Goal: Task Accomplishment & Management: Manage account settings

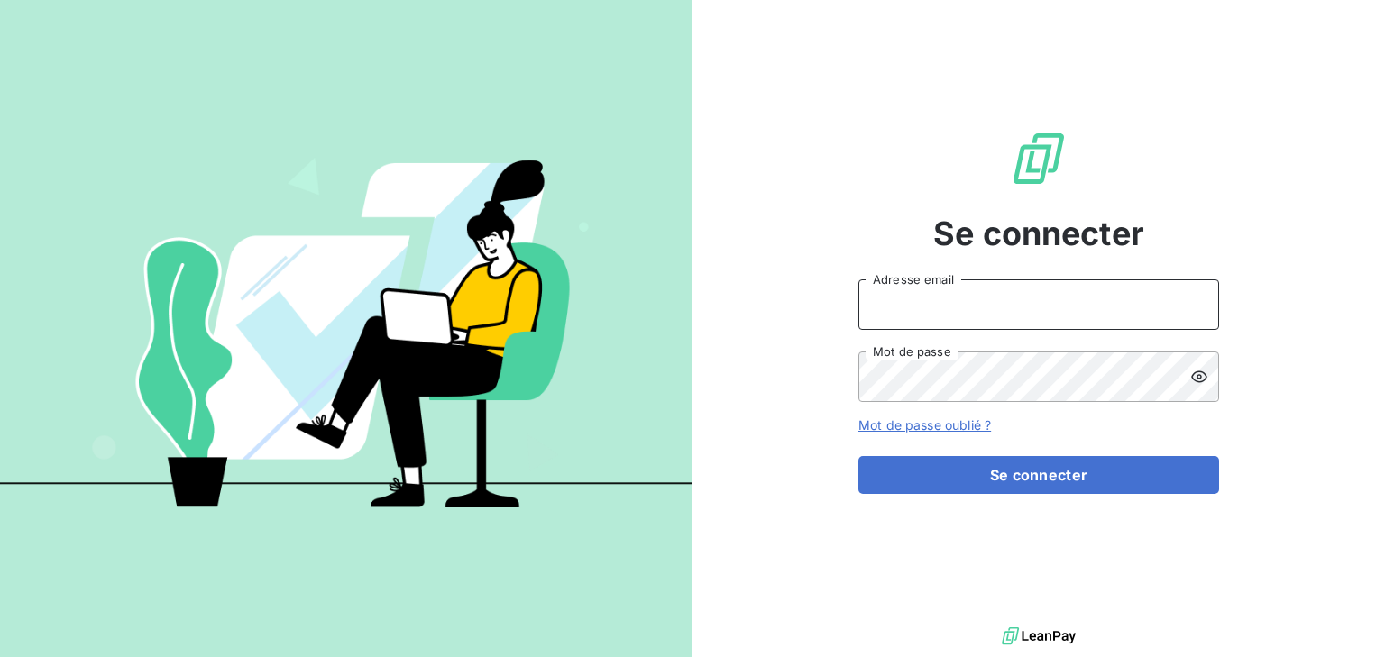
click at [969, 298] on input "Adresse email" at bounding box center [1038, 305] width 361 height 50
type input "[EMAIL_ADDRESS][DOMAIN_NAME]"
click at [858, 456] on button "Se connecter" at bounding box center [1038, 475] width 361 height 38
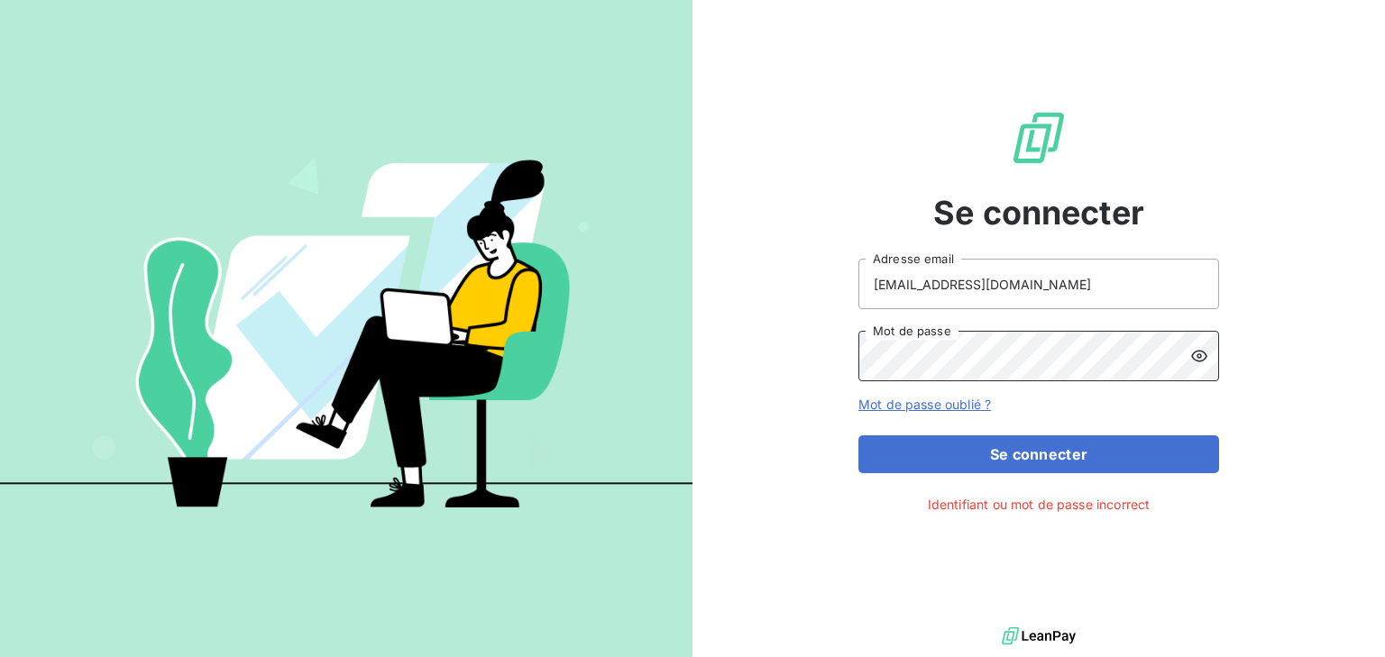
click at [858, 436] on button "Se connecter" at bounding box center [1038, 455] width 361 height 38
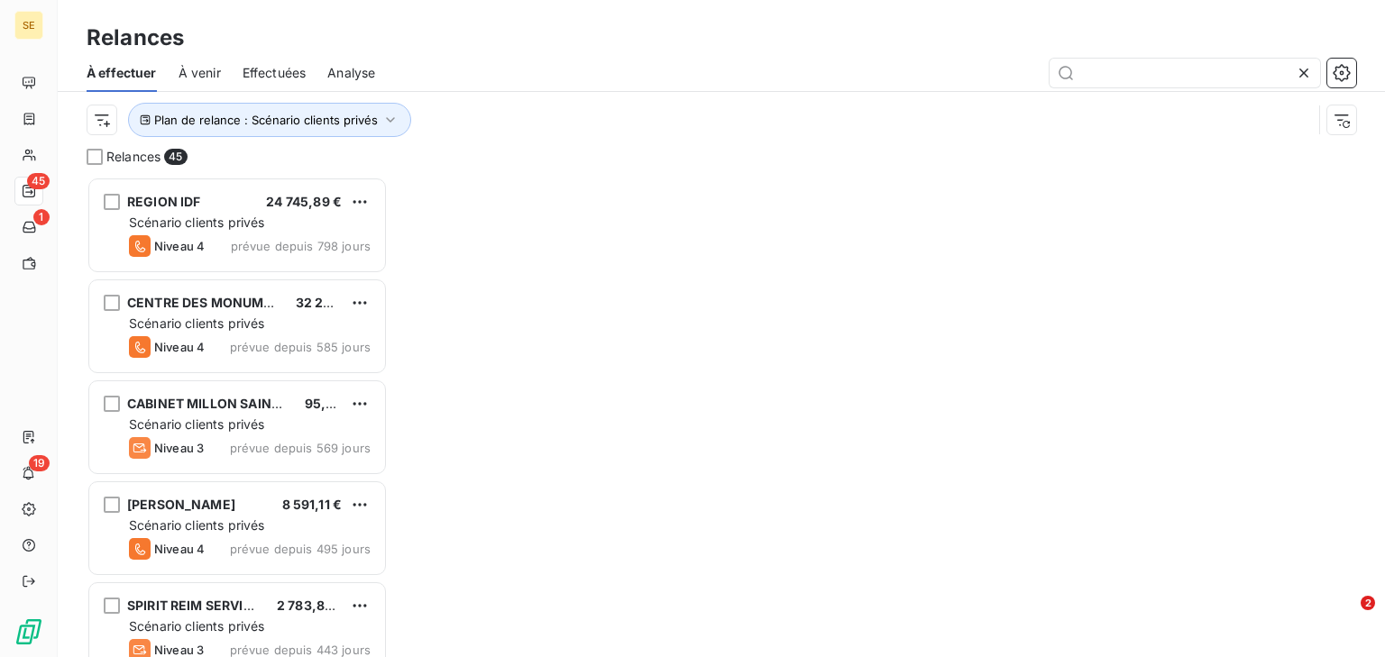
scroll to position [469, 289]
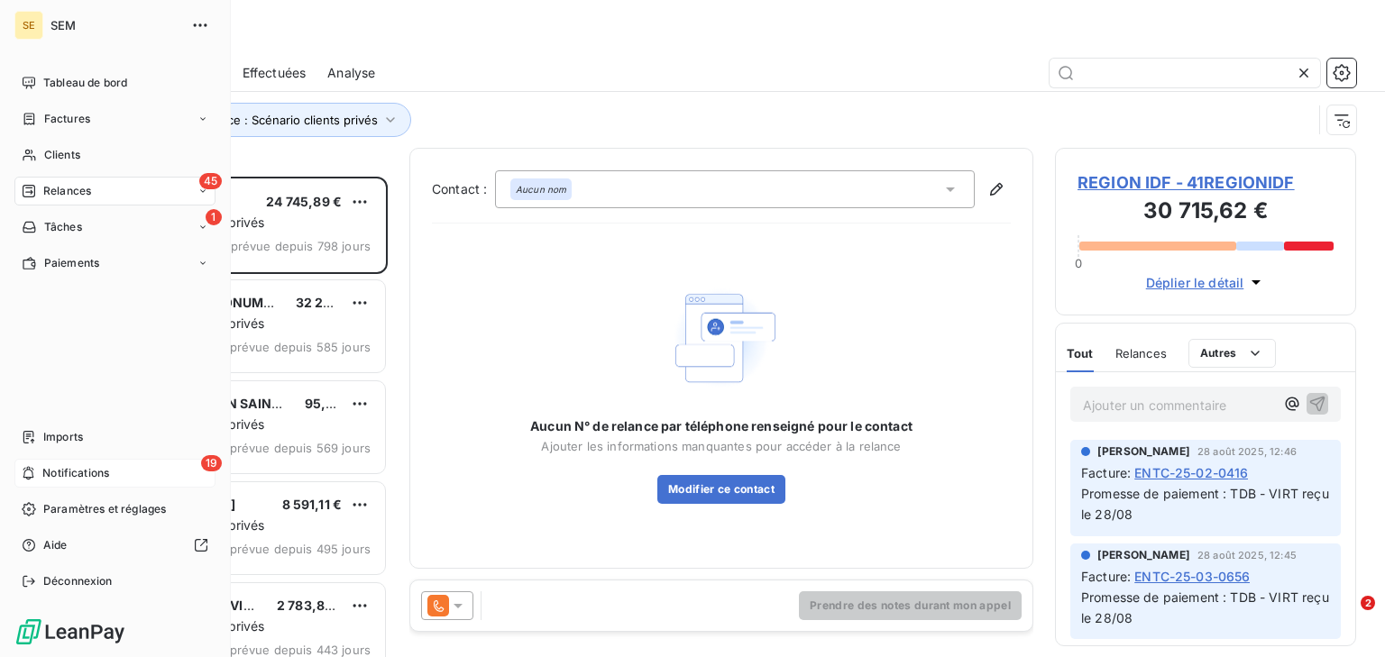
click at [42, 472] on span "Notifications" at bounding box center [75, 473] width 67 height 16
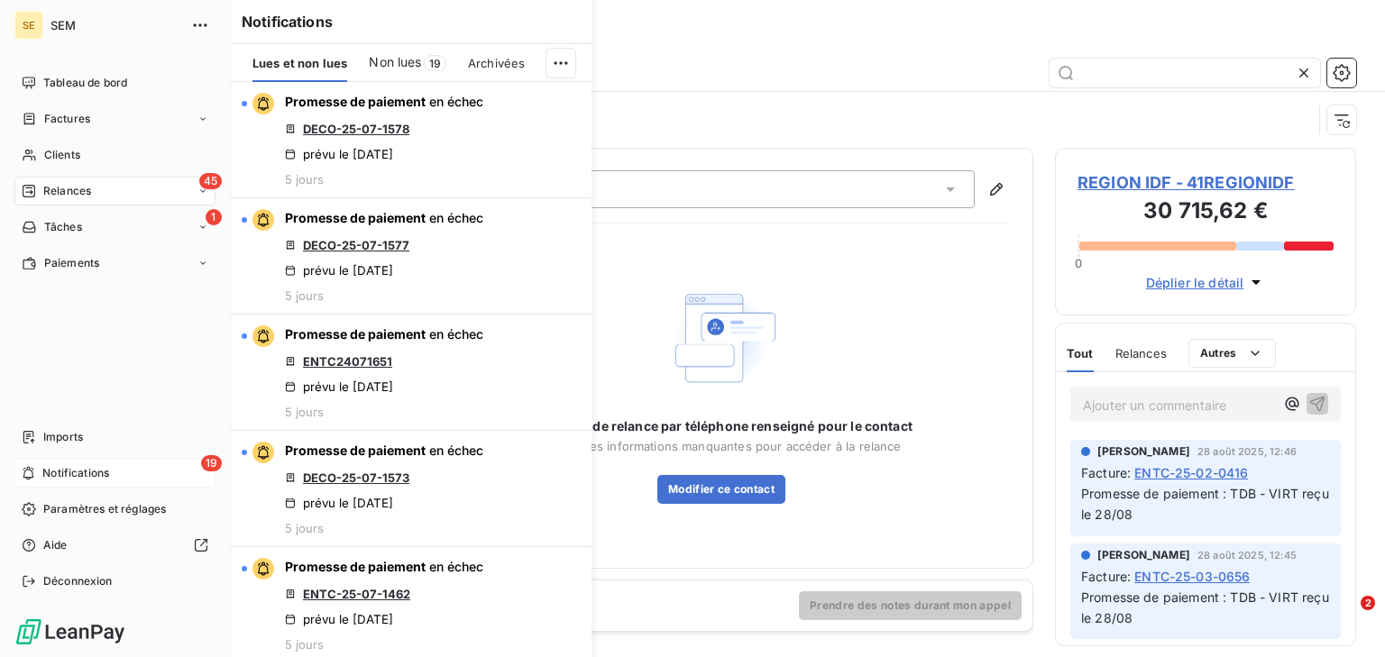
click at [56, 188] on span "Relances" at bounding box center [67, 191] width 48 height 16
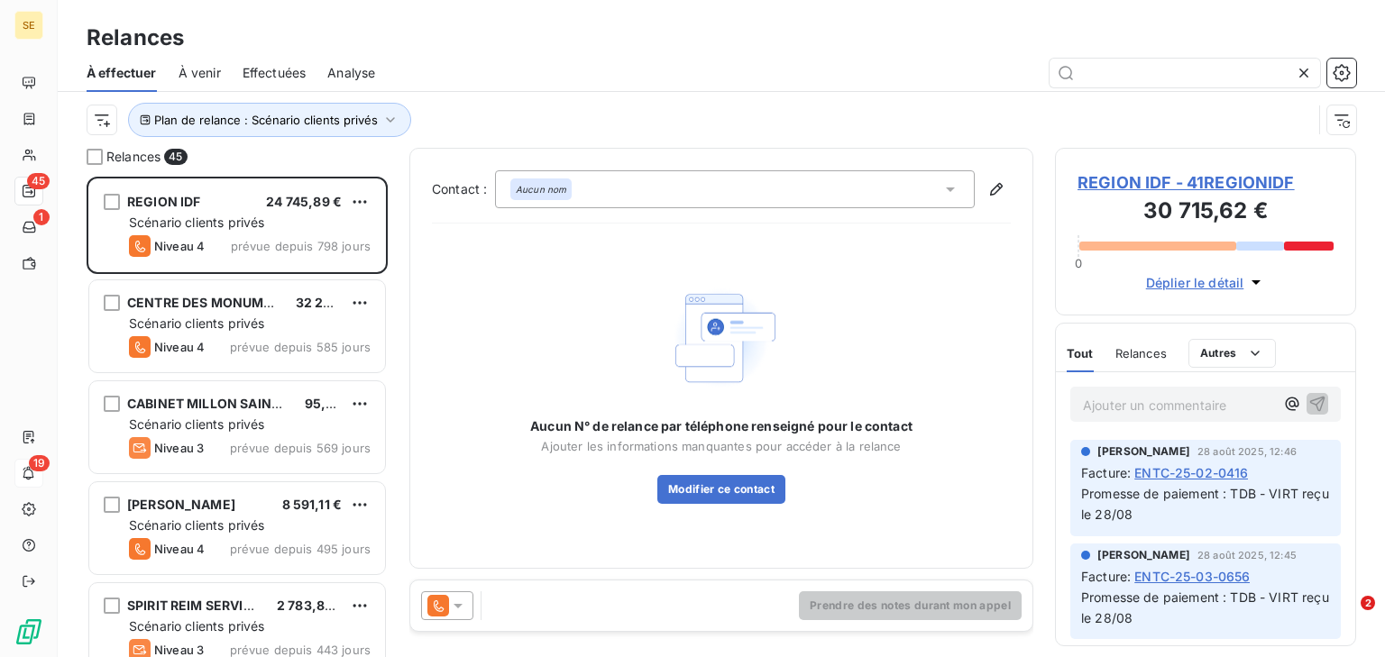
click at [256, 80] on span "Effectuées" at bounding box center [275, 73] width 64 height 18
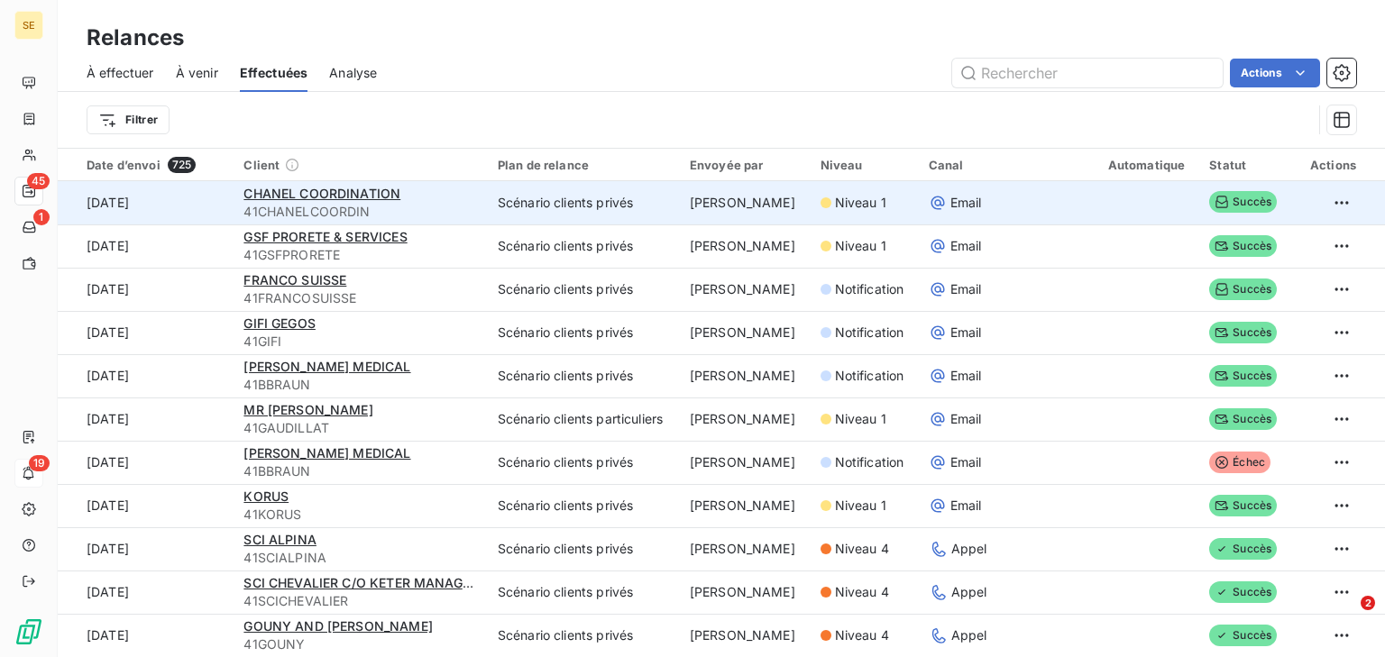
click at [282, 206] on span "41CHANELCOORDIN" at bounding box center [359, 212] width 232 height 18
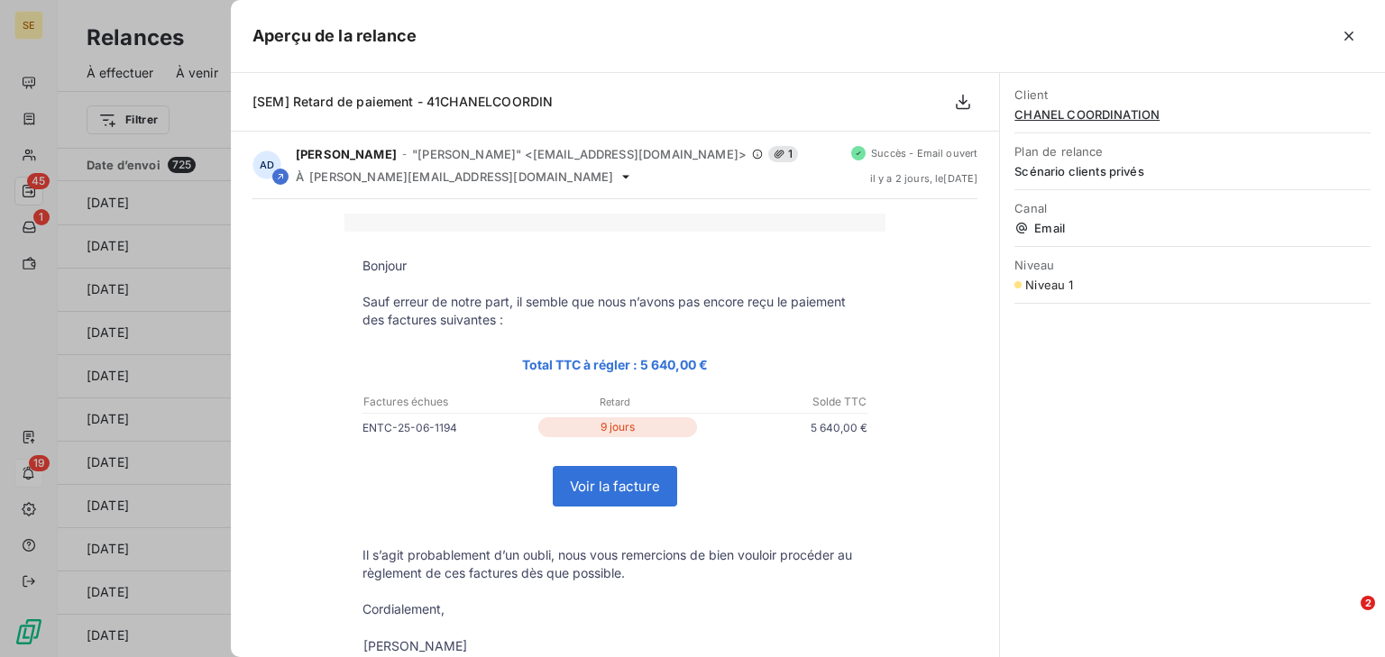
drag, startPoint x: 588, startPoint y: 425, endPoint x: 633, endPoint y: 430, distance: 45.4
click at [633, 430] on p "9 jours" at bounding box center [618, 427] width 160 height 20
click at [1343, 32] on icon "button" at bounding box center [1349, 36] width 18 height 18
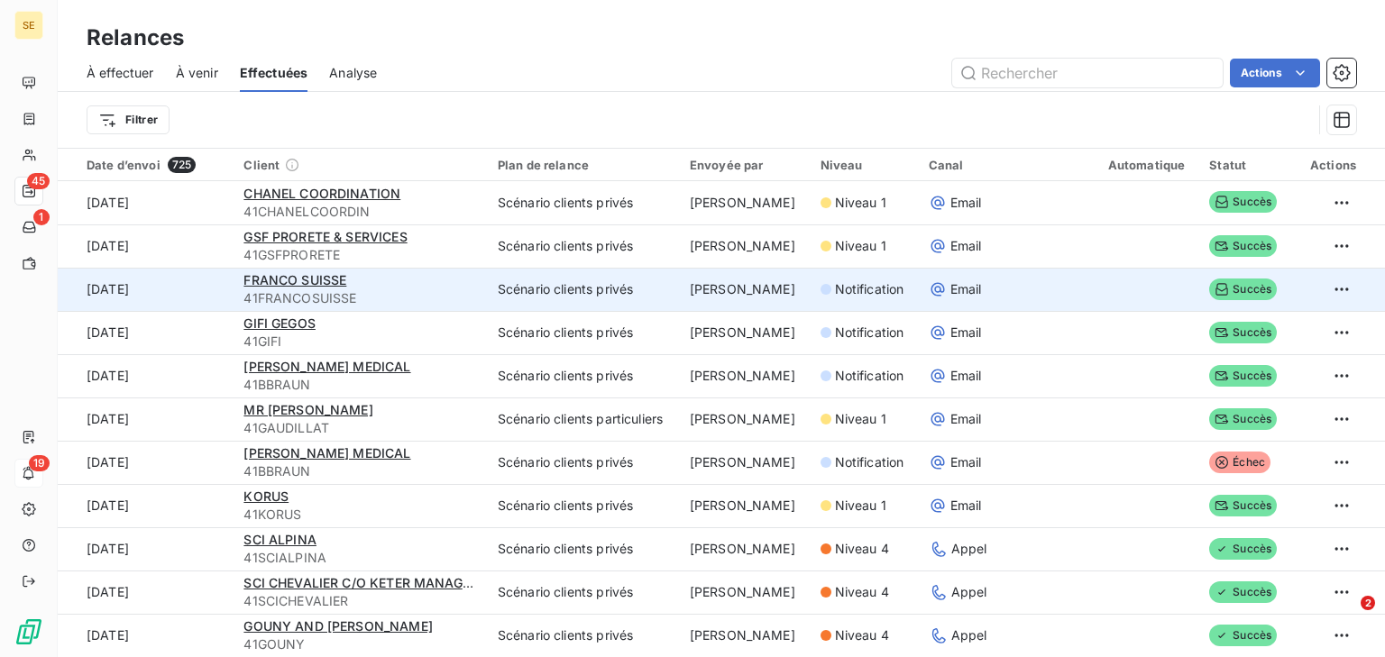
click at [385, 291] on span "41FRANCOSUISSE" at bounding box center [359, 298] width 232 height 18
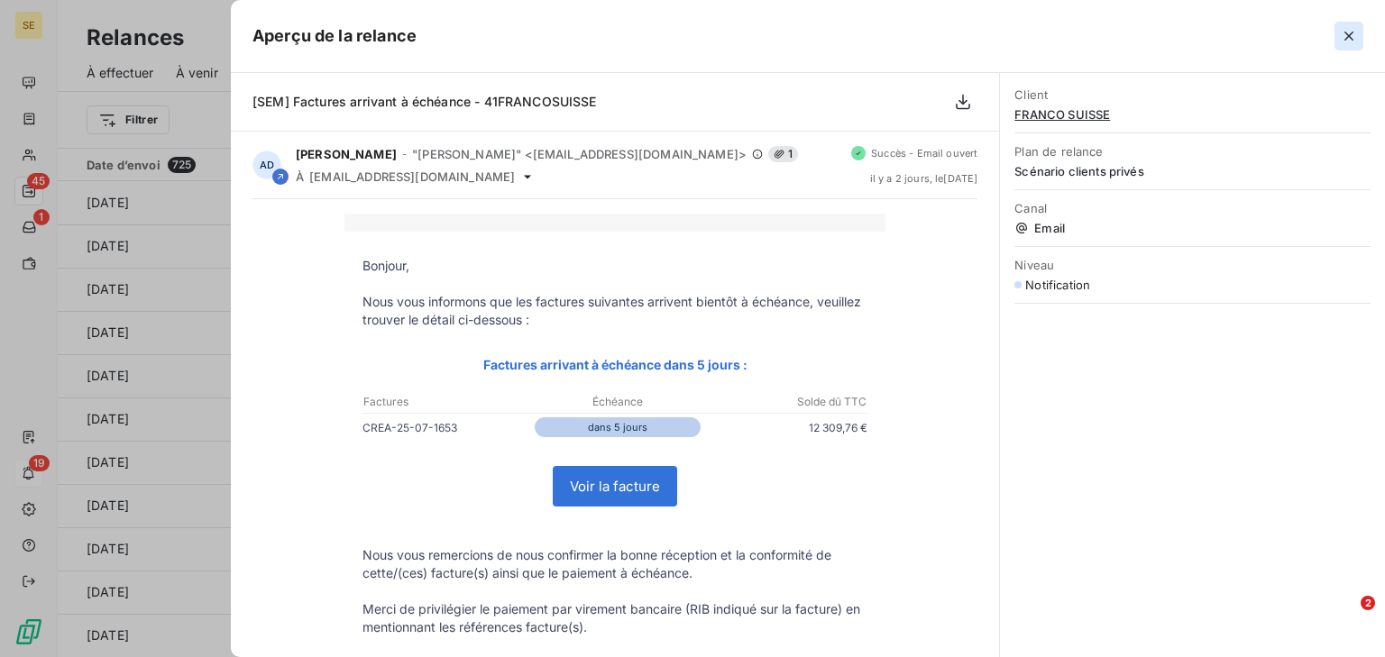
click at [1349, 43] on icon "button" at bounding box center [1349, 36] width 18 height 18
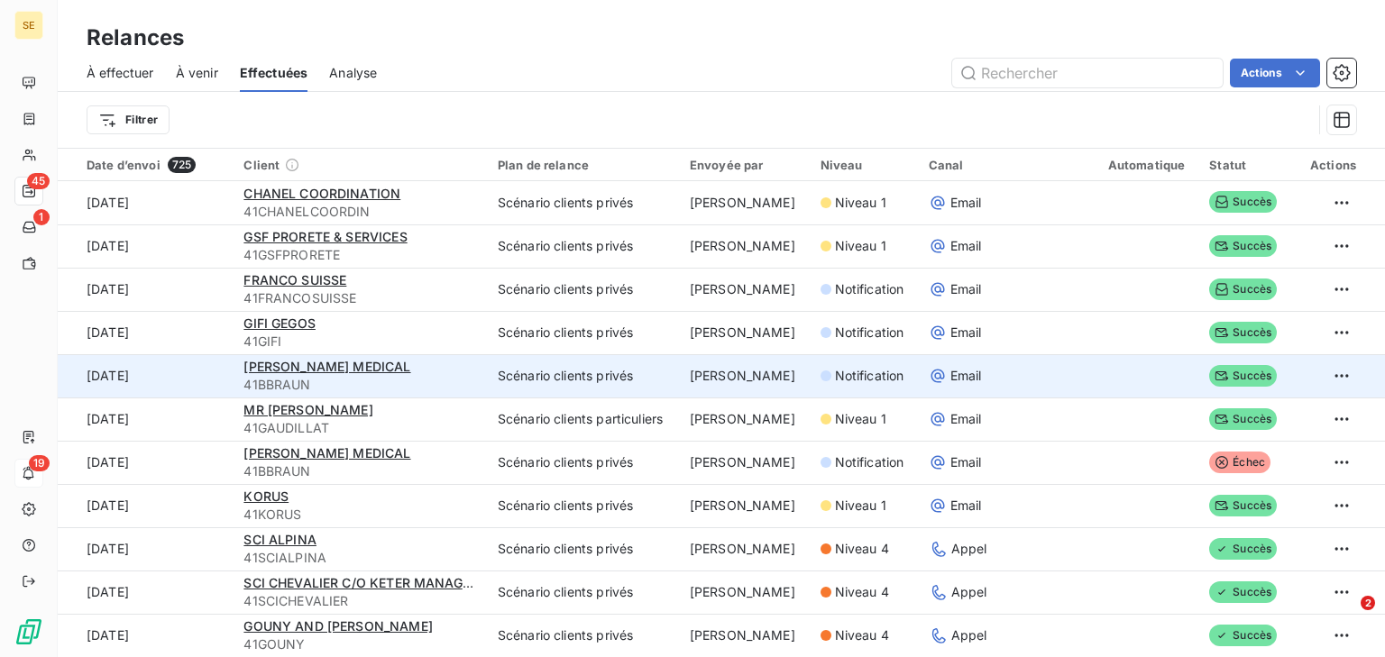
click at [397, 393] on span "41BBRAUN" at bounding box center [359, 385] width 232 height 18
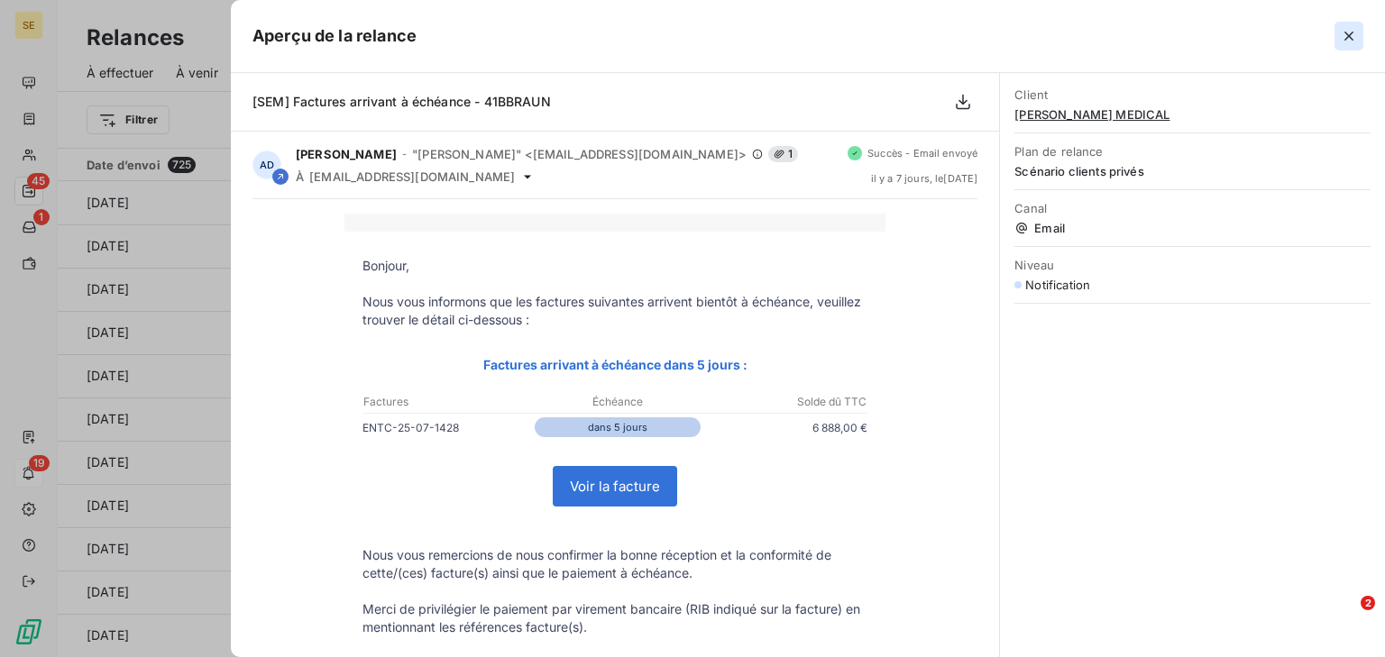
click at [1335, 38] on button "button" at bounding box center [1348, 36] width 29 height 29
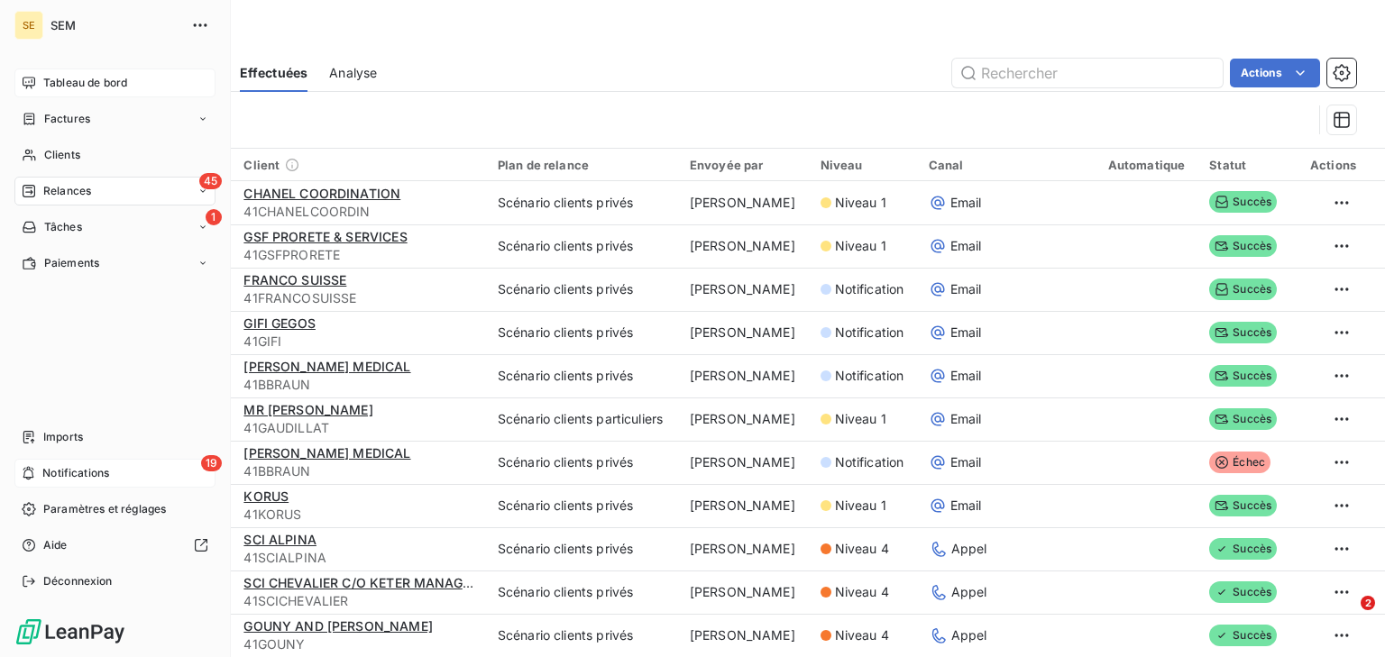
click at [49, 87] on span "Tableau de bord" at bounding box center [85, 83] width 84 height 16
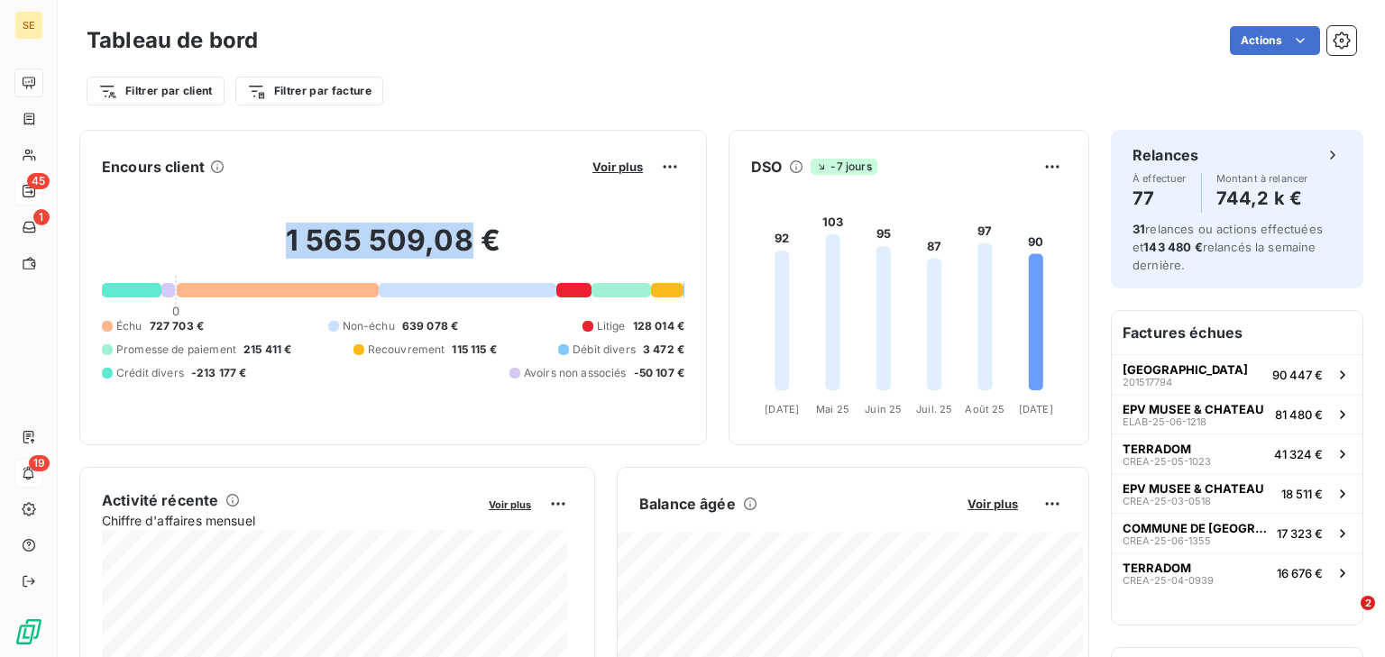
drag, startPoint x: 276, startPoint y: 241, endPoint x: 466, endPoint y: 245, distance: 190.3
click at [466, 245] on h2 "1 565 509,08 €" at bounding box center [393, 250] width 582 height 54
drag, startPoint x: 397, startPoint y: 325, endPoint x: 451, endPoint y: 325, distance: 54.1
click at [451, 325] on div "Non-échu 639 078 €" at bounding box center [393, 326] width 131 height 16
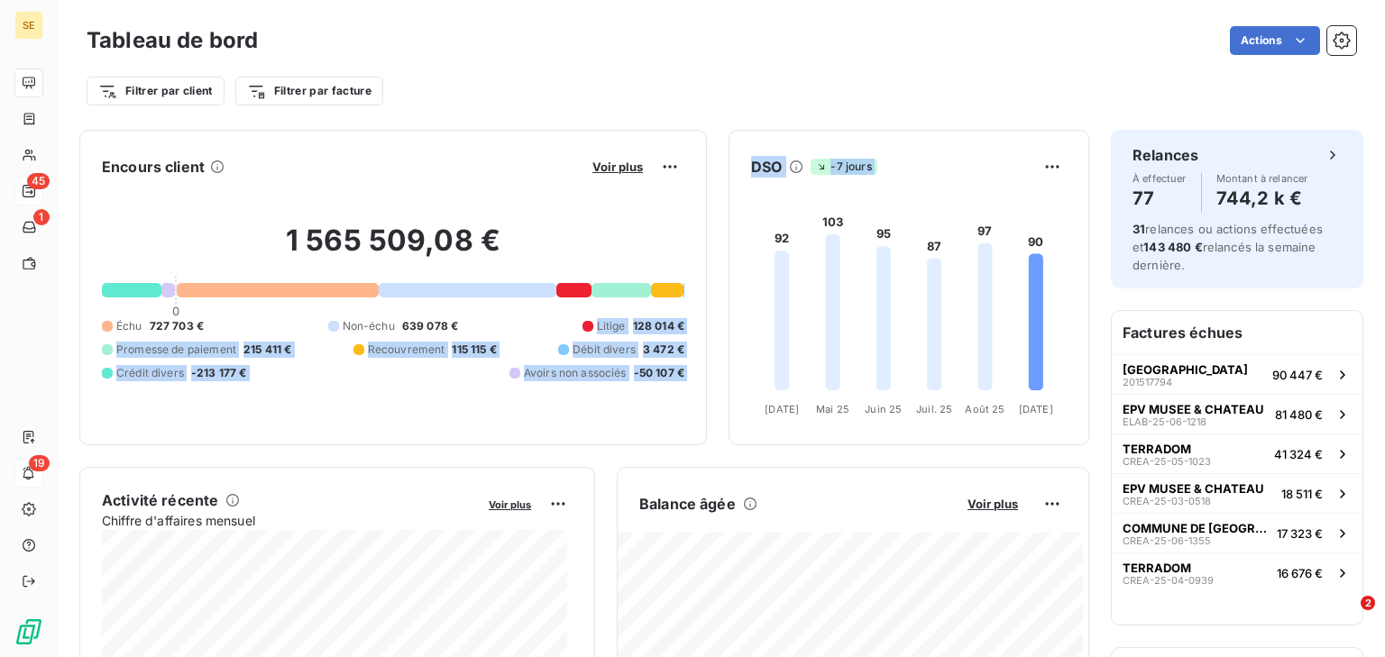
drag, startPoint x: 559, startPoint y: 317, endPoint x: 707, endPoint y: 321, distance: 147.9
click at [707, 321] on div "Encours client Voir plus 1 565 509,08 € 0 Échu 727 703 € Non-échu 639 078 € Lit…" at bounding box center [584, 288] width 1010 height 316
click at [445, 345] on span "Recouvrement" at bounding box center [407, 350] width 78 height 16
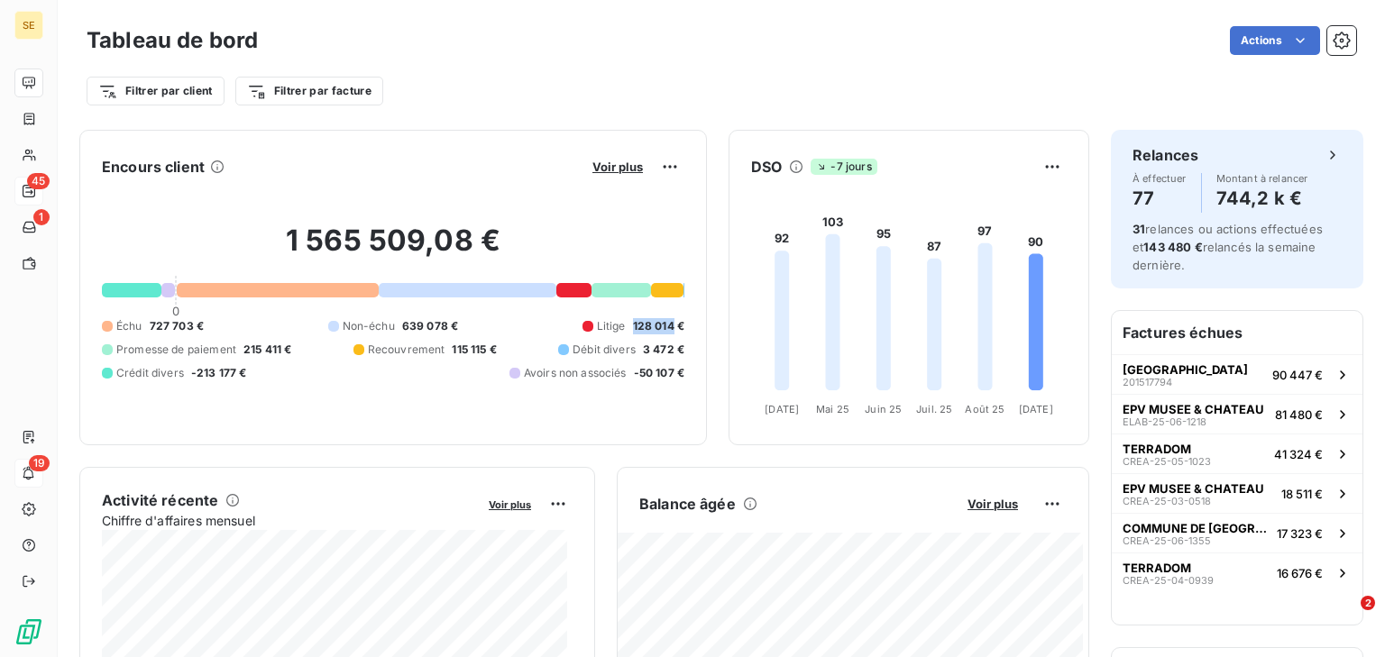
drag, startPoint x: 619, startPoint y: 325, endPoint x: 663, endPoint y: 325, distance: 44.2
click at [663, 325] on div "Litige 128 014 €" at bounding box center [633, 326] width 102 height 16
click at [967, 509] on span "Voir plus" at bounding box center [992, 504] width 50 height 14
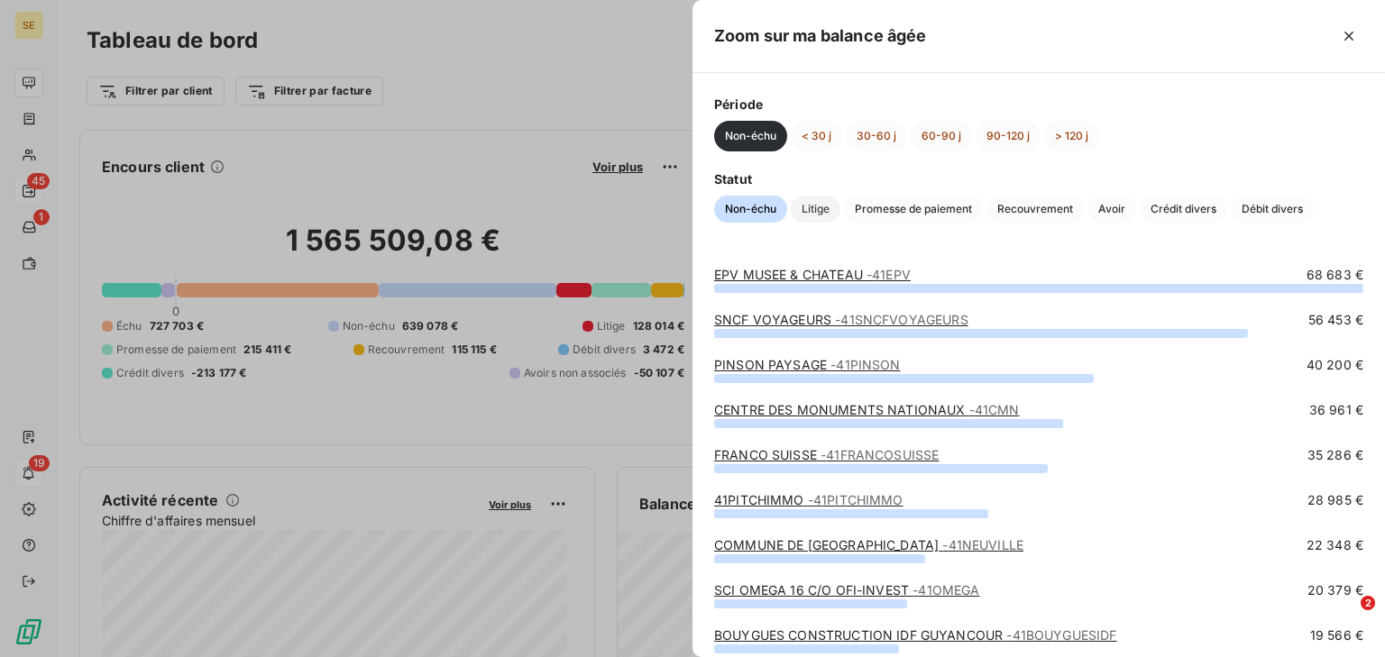
click at [823, 220] on span "Litige" at bounding box center [816, 209] width 50 height 27
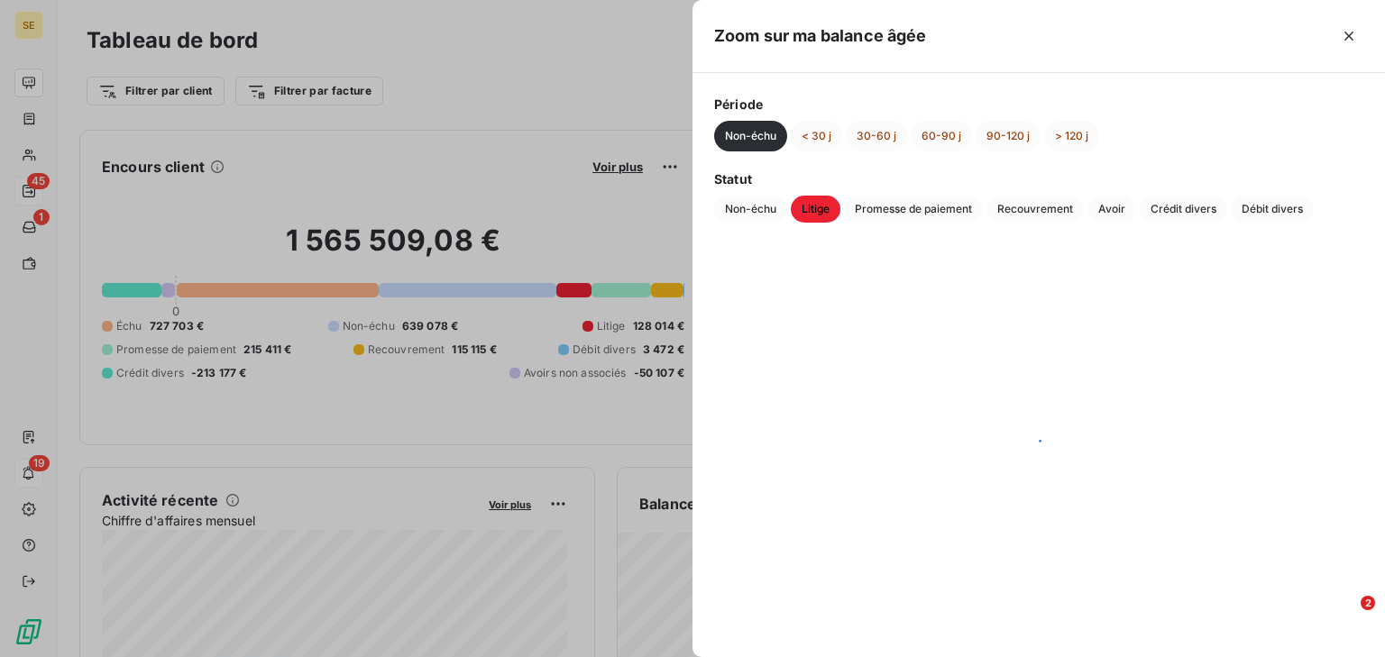
click at [821, 212] on span "Litige" at bounding box center [816, 209] width 50 height 27
click at [1072, 121] on button "> 120 j" at bounding box center [1071, 136] width 55 height 31
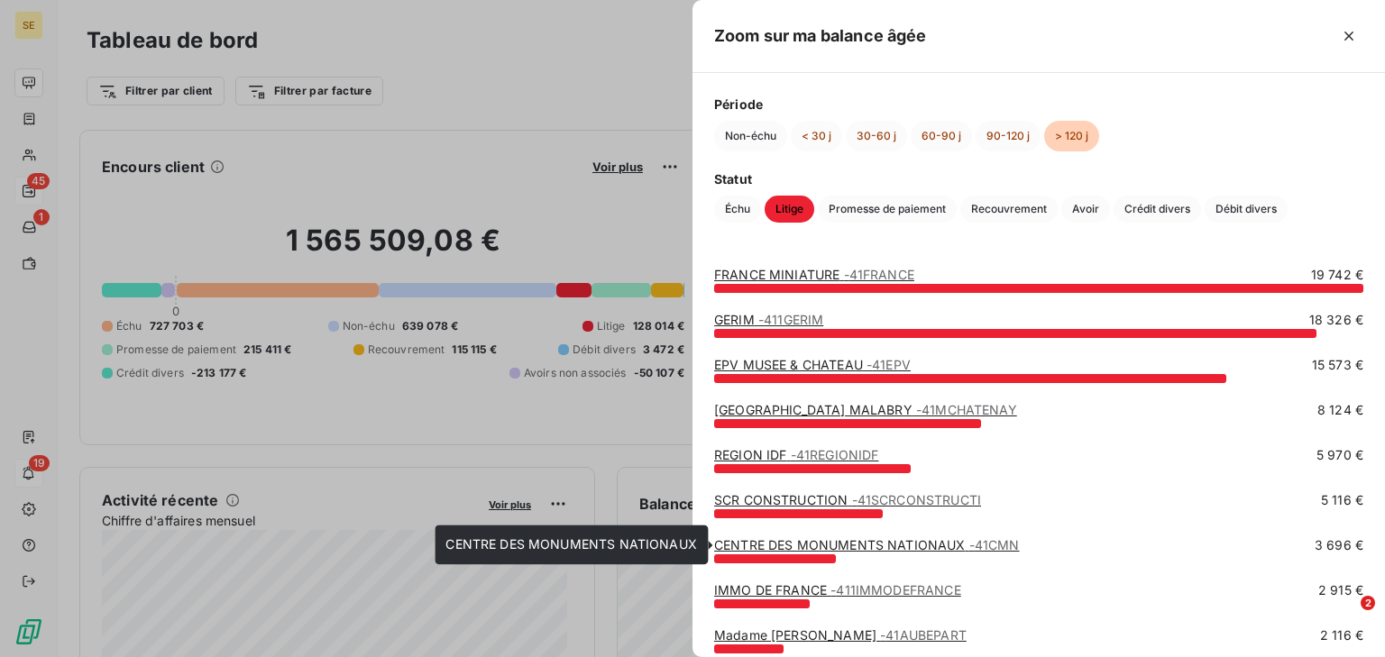
click at [840, 543] on link "CENTRE DES MONUMENTS NATIONAUX - 41CMN" at bounding box center [867, 544] width 306 height 15
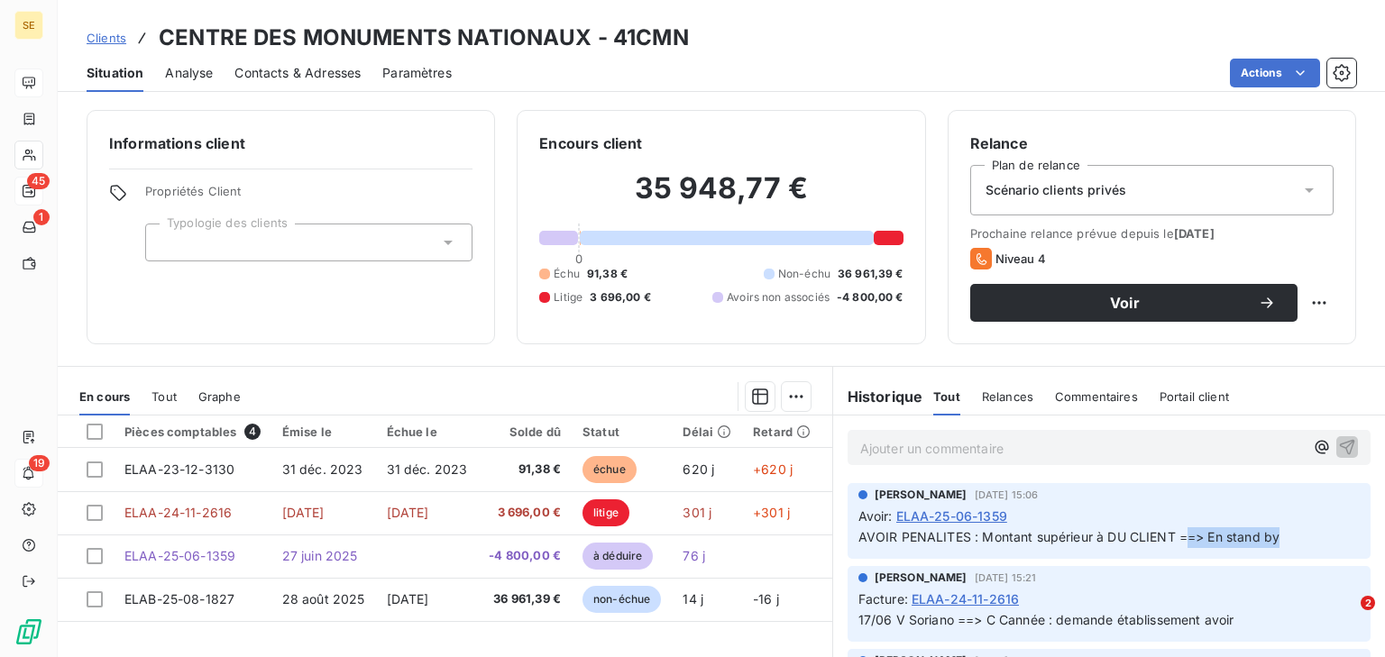
drag, startPoint x: 1274, startPoint y: 534, endPoint x: 1178, endPoint y: 537, distance: 96.5
click at [1178, 537] on p "AVOIR PENALITES : Montant supérieur à DU CLIENT ==> En stand by" at bounding box center [1108, 537] width 501 height 21
click at [1031, 563] on div "[PERSON_NAME] [DATE] 15:21 Facture : ELAA-24-11-2616 17/06 V Soriano ==> C Cann…" at bounding box center [1109, 604] width 552 height 83
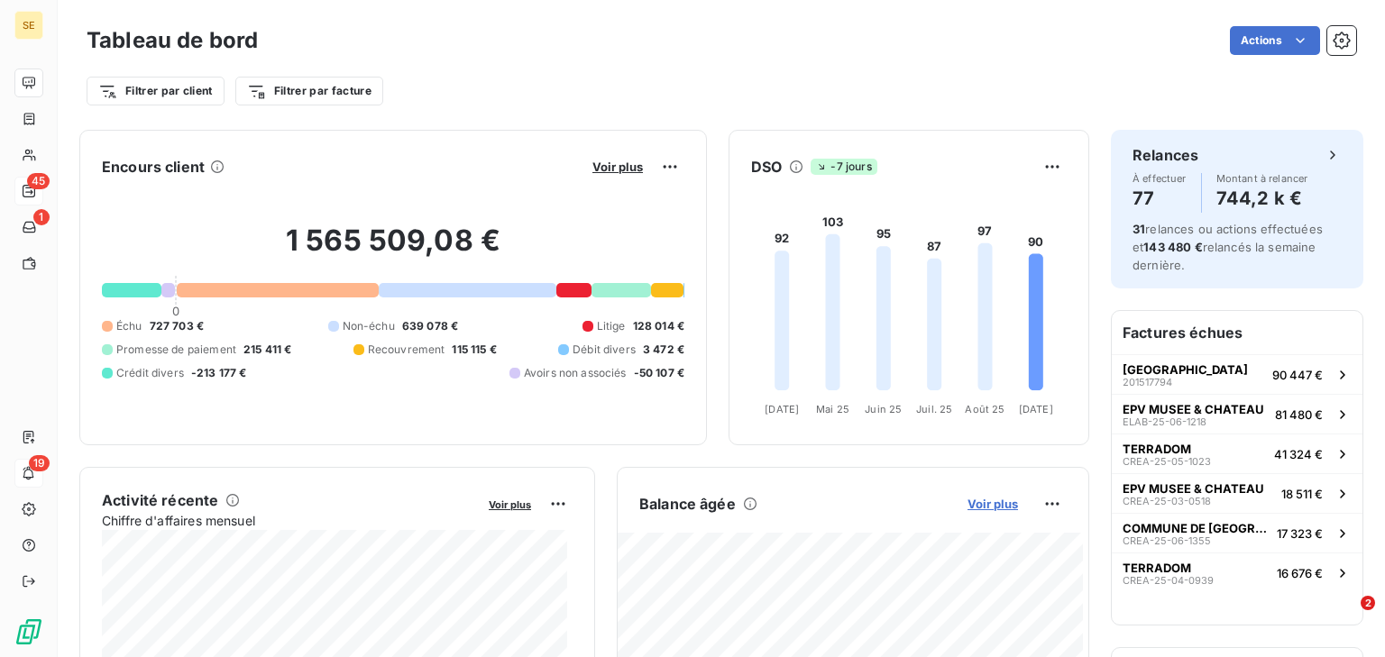
click at [970, 503] on span "Voir plus" at bounding box center [992, 504] width 50 height 14
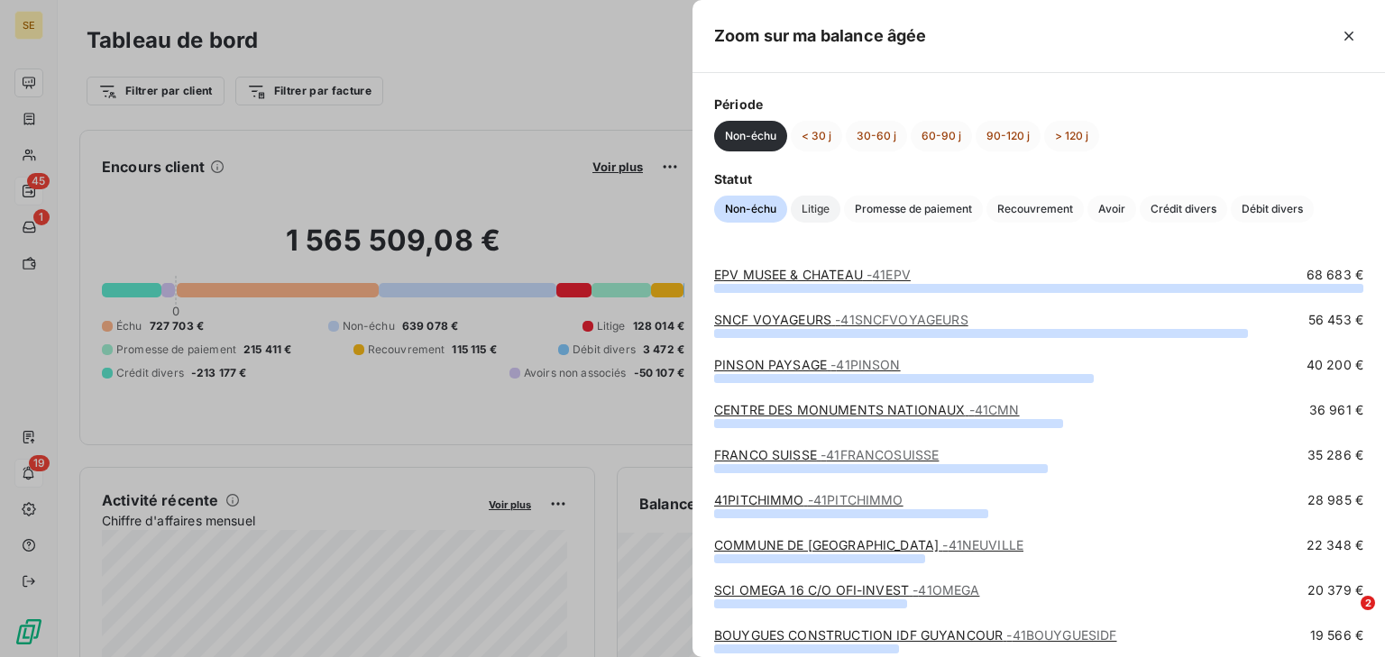
click at [822, 202] on span "Litige" at bounding box center [816, 209] width 50 height 27
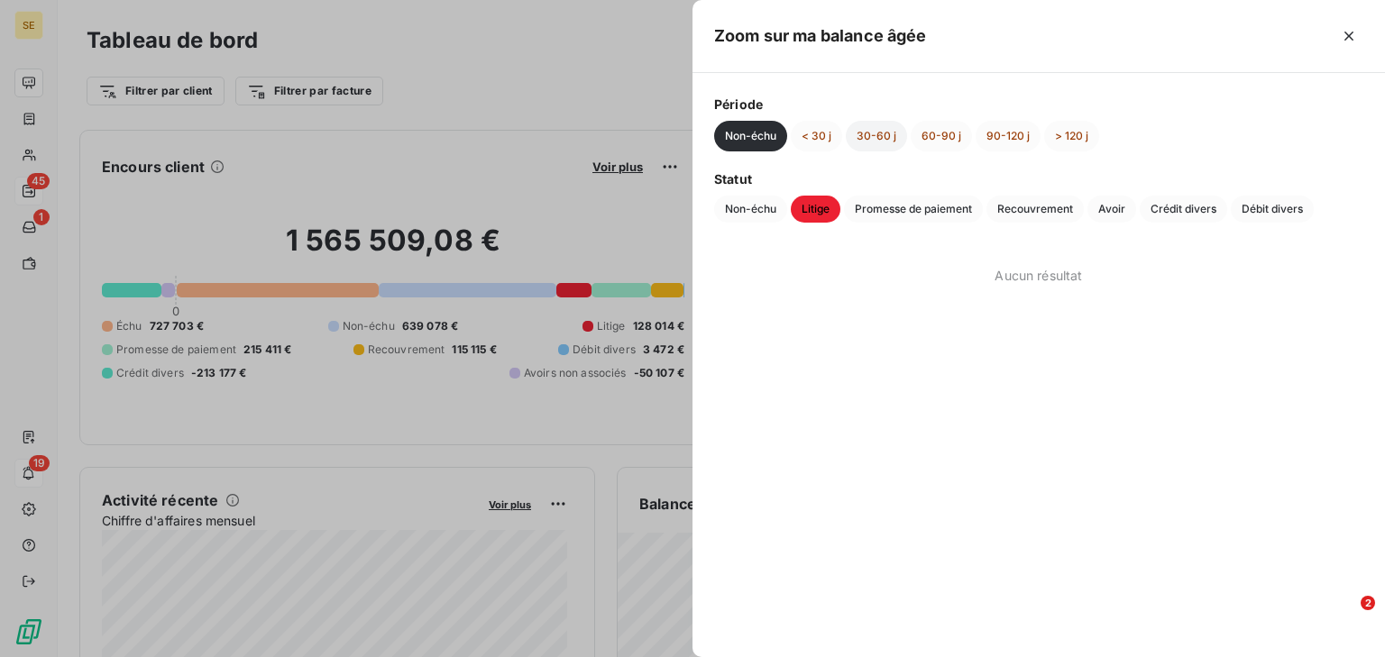
click at [877, 137] on button "30-60 j" at bounding box center [876, 136] width 61 height 31
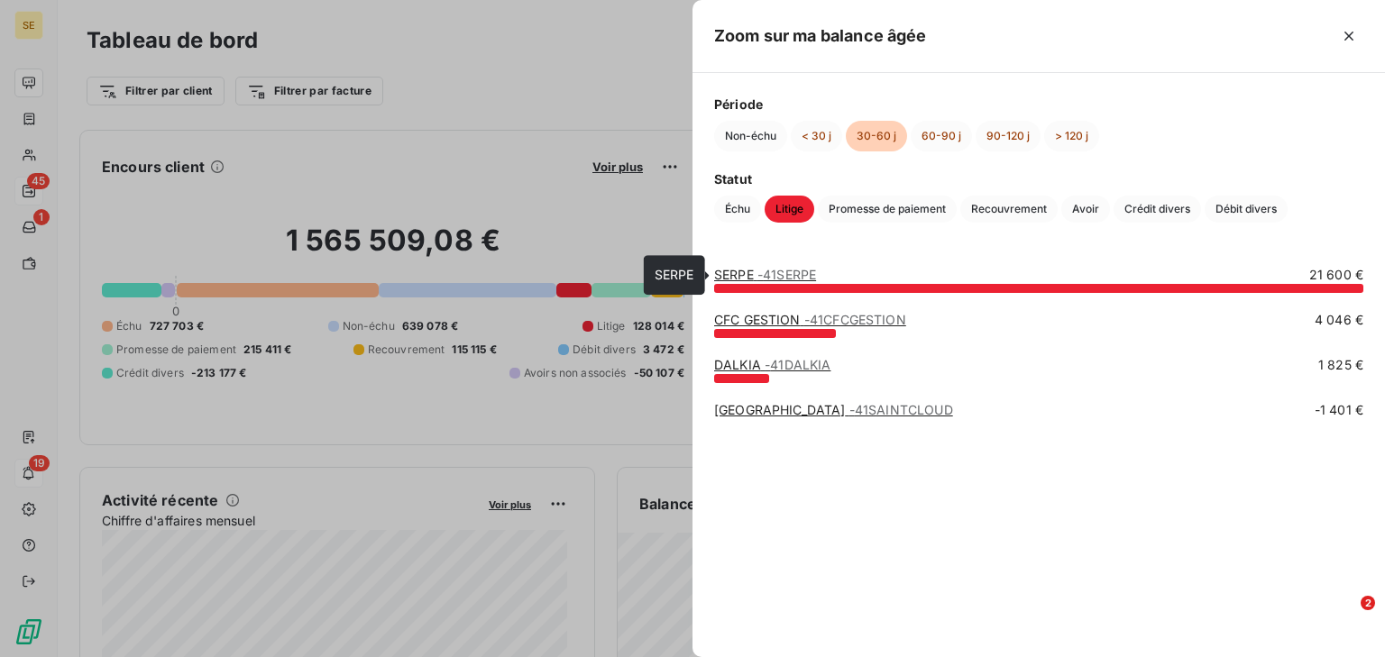
click at [788, 274] on span "- 41SERPE" at bounding box center [786, 274] width 59 height 15
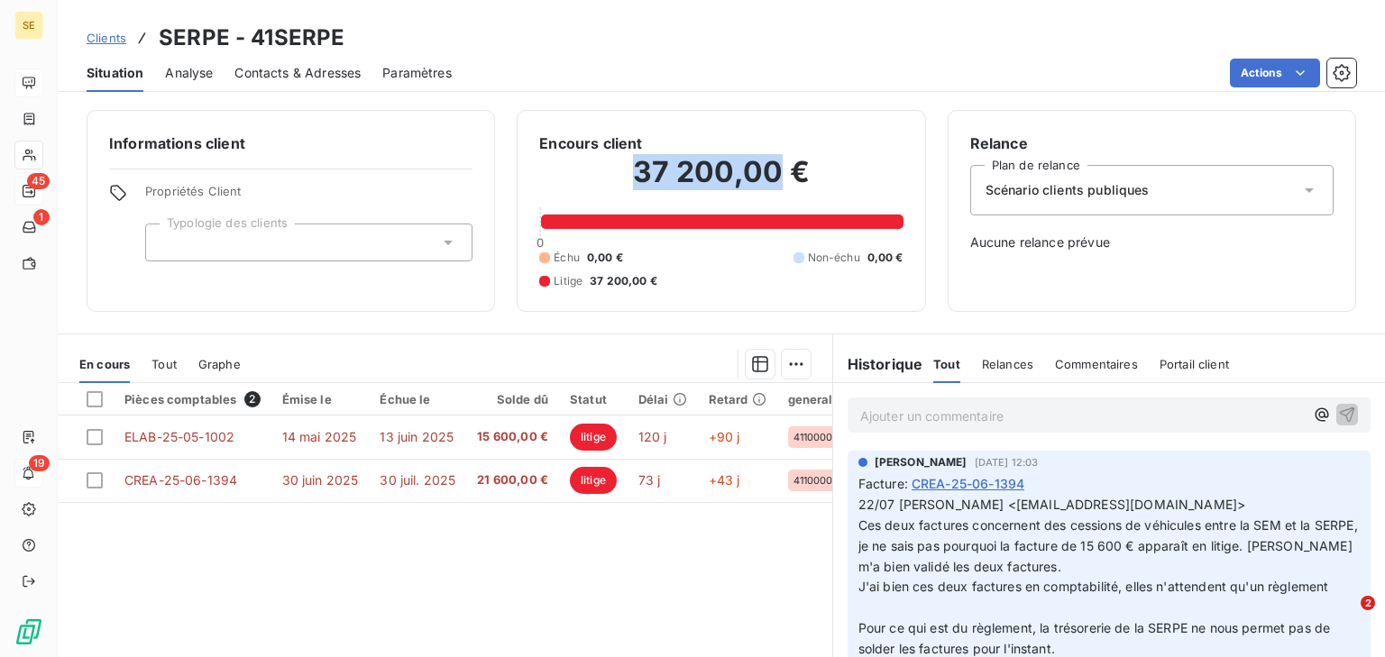
drag, startPoint x: 627, startPoint y: 175, endPoint x: 776, endPoint y: 179, distance: 149.7
click at [776, 179] on h2 "37 200,00 €" at bounding box center [720, 181] width 363 height 54
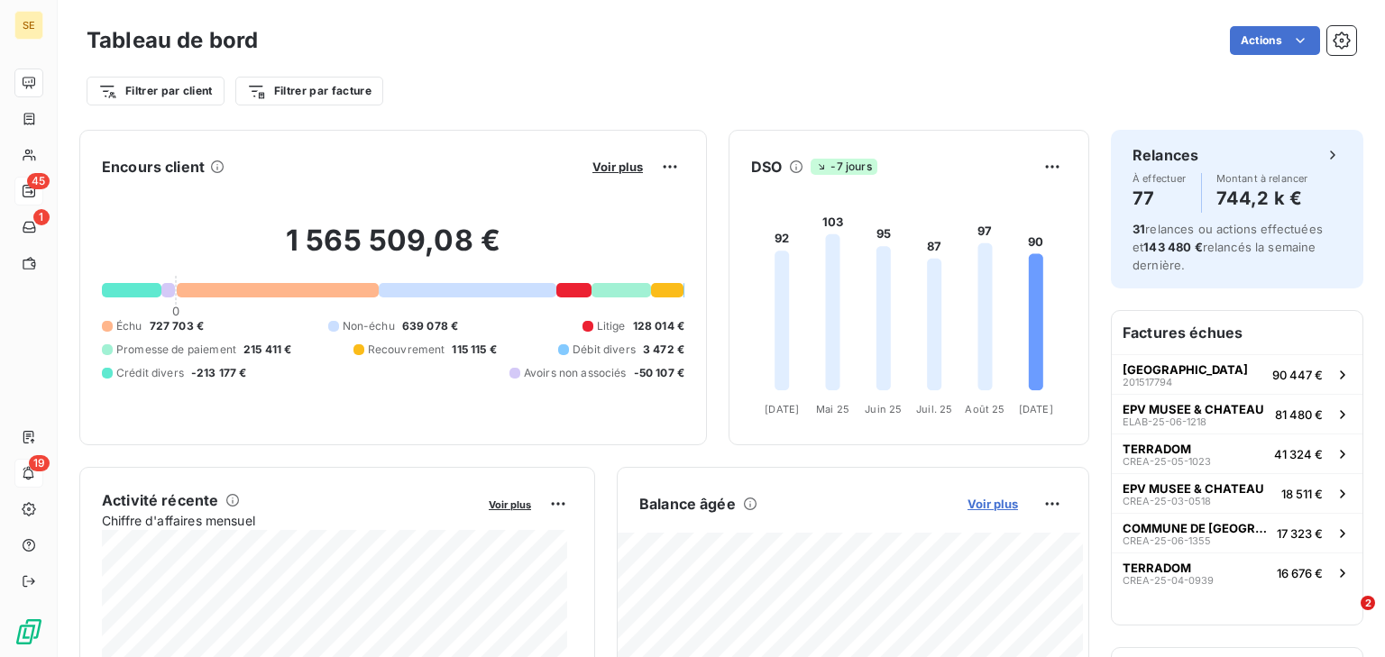
click at [977, 509] on span "Voir plus" at bounding box center [992, 504] width 50 height 14
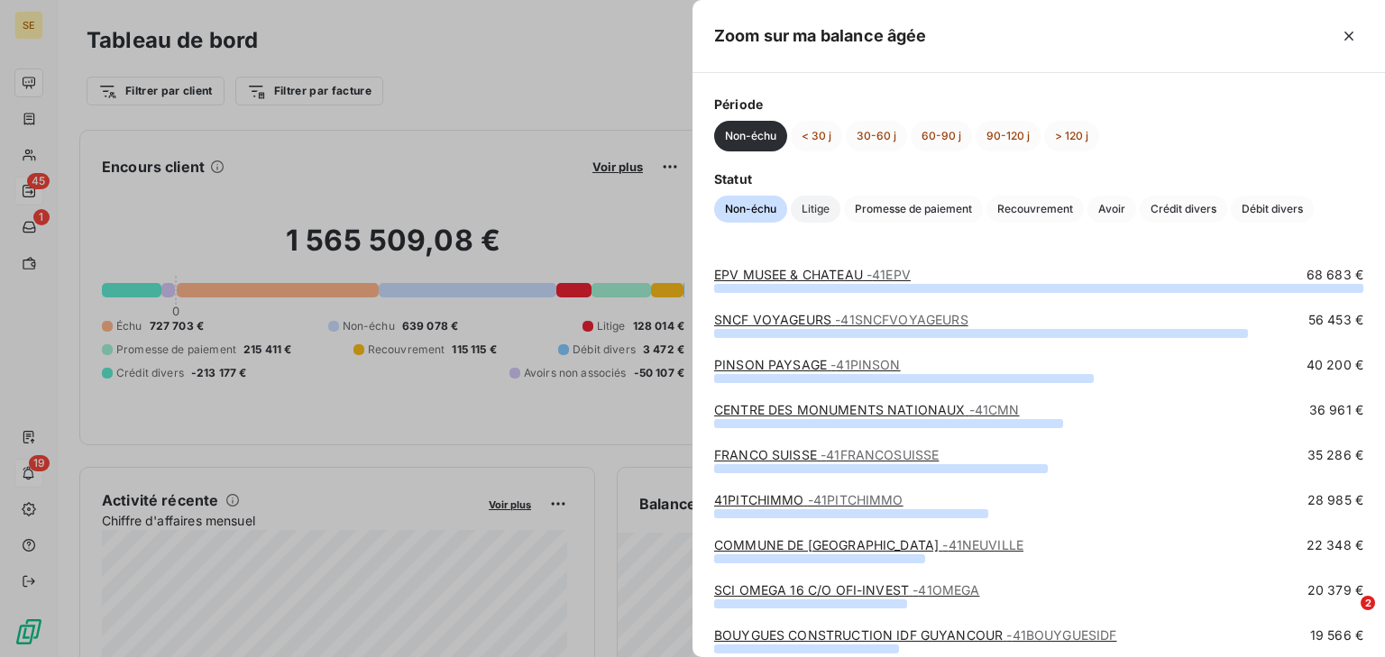
click at [818, 197] on span "Litige" at bounding box center [816, 209] width 50 height 27
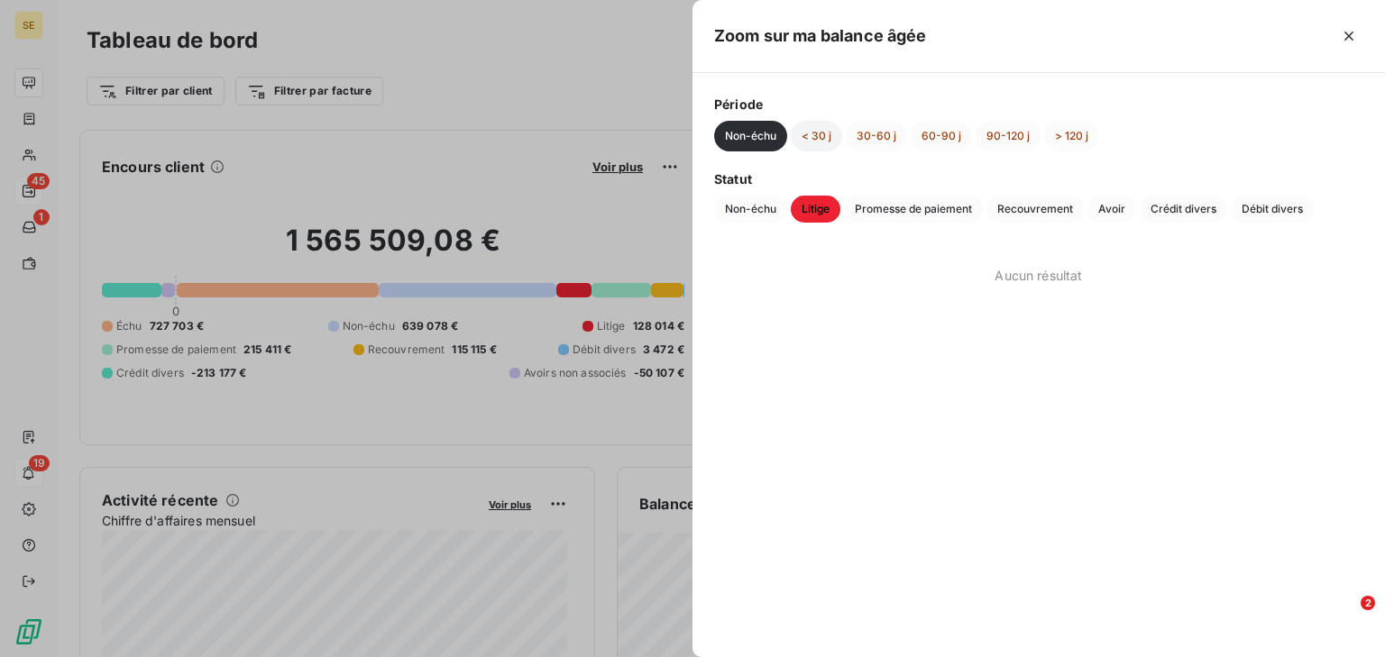
click at [807, 126] on button "< 30 j" at bounding box center [816, 136] width 51 height 31
click at [868, 140] on button "30-60 j" at bounding box center [876, 136] width 61 height 31
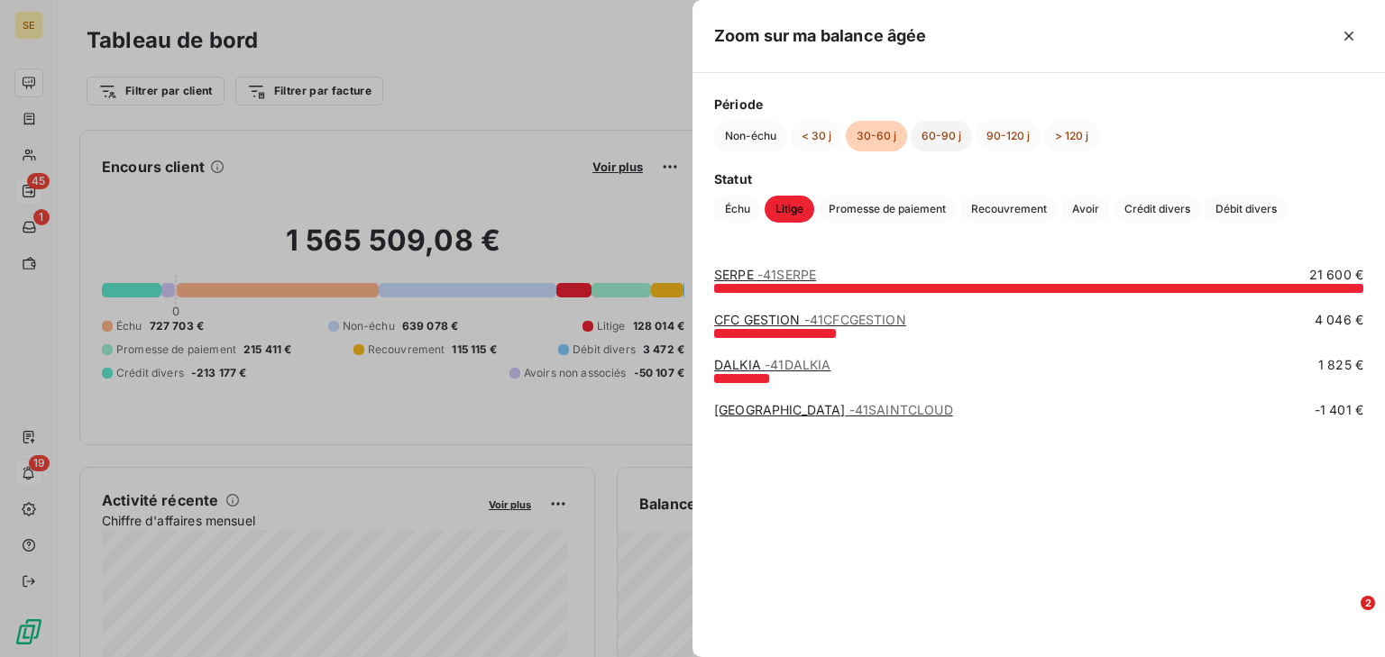
click at [933, 134] on button "60-90 j" at bounding box center [941, 136] width 61 height 31
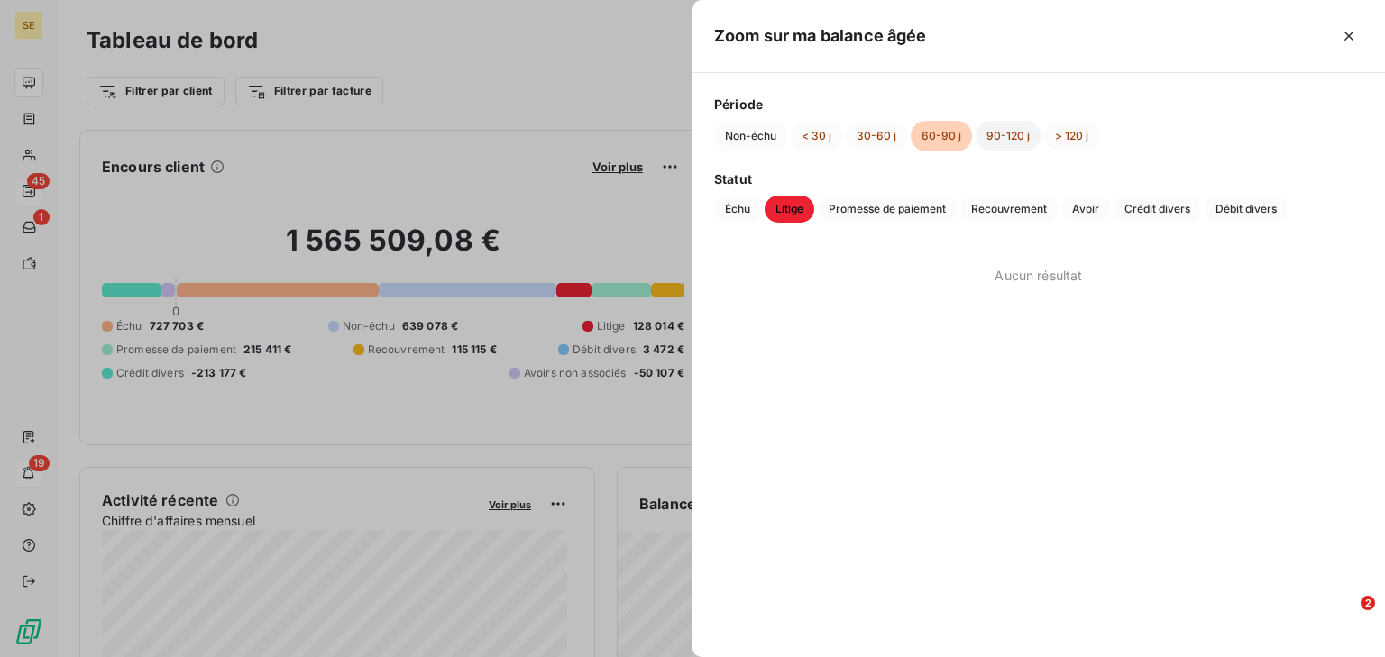
click at [985, 134] on button "90-120 j" at bounding box center [1008, 136] width 65 height 31
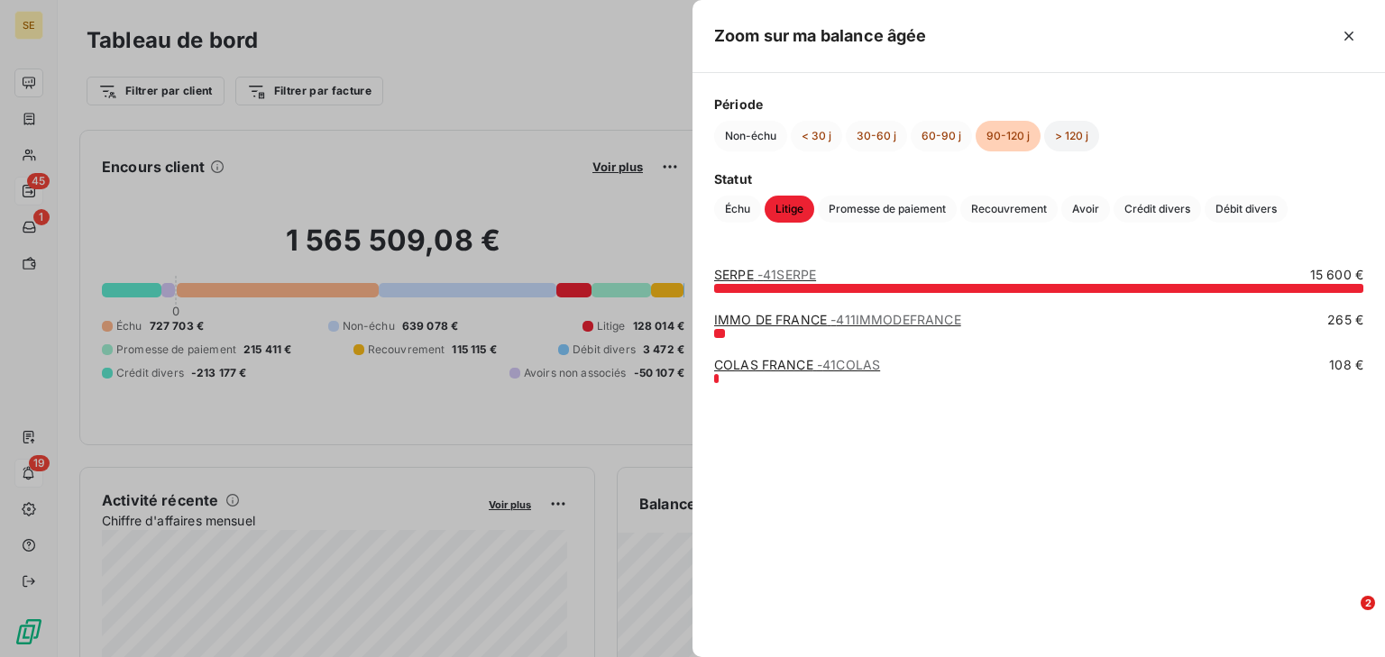
click at [1068, 134] on button "> 120 j" at bounding box center [1071, 136] width 55 height 31
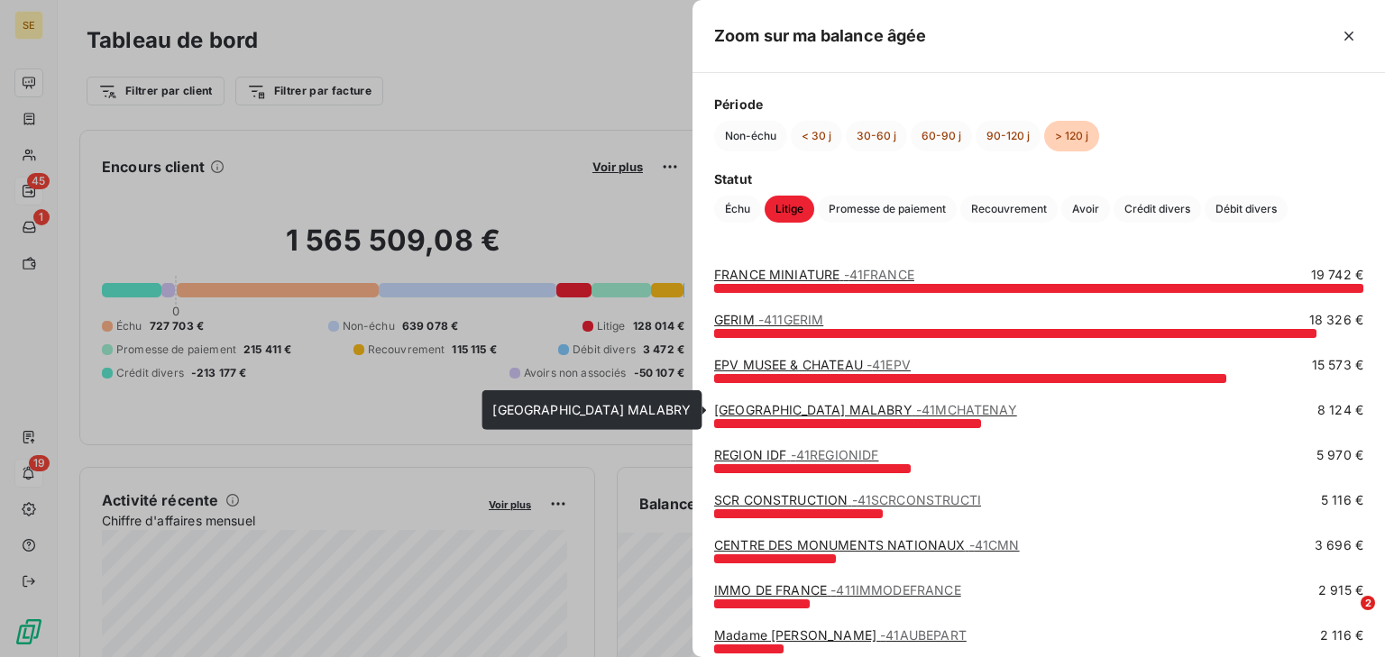
click at [851, 408] on link "[GEOGRAPHIC_DATA] MALABRY - 41MCHATENAY" at bounding box center [865, 409] width 303 height 15
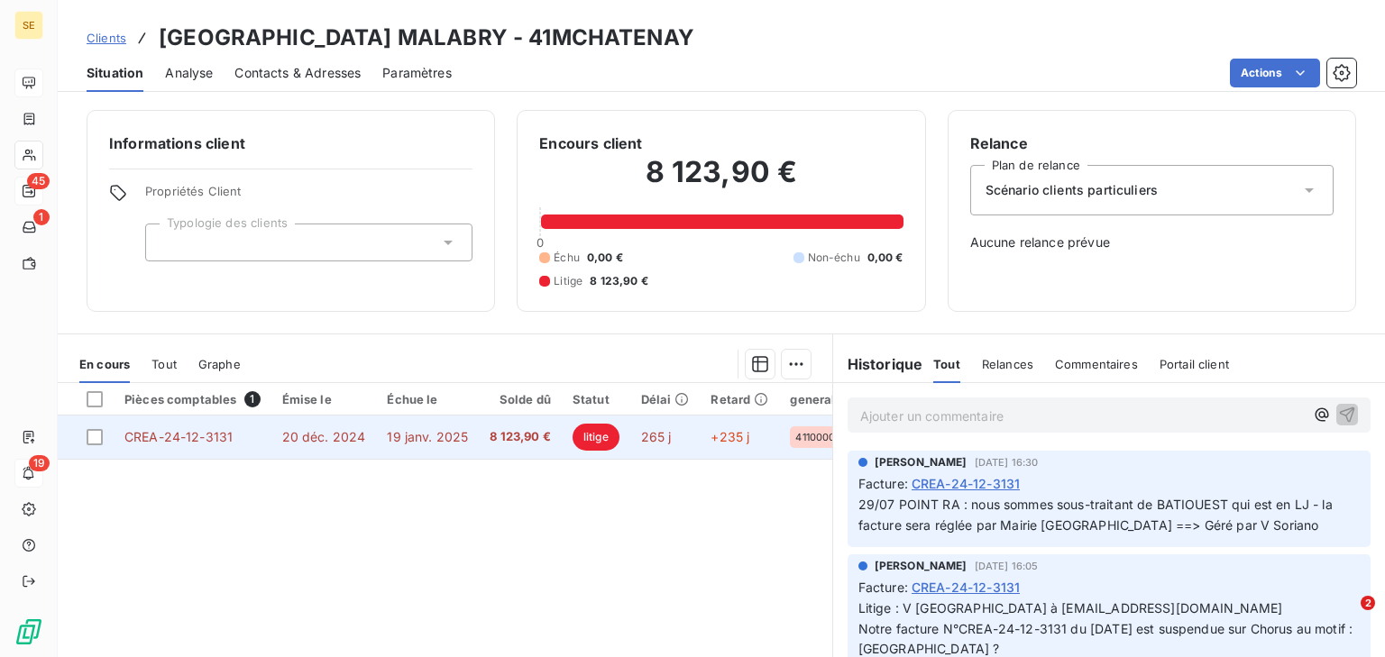
click at [236, 430] on td "CREA-24-12-3131" at bounding box center [193, 437] width 158 height 43
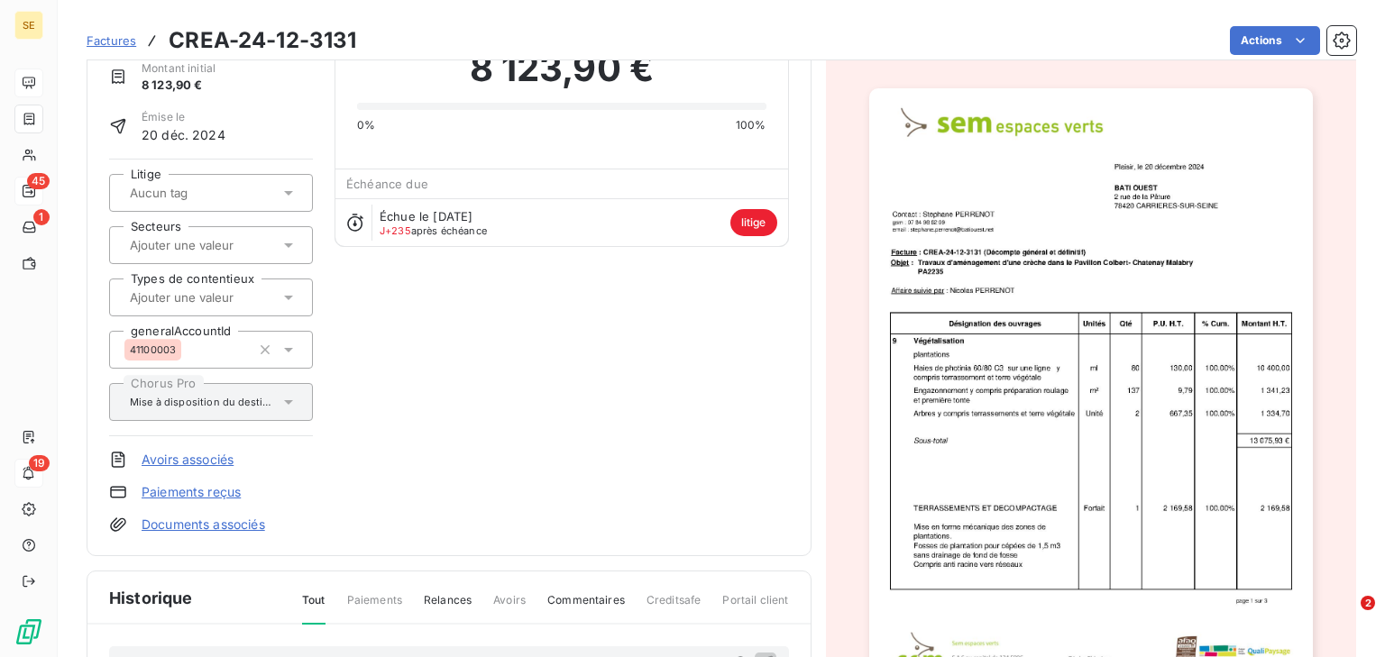
scroll to position [289, 0]
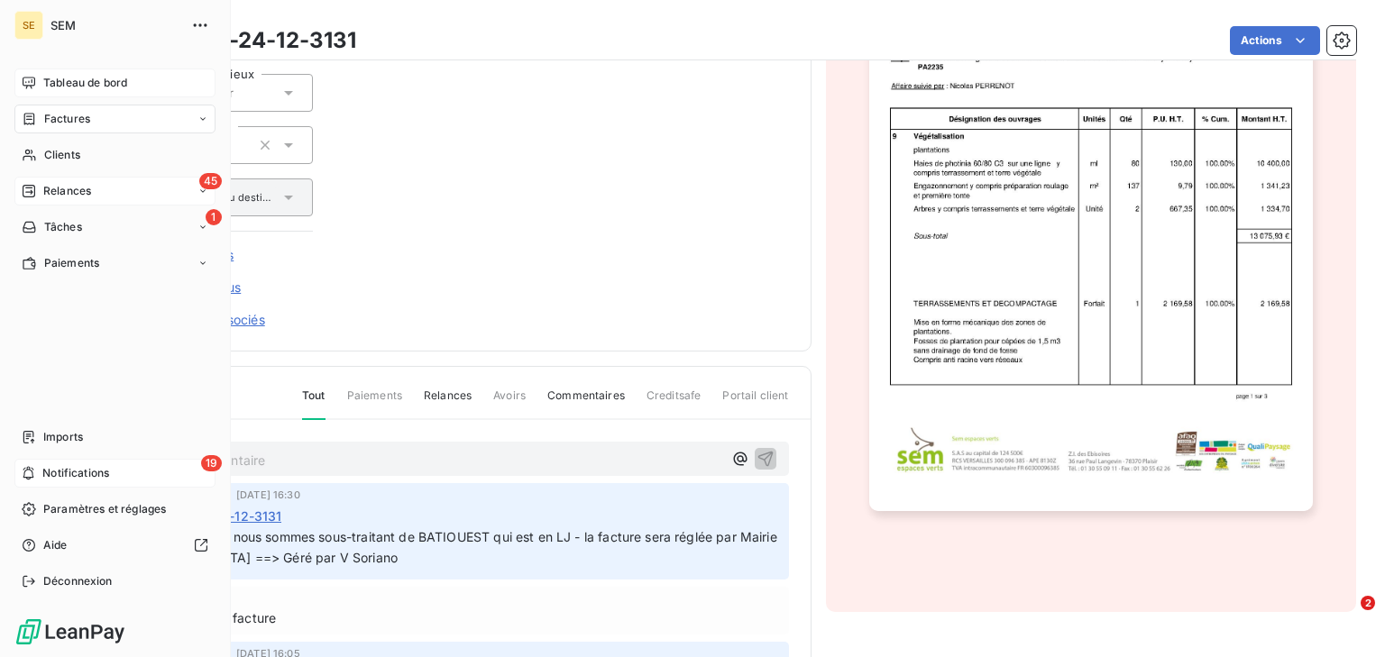
click at [46, 83] on span "Tableau de bord" at bounding box center [85, 83] width 84 height 16
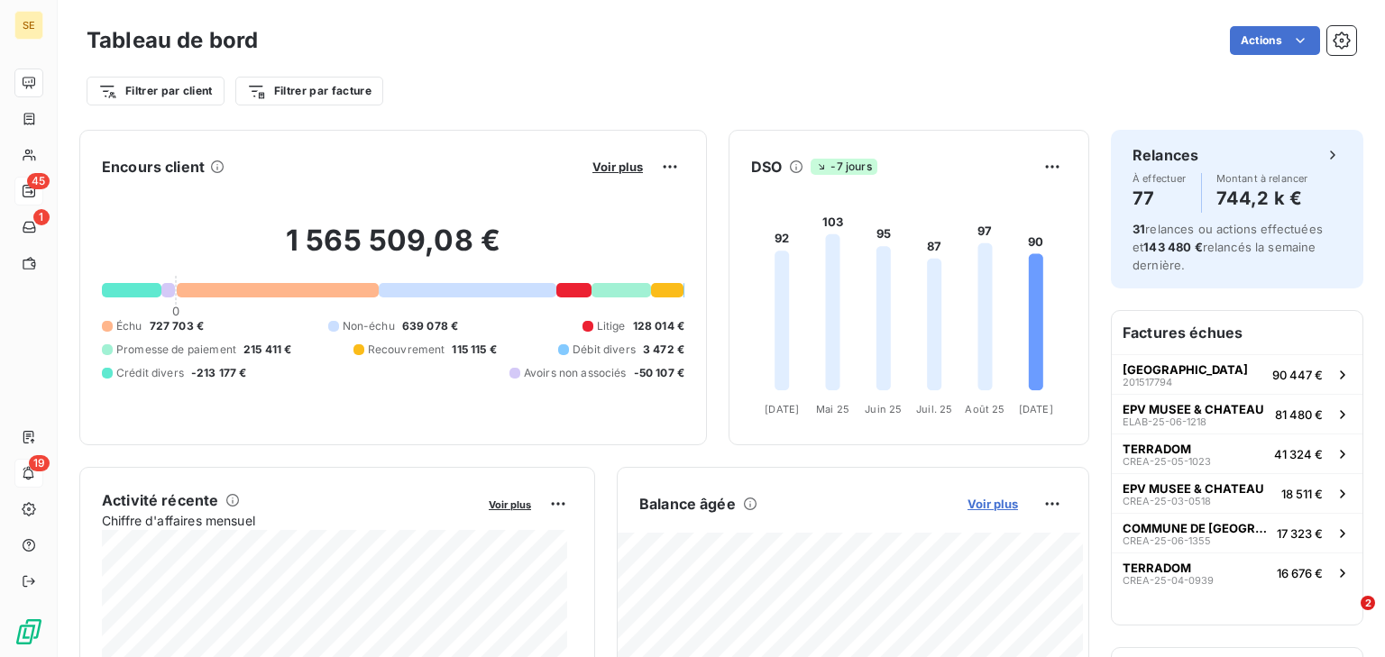
click at [977, 509] on span "Voir plus" at bounding box center [992, 504] width 50 height 14
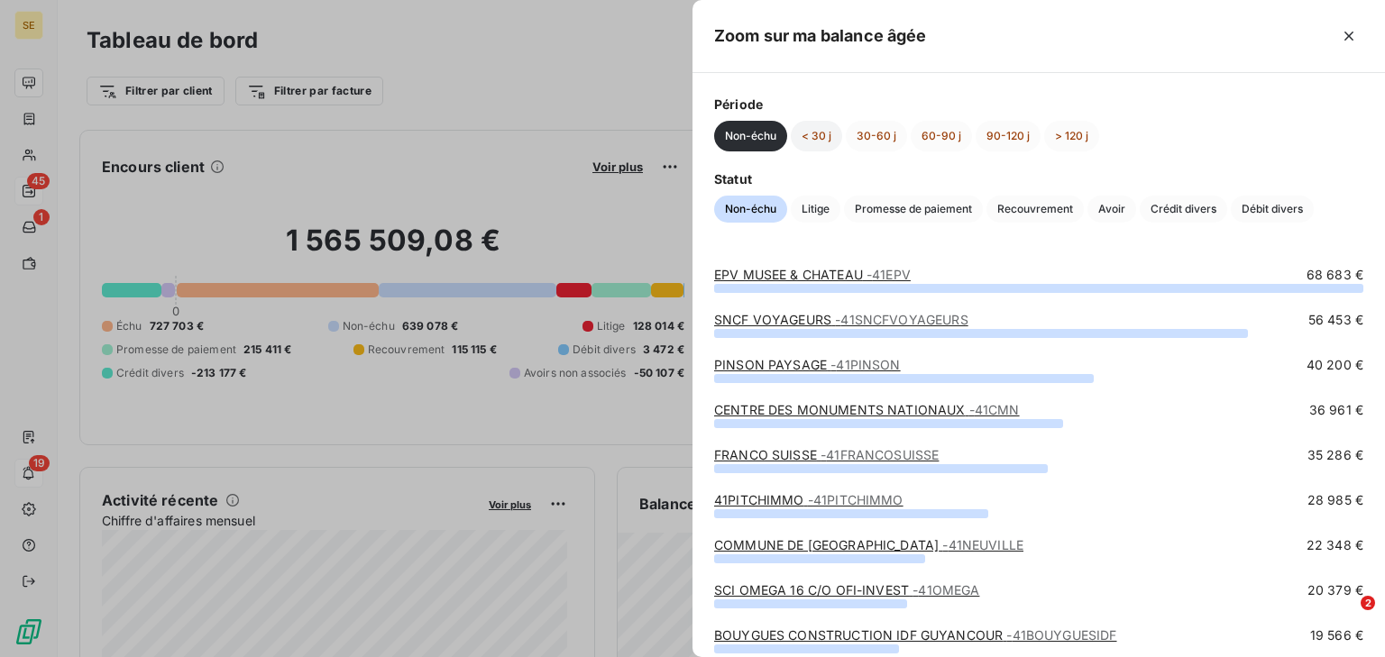
click at [813, 133] on button "< 30 j" at bounding box center [816, 136] width 51 height 31
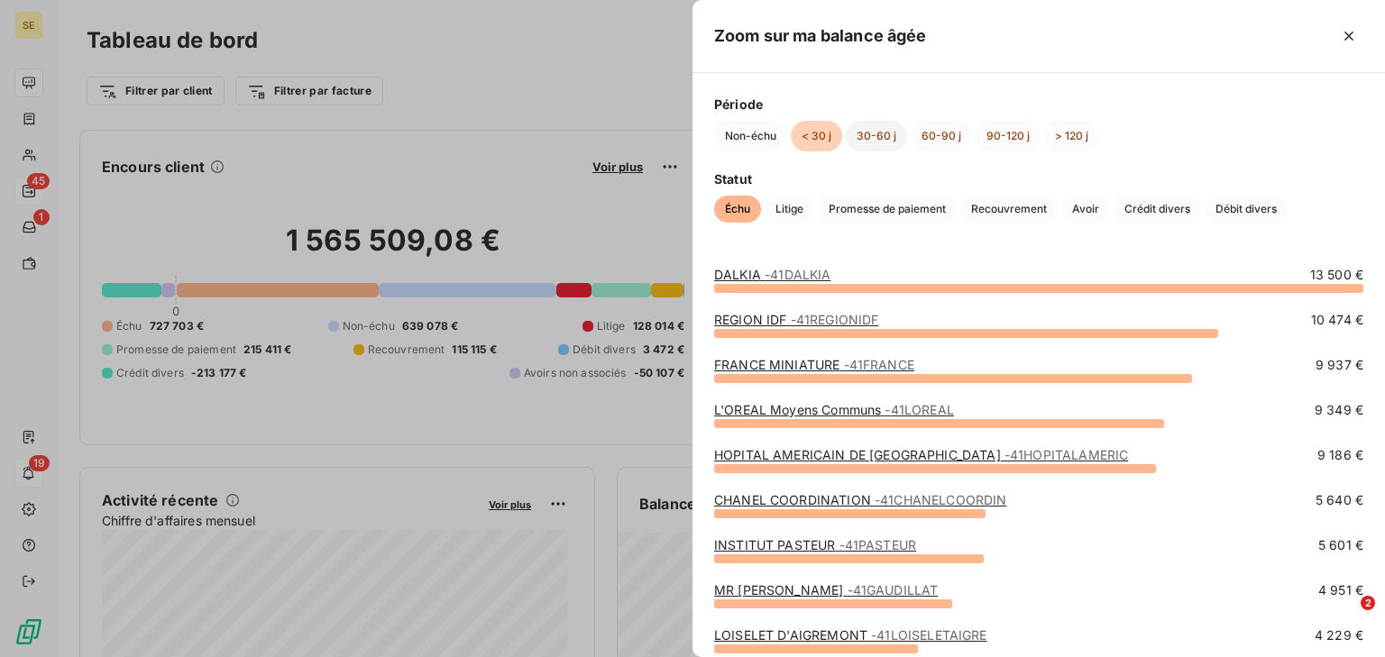
click at [866, 133] on button "30-60 j" at bounding box center [876, 136] width 61 height 31
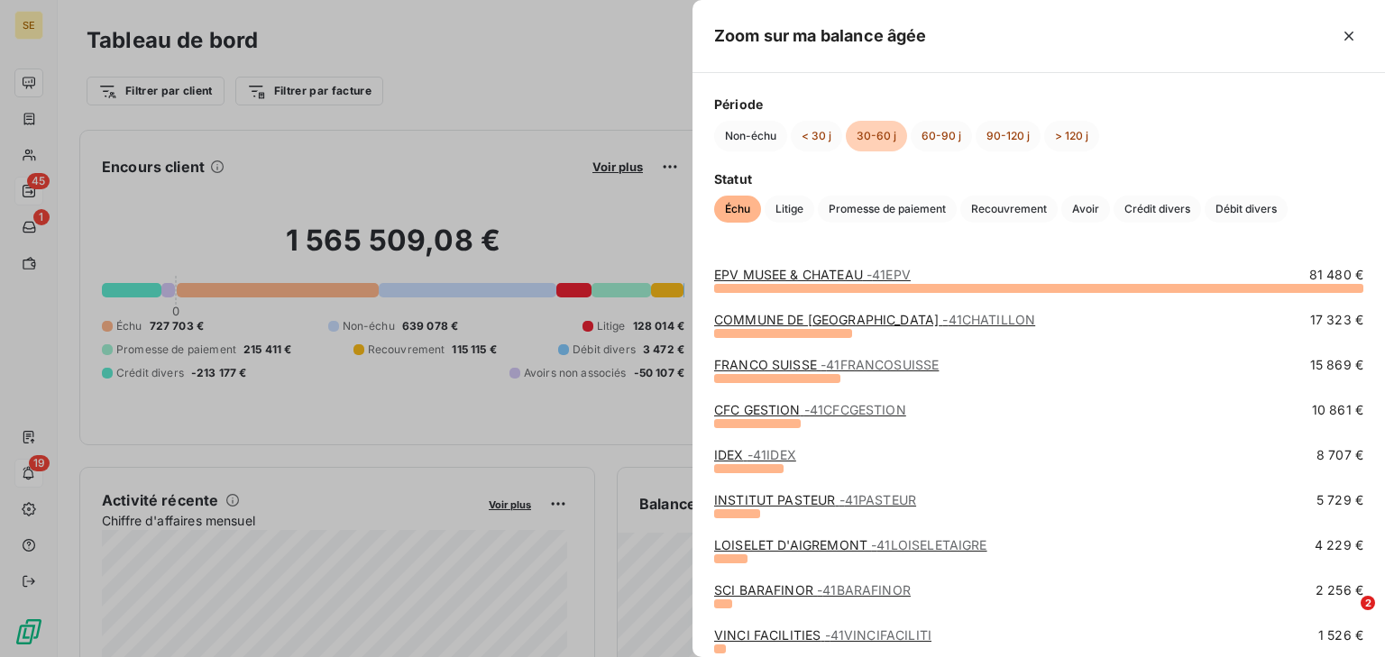
click at [778, 270] on link "EPV MUSEE & CHATEAU - 41EPV" at bounding box center [812, 274] width 197 height 15
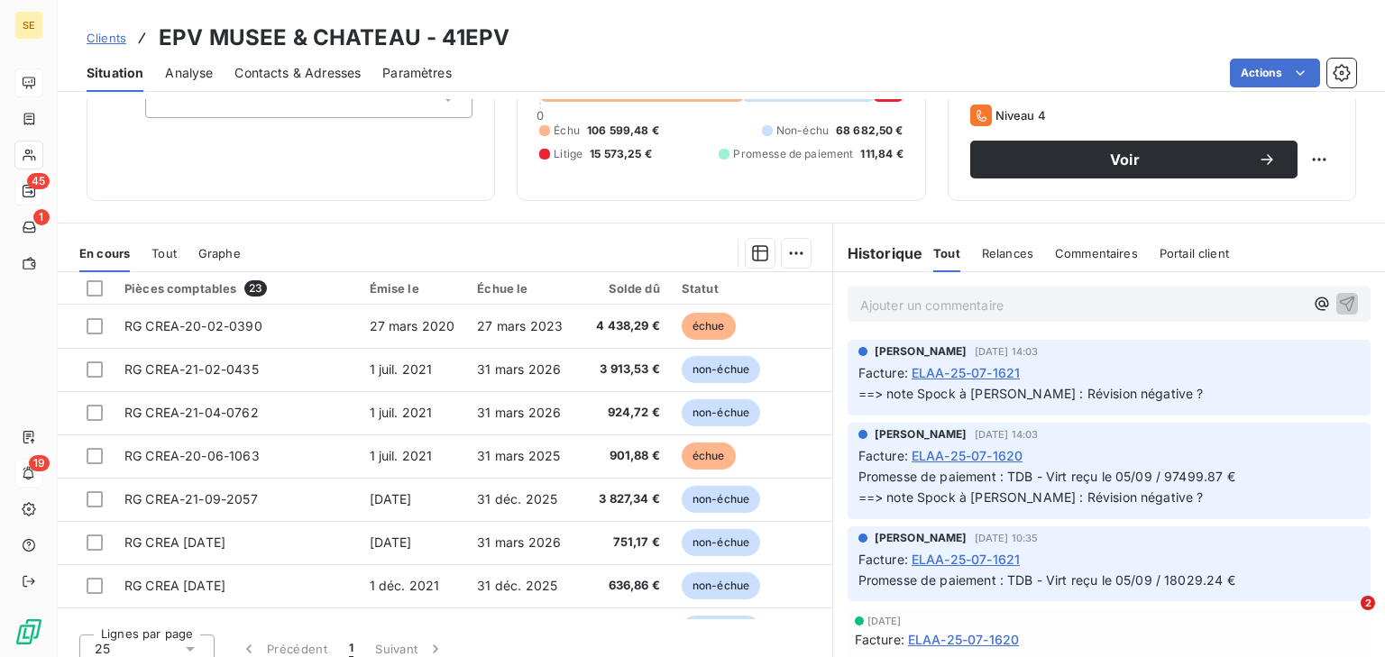
scroll to position [144, 0]
click at [165, 246] on span "Tout" at bounding box center [163, 252] width 25 height 14
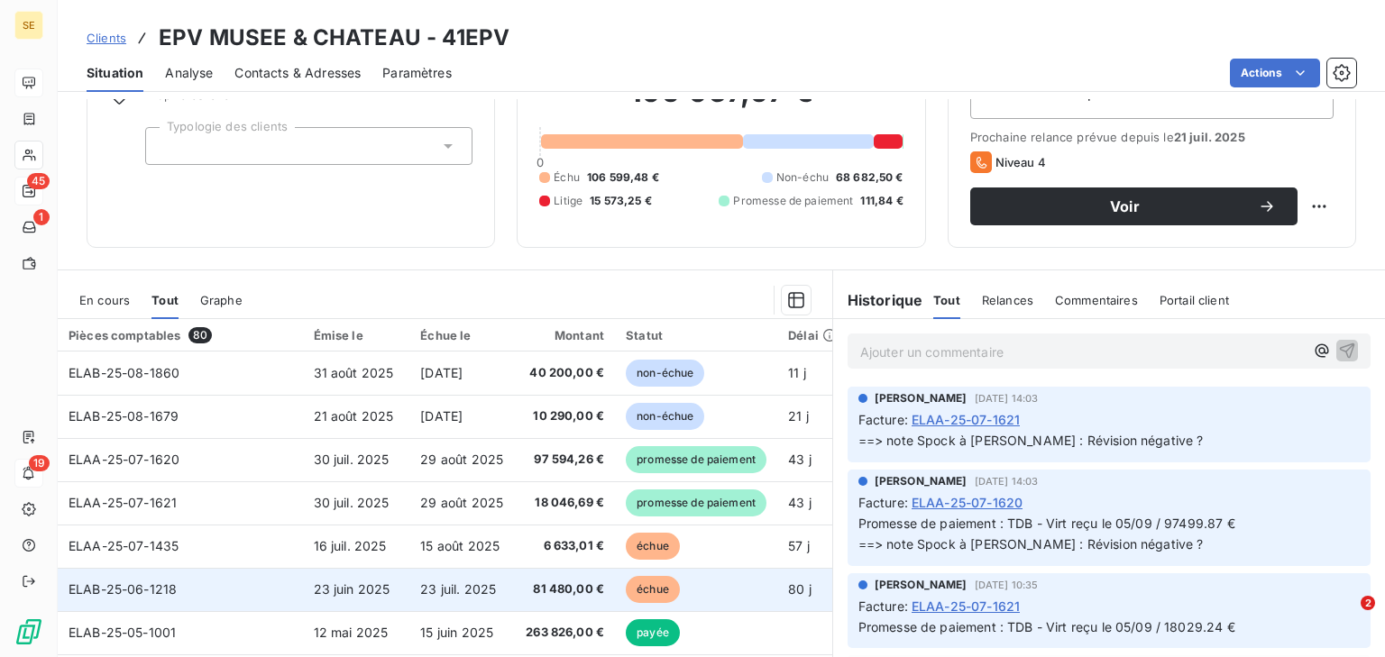
scroll to position [72, 0]
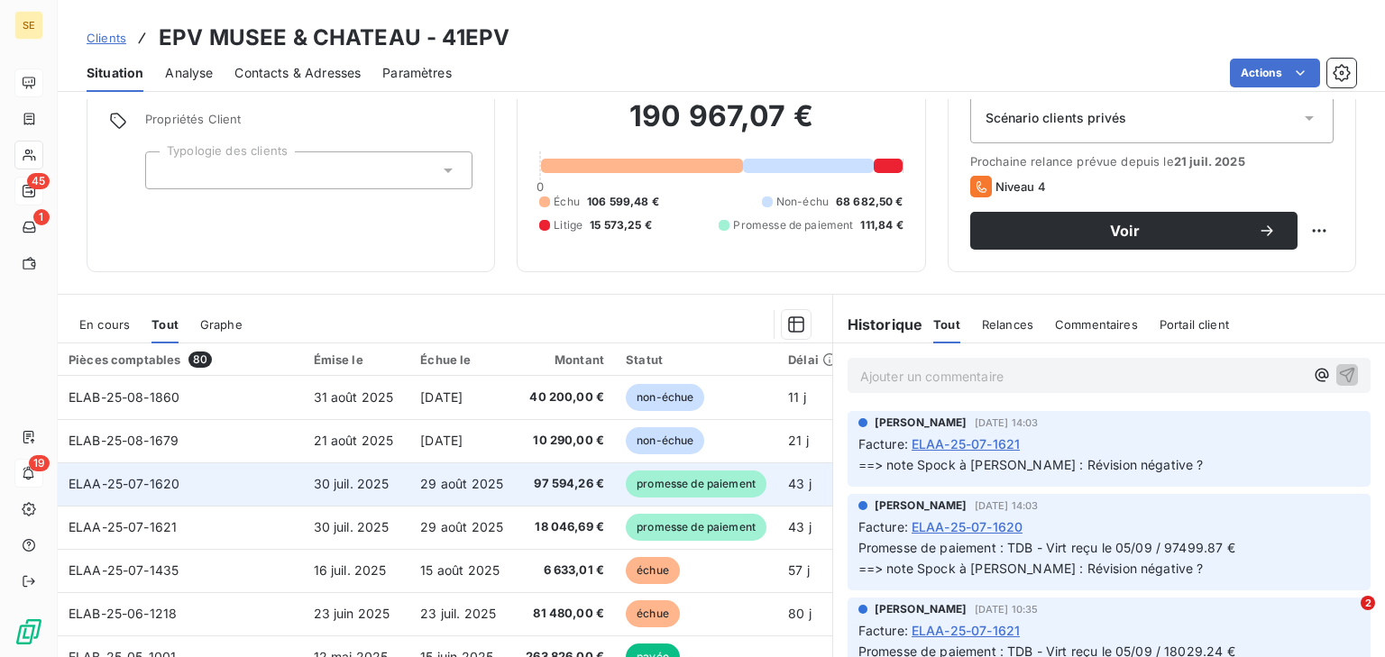
click at [272, 482] on td "ELAA-25-07-1620" at bounding box center [180, 484] width 245 height 43
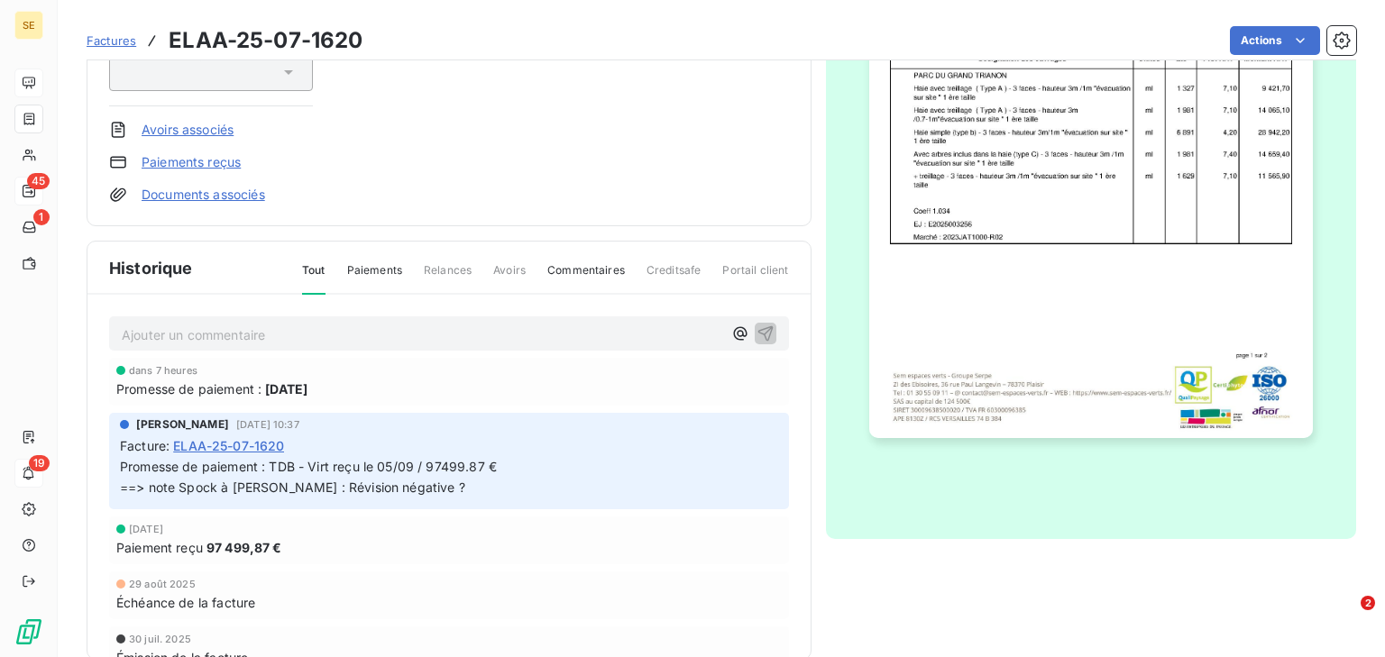
scroll to position [1, 0]
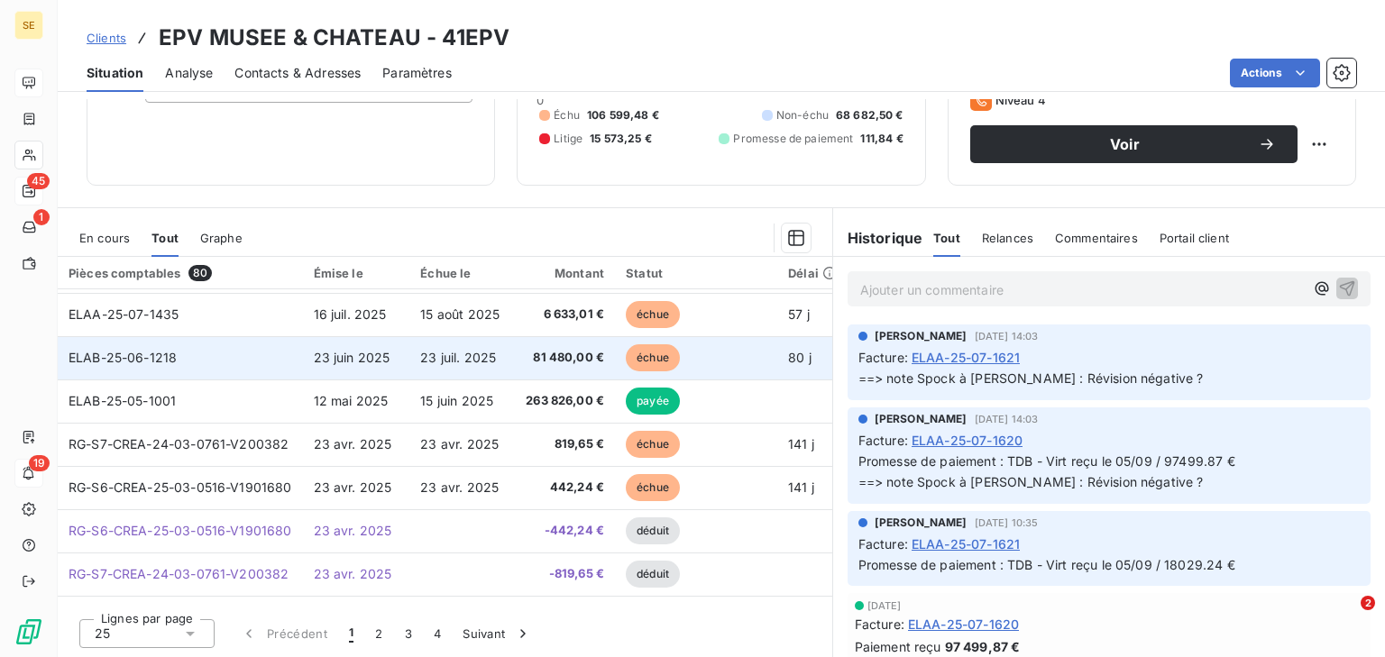
scroll to position [144, 0]
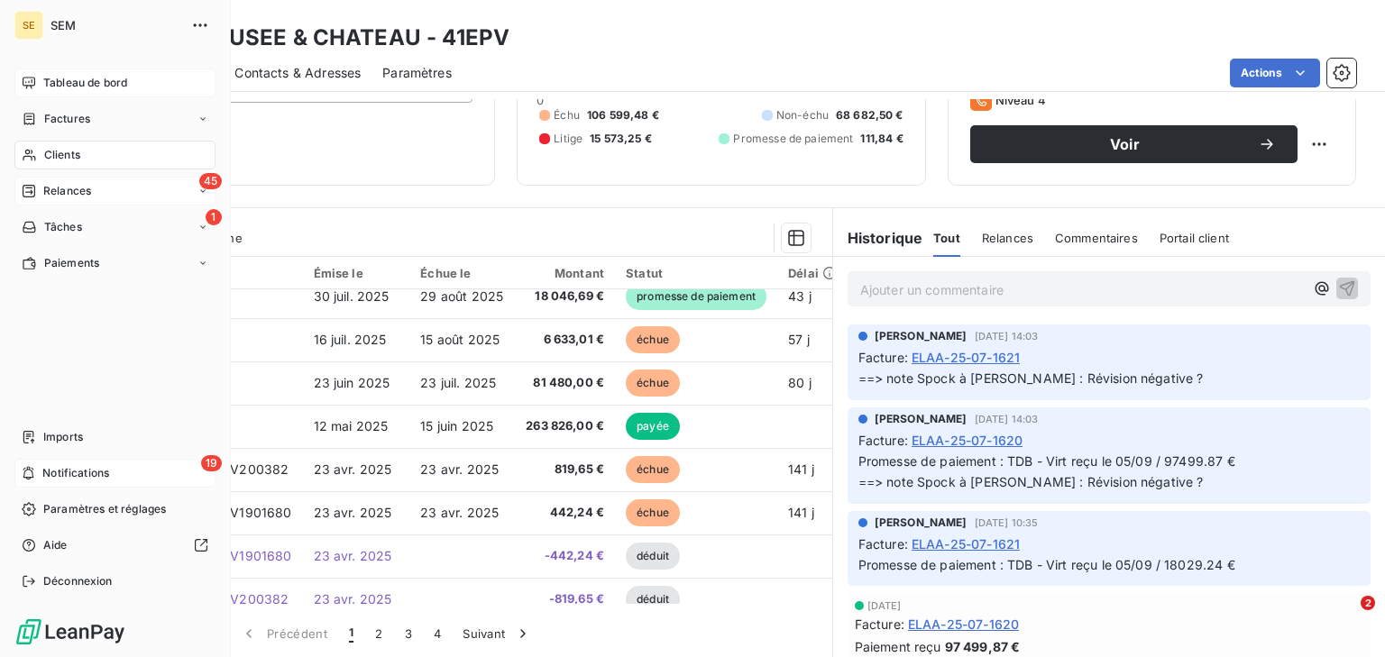
click at [41, 86] on div "Tableau de bord" at bounding box center [114, 83] width 201 height 29
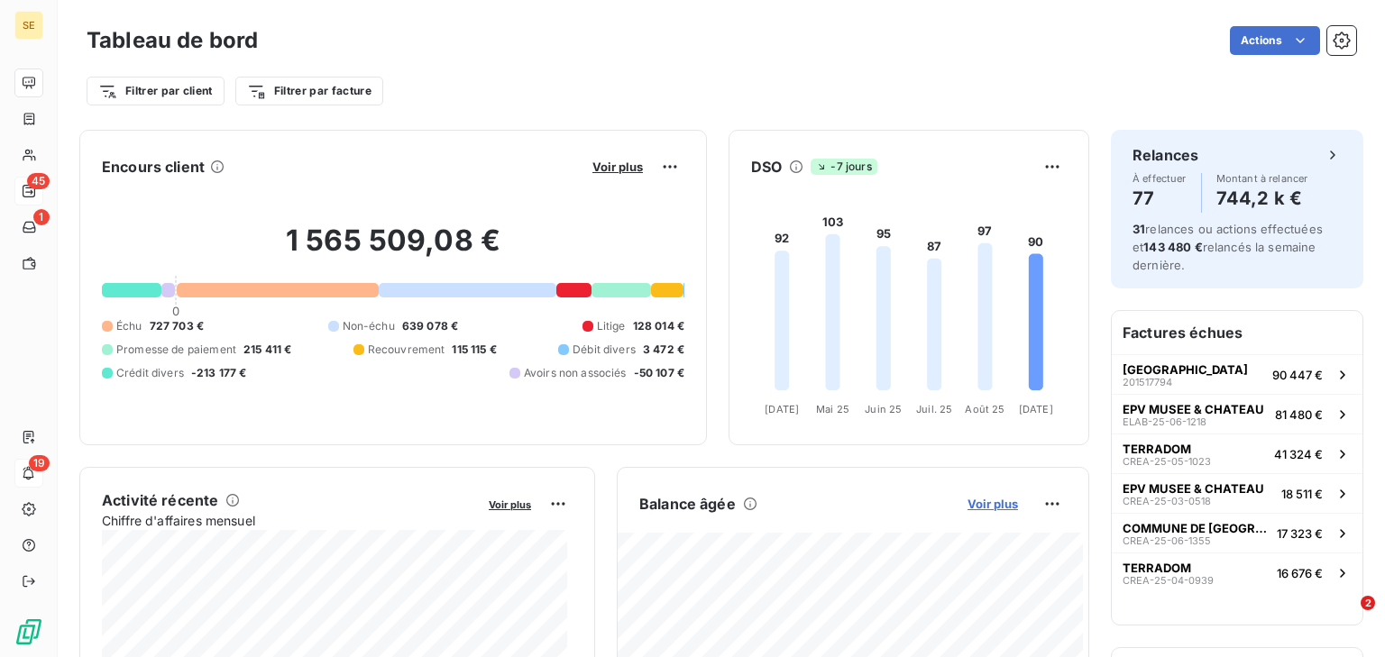
click at [967, 500] on span "Voir plus" at bounding box center [992, 504] width 50 height 14
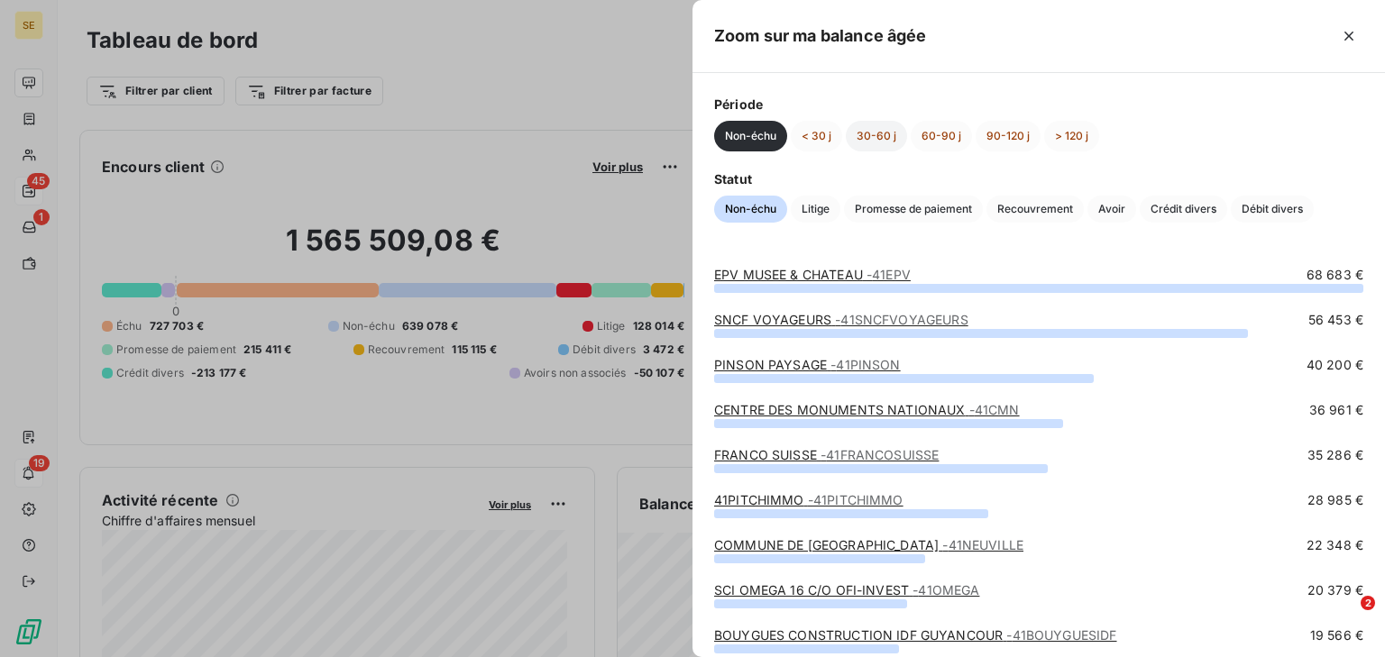
click at [885, 141] on button "30-60 j" at bounding box center [876, 136] width 61 height 31
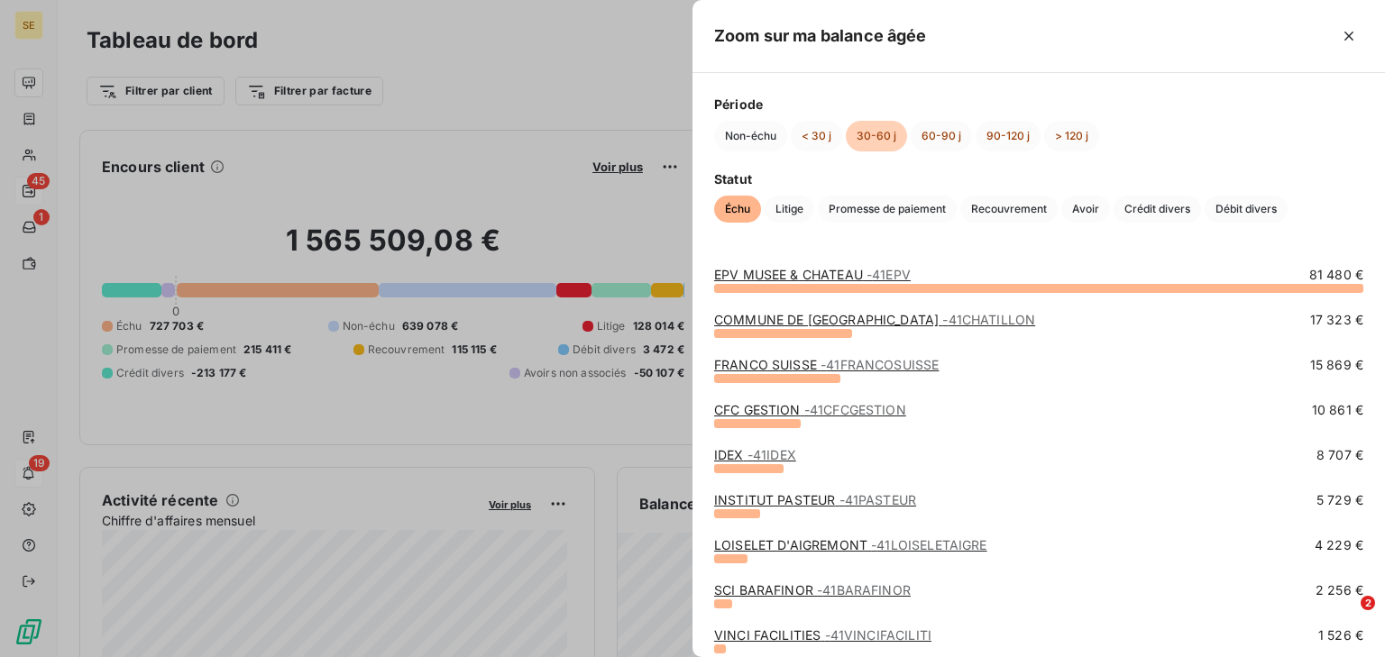
click at [822, 278] on link "EPV MUSEE & CHATEAU - 41EPV" at bounding box center [812, 274] width 197 height 15
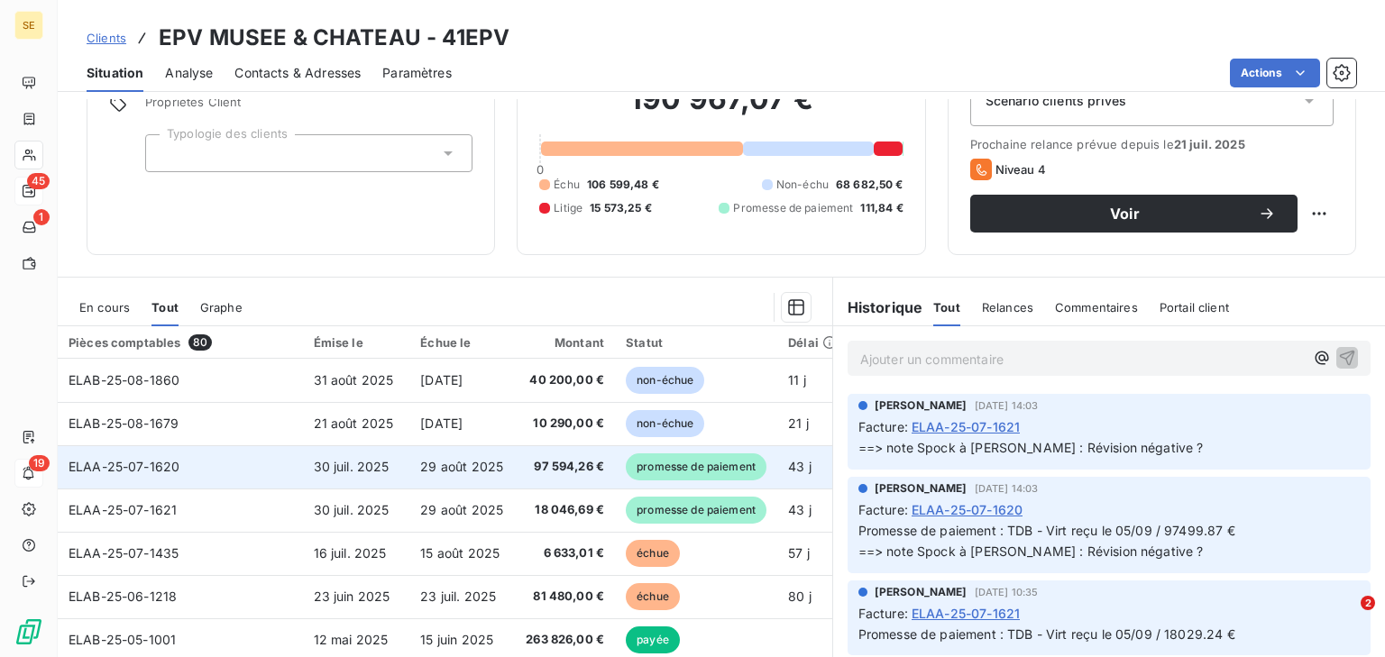
scroll to position [159, 0]
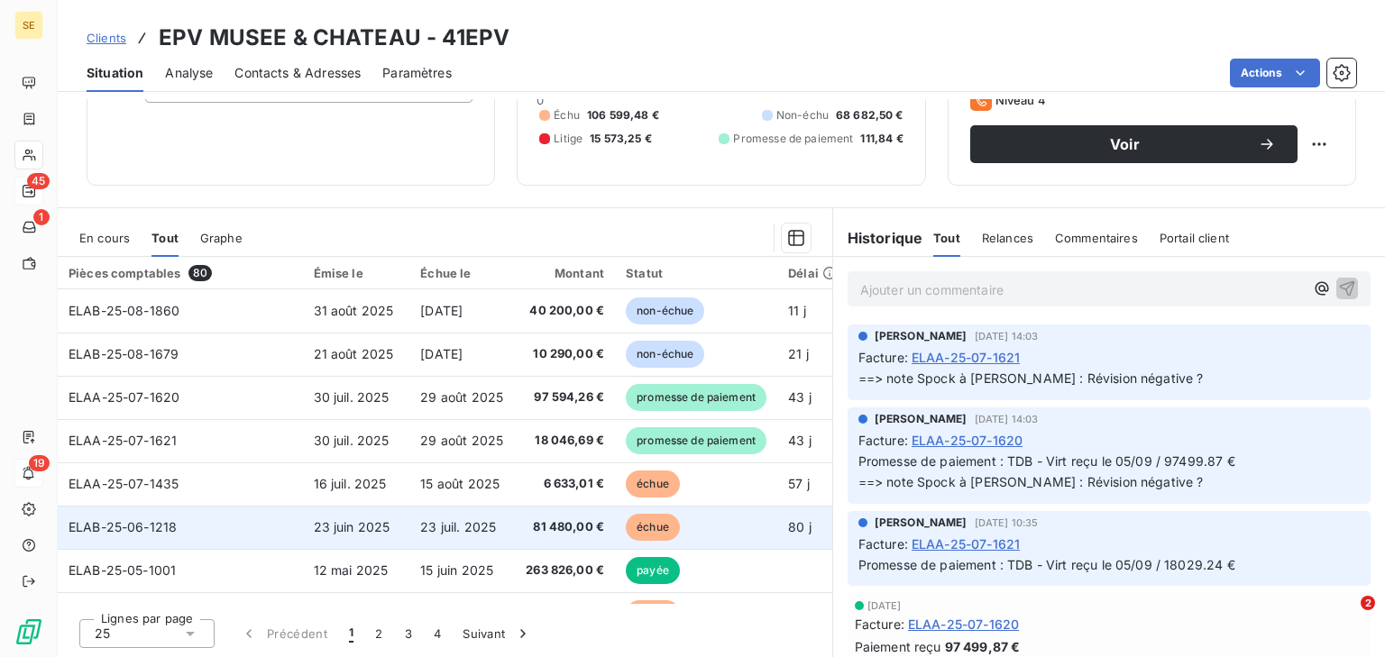
click at [276, 516] on td "ELAB-25-06-1218" at bounding box center [180, 527] width 245 height 43
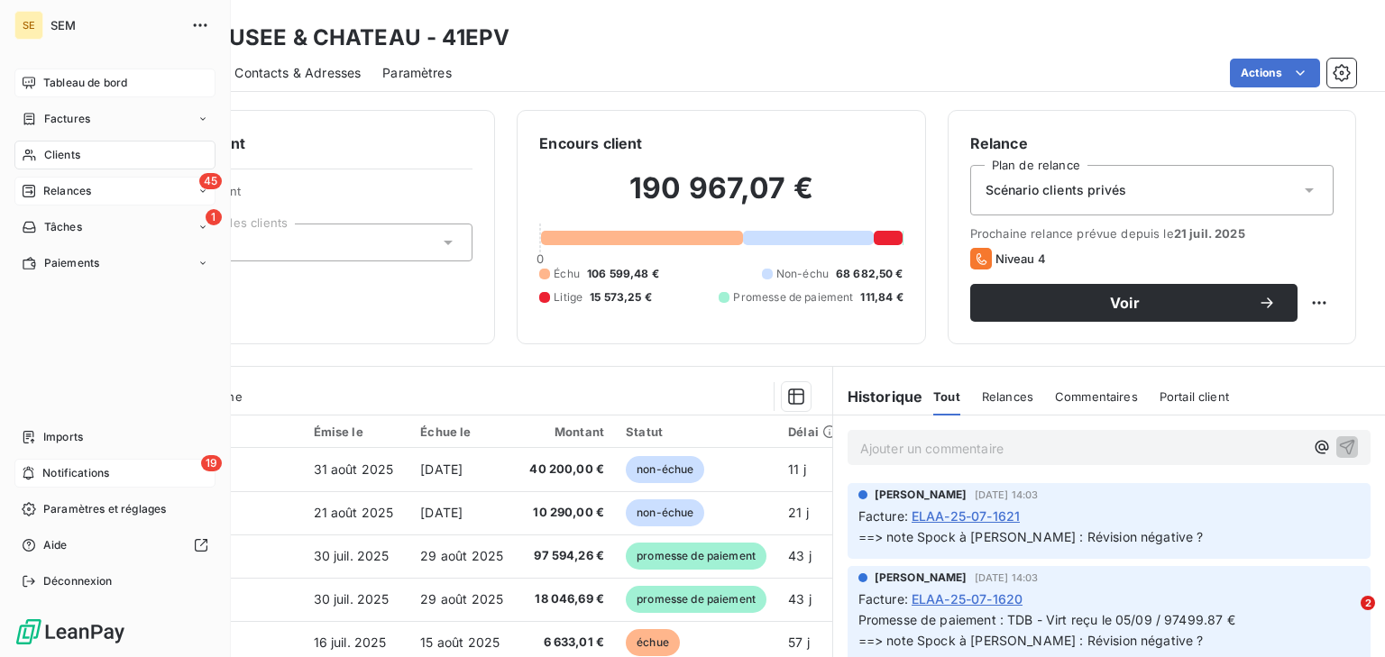
click at [41, 86] on div "Tableau de bord" at bounding box center [114, 83] width 201 height 29
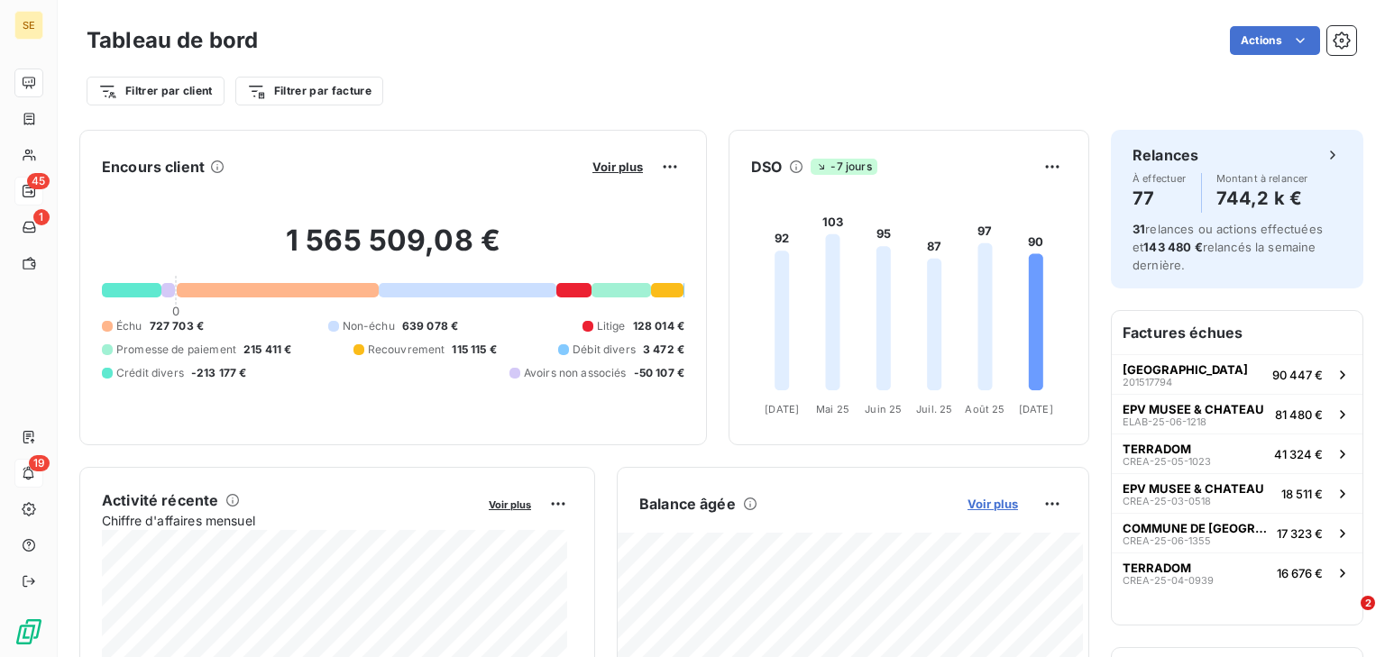
click at [997, 503] on span "Voir plus" at bounding box center [992, 504] width 50 height 14
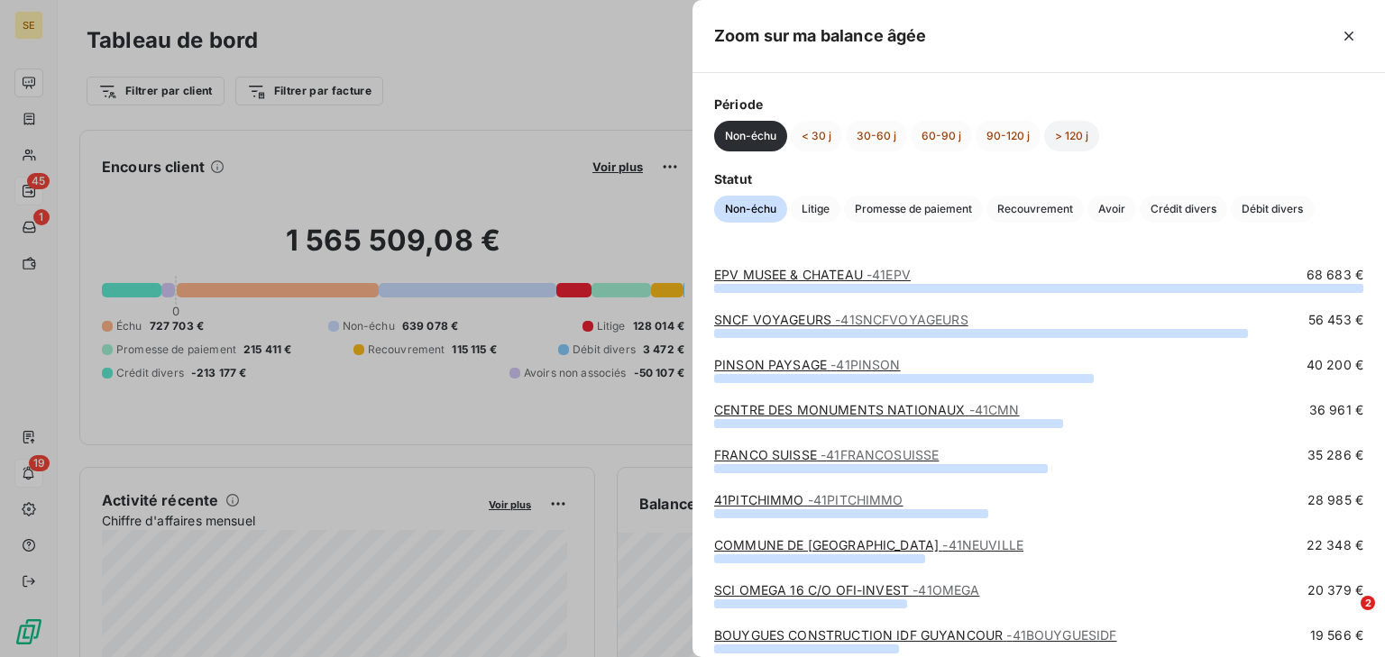
click at [1094, 133] on button "> 120 j" at bounding box center [1071, 136] width 55 height 31
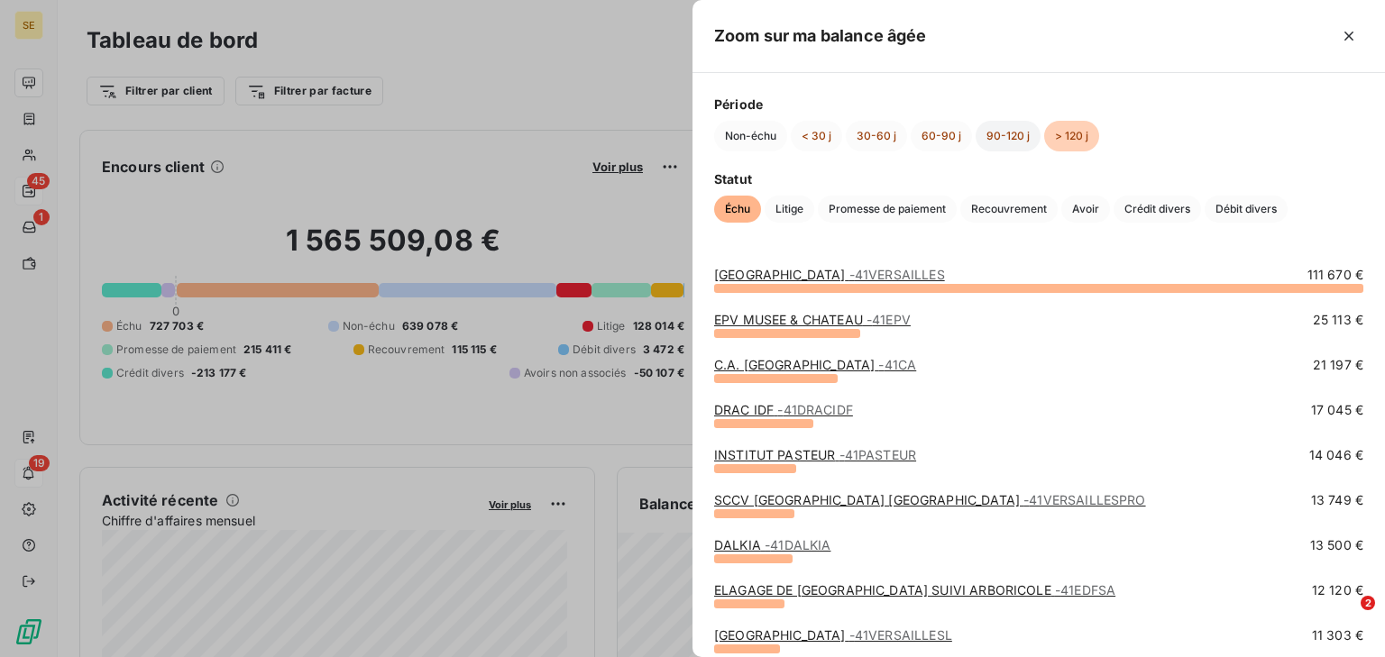
click at [995, 133] on button "90-120 j" at bounding box center [1008, 136] width 65 height 31
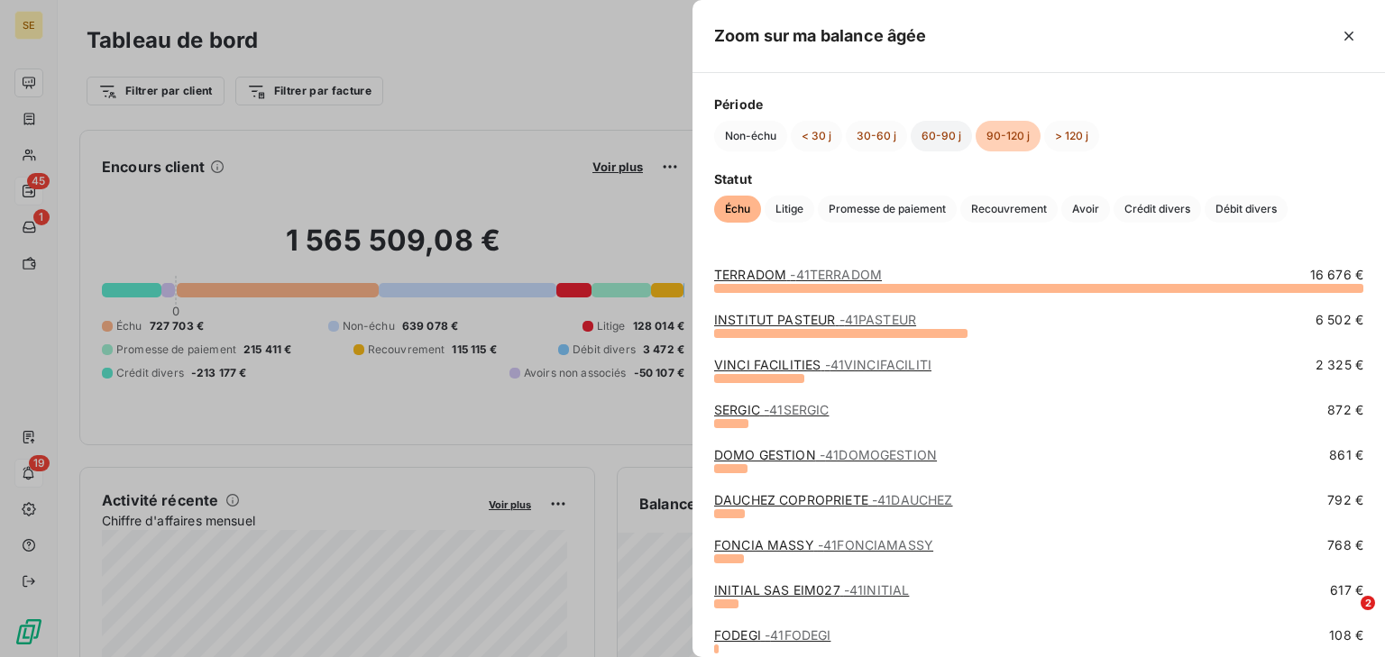
click at [941, 135] on button "60-90 j" at bounding box center [941, 136] width 61 height 31
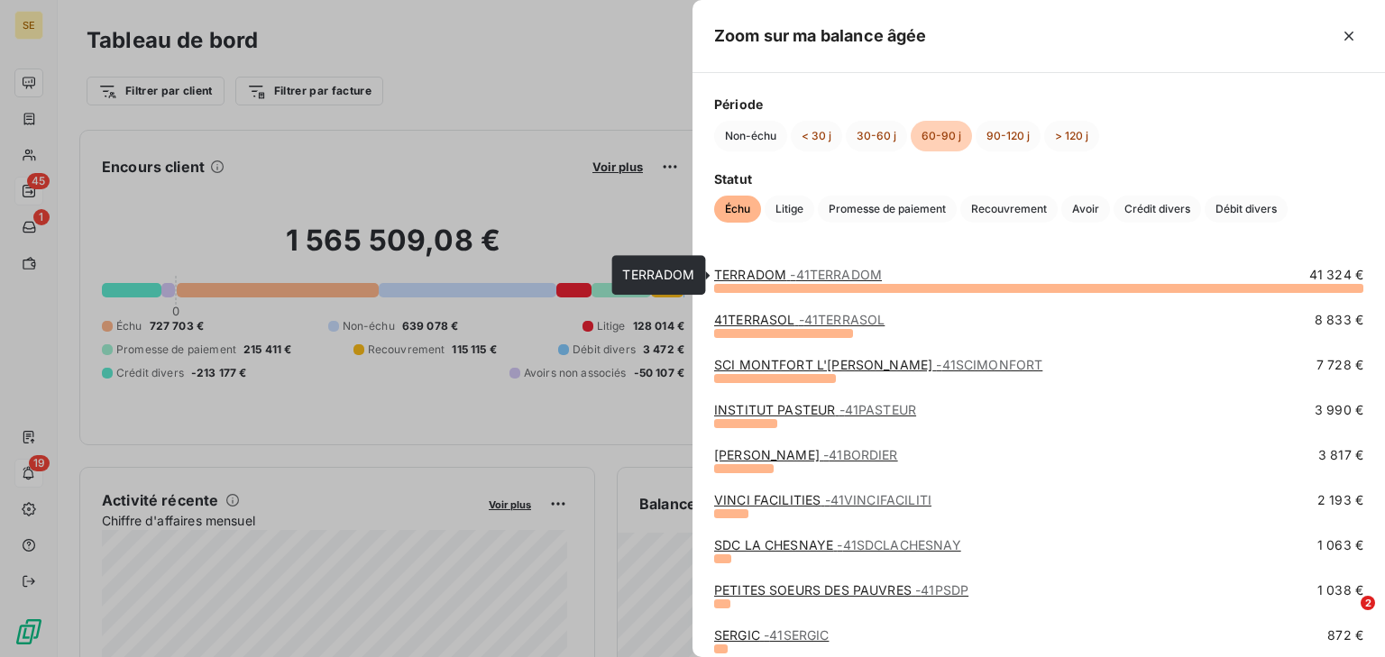
click at [766, 280] on link "TERRADOM - 41TERRADOM" at bounding box center [798, 274] width 168 height 15
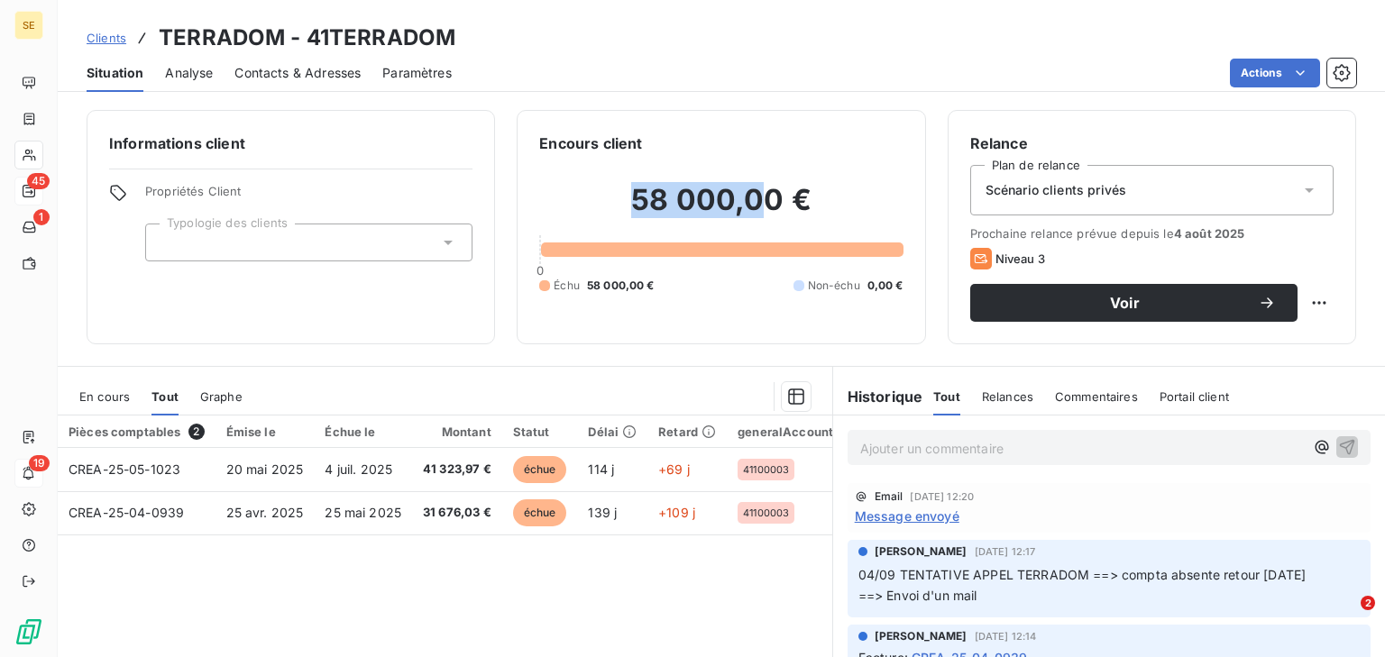
drag, startPoint x: 578, startPoint y: 206, endPoint x: 759, endPoint y: 212, distance: 181.3
click at [759, 212] on h2 "58 000,00 €" at bounding box center [720, 209] width 363 height 54
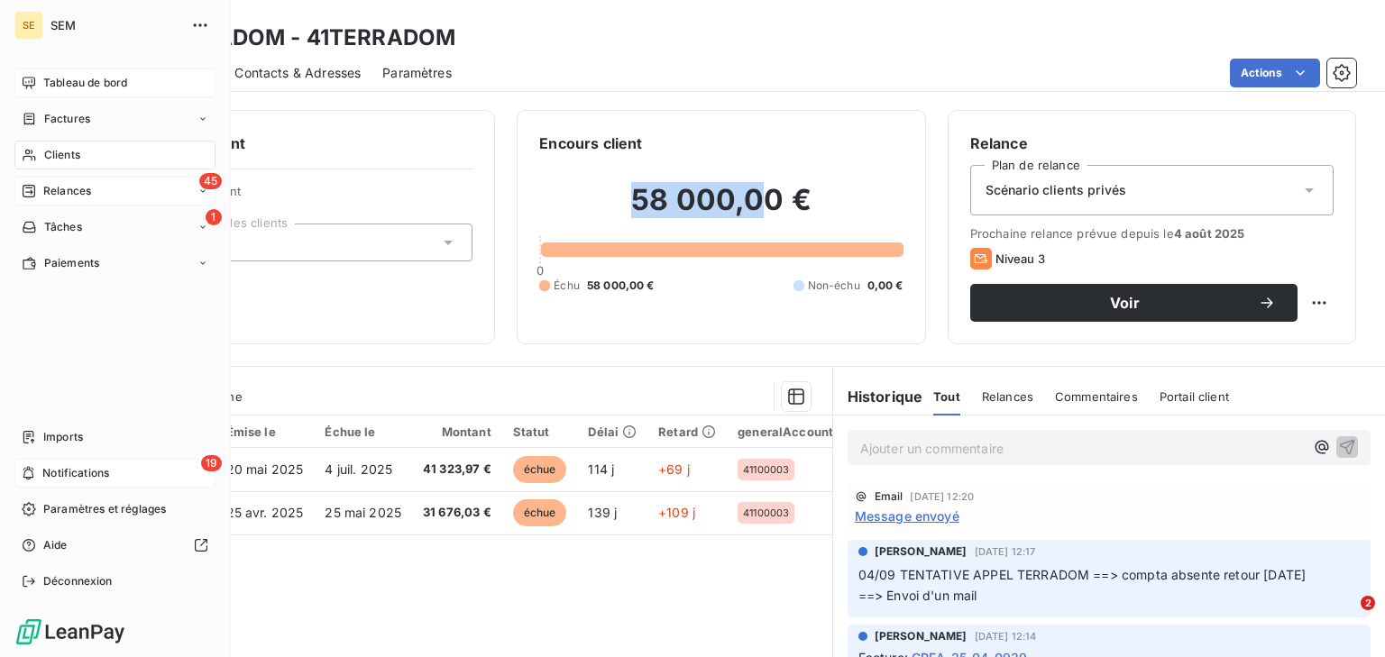
click at [41, 87] on div "Tableau de bord" at bounding box center [114, 83] width 201 height 29
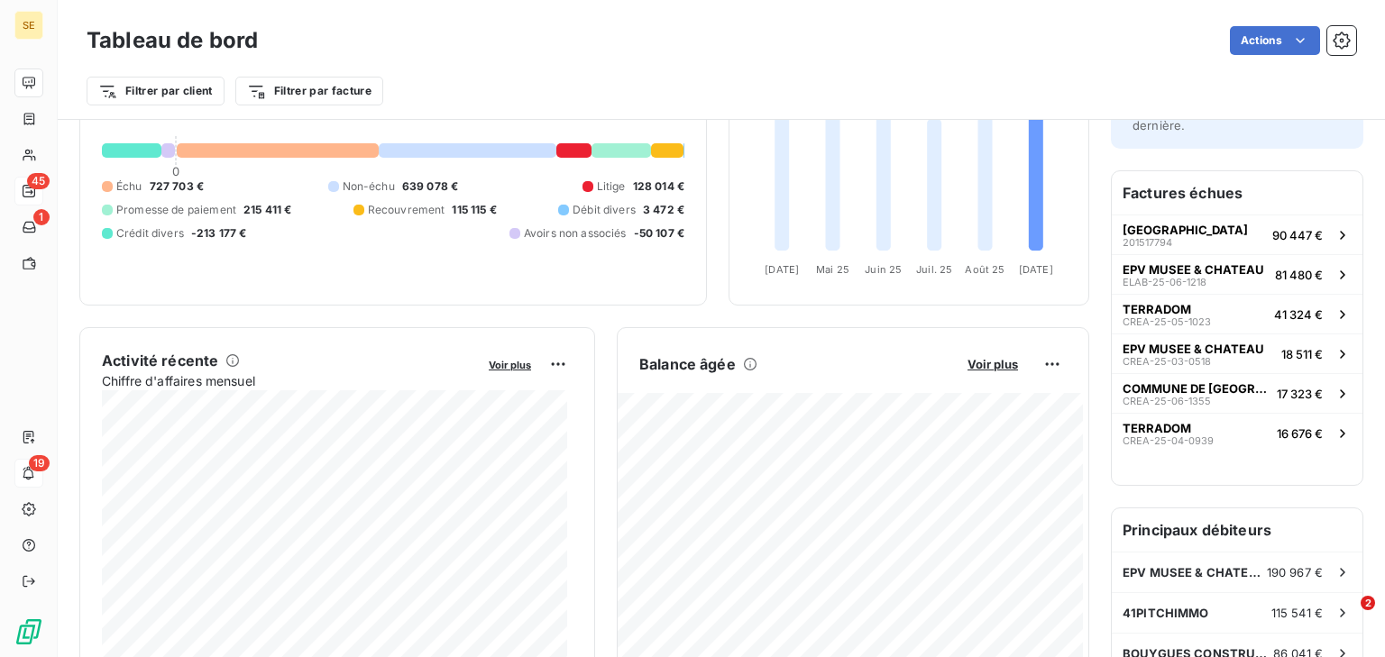
scroll to position [144, 0]
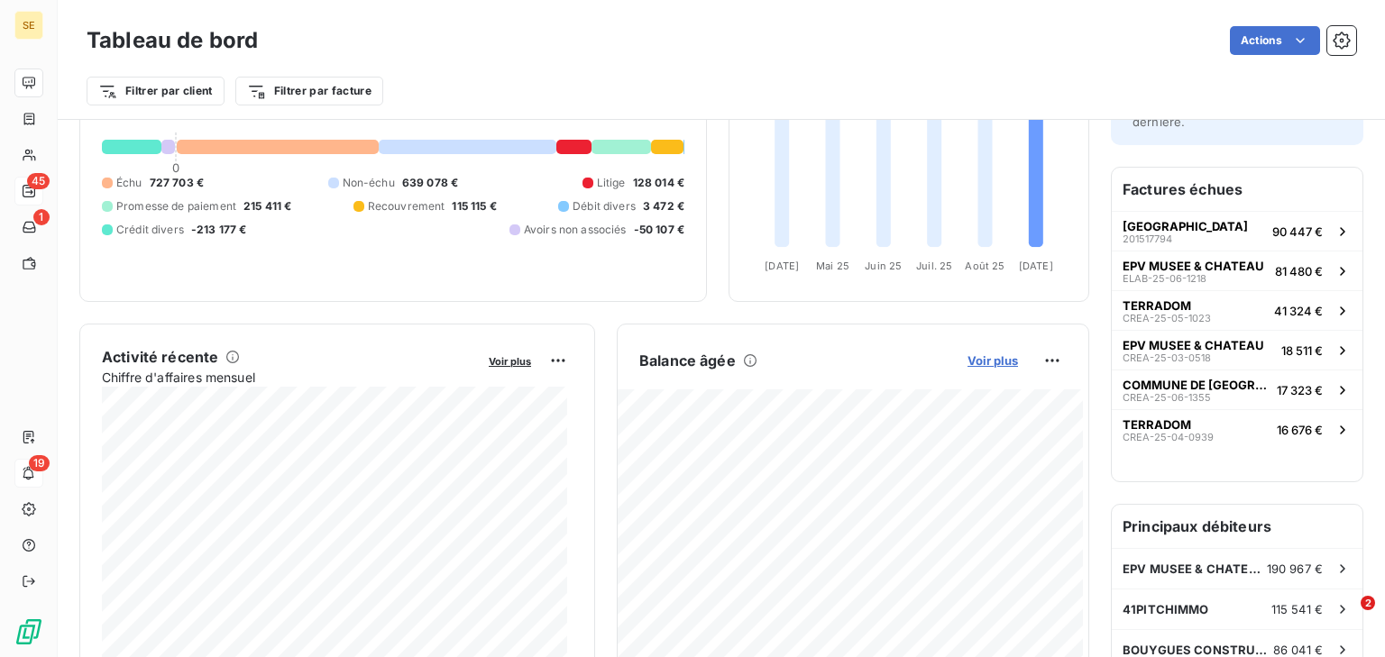
click at [989, 357] on span "Voir plus" at bounding box center [992, 360] width 50 height 14
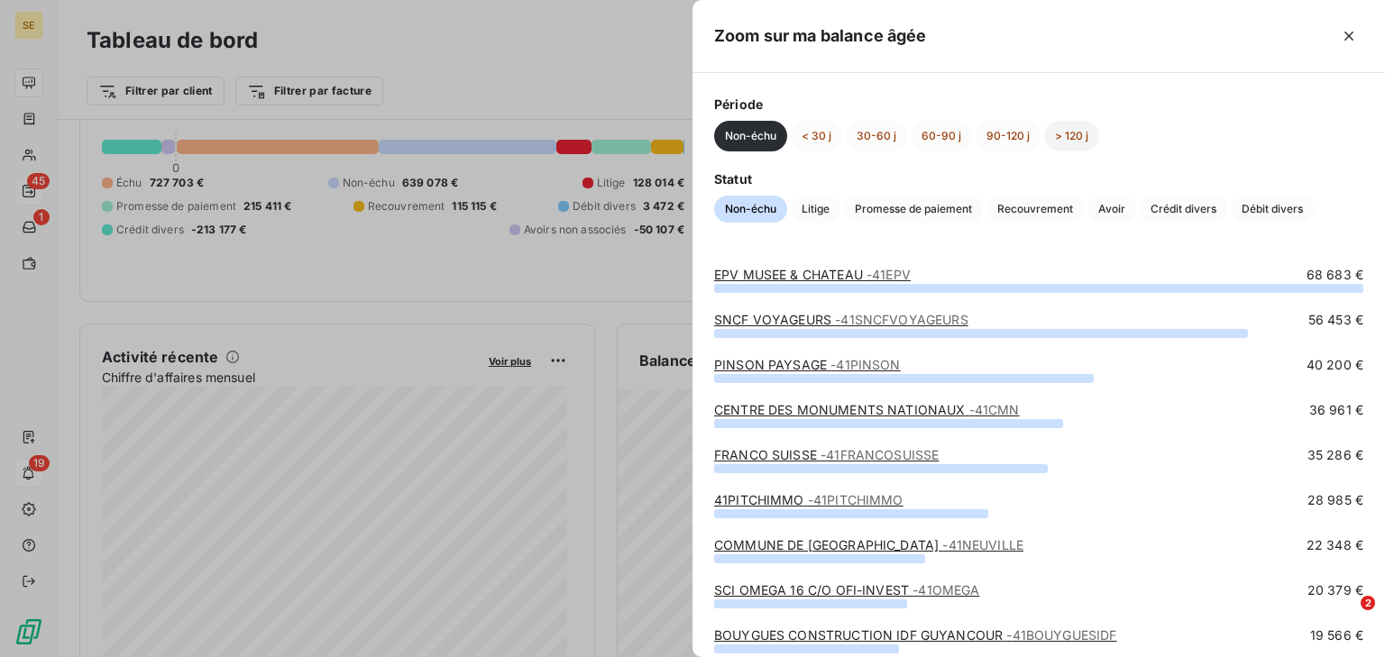
click at [1059, 133] on button "> 120 j" at bounding box center [1071, 136] width 55 height 31
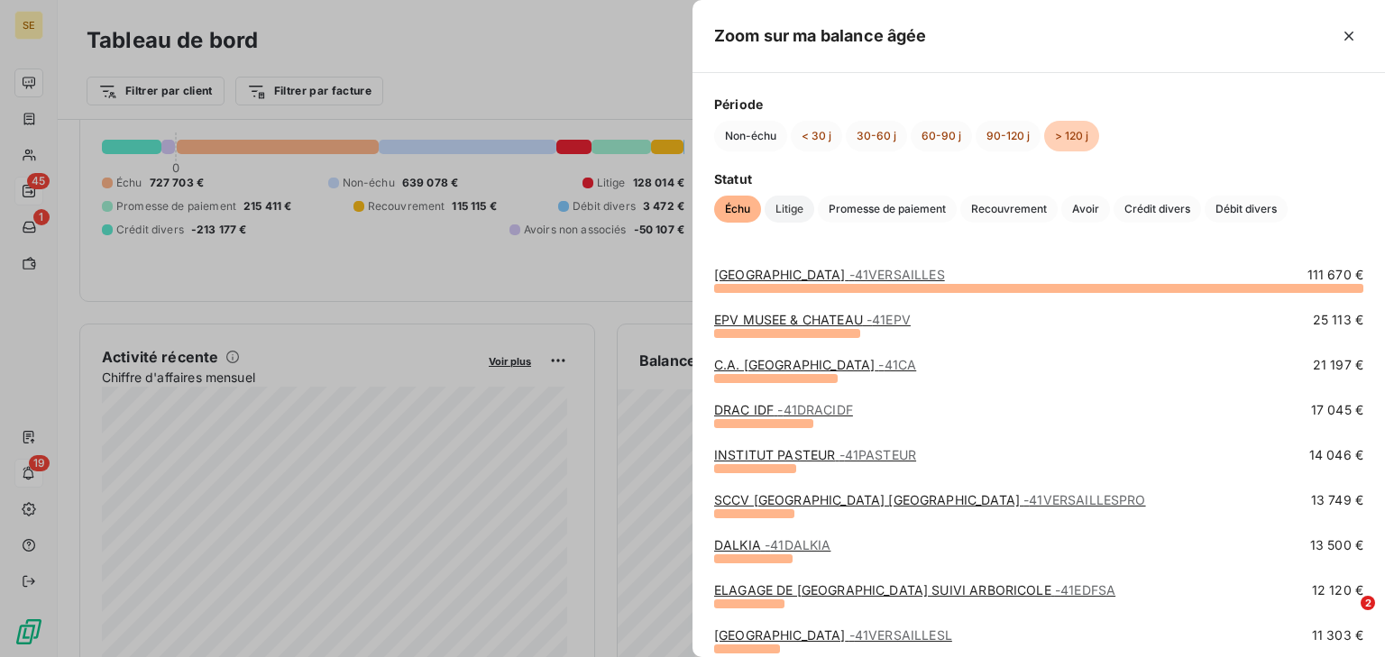
click at [805, 206] on span "Litige" at bounding box center [790, 209] width 50 height 27
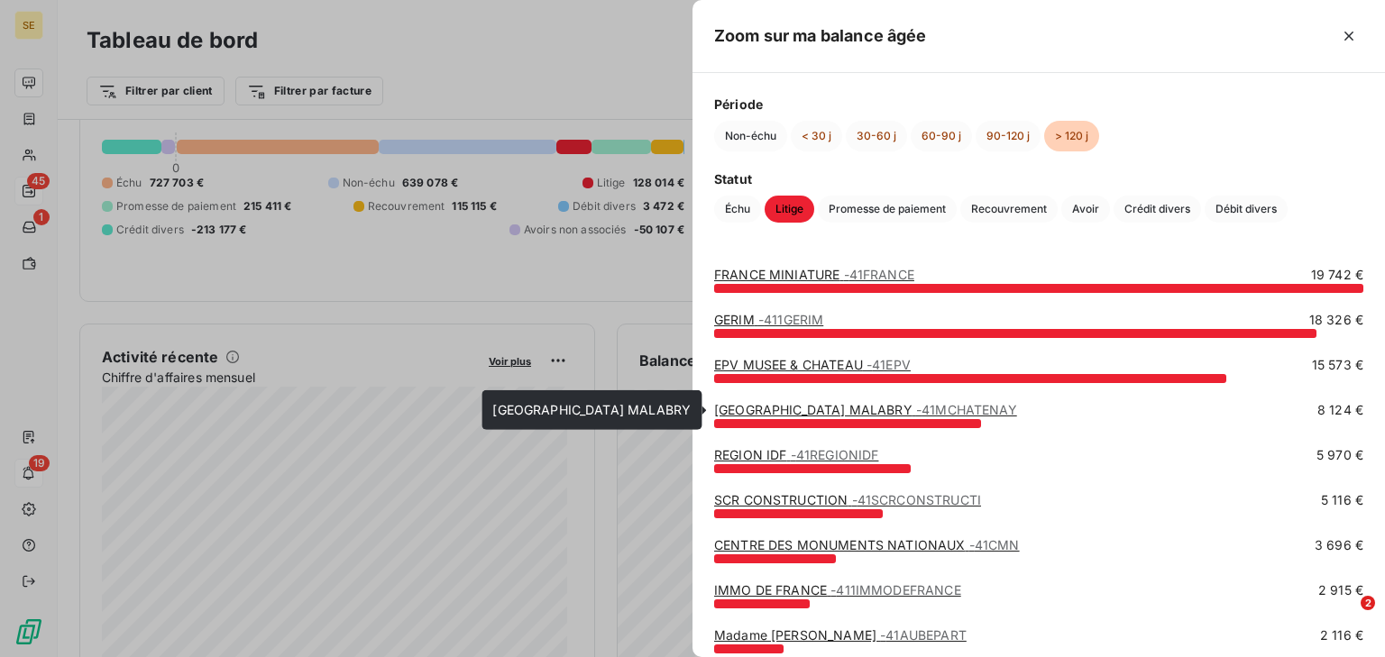
click at [783, 402] on link "[GEOGRAPHIC_DATA] MALABRY - 41MCHATENAY" at bounding box center [865, 409] width 303 height 15
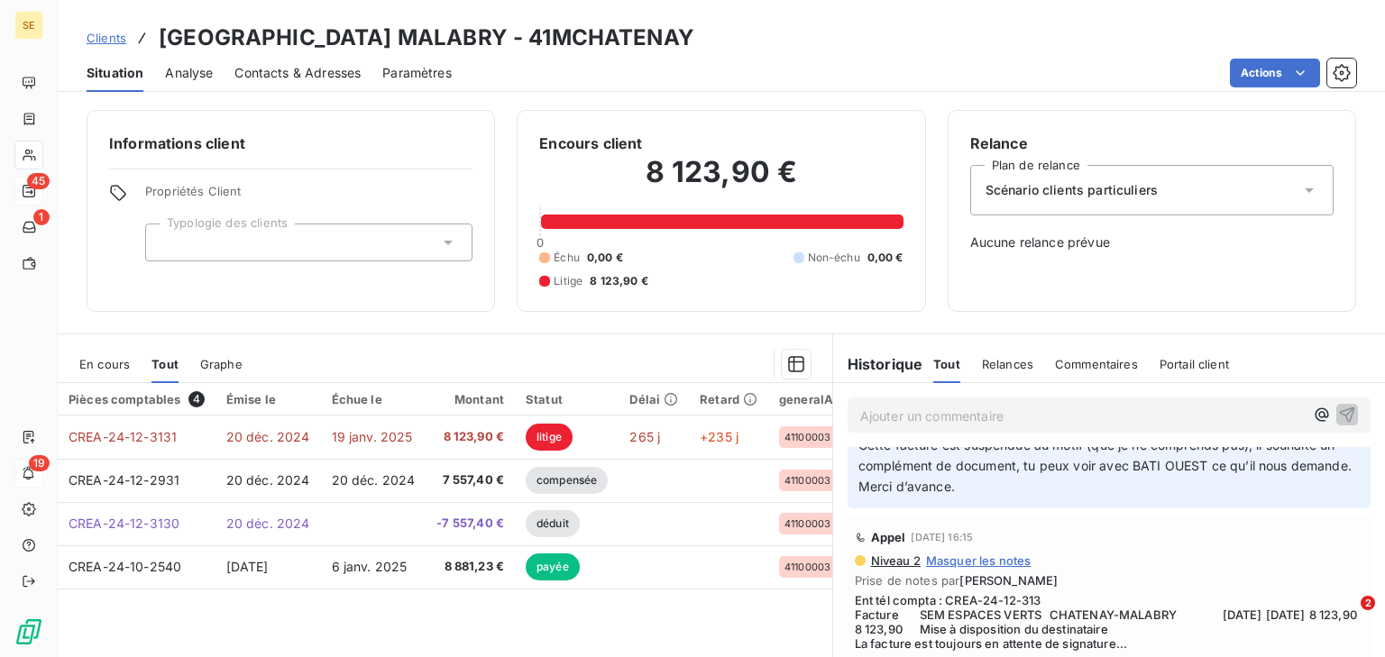
scroll to position [433, 0]
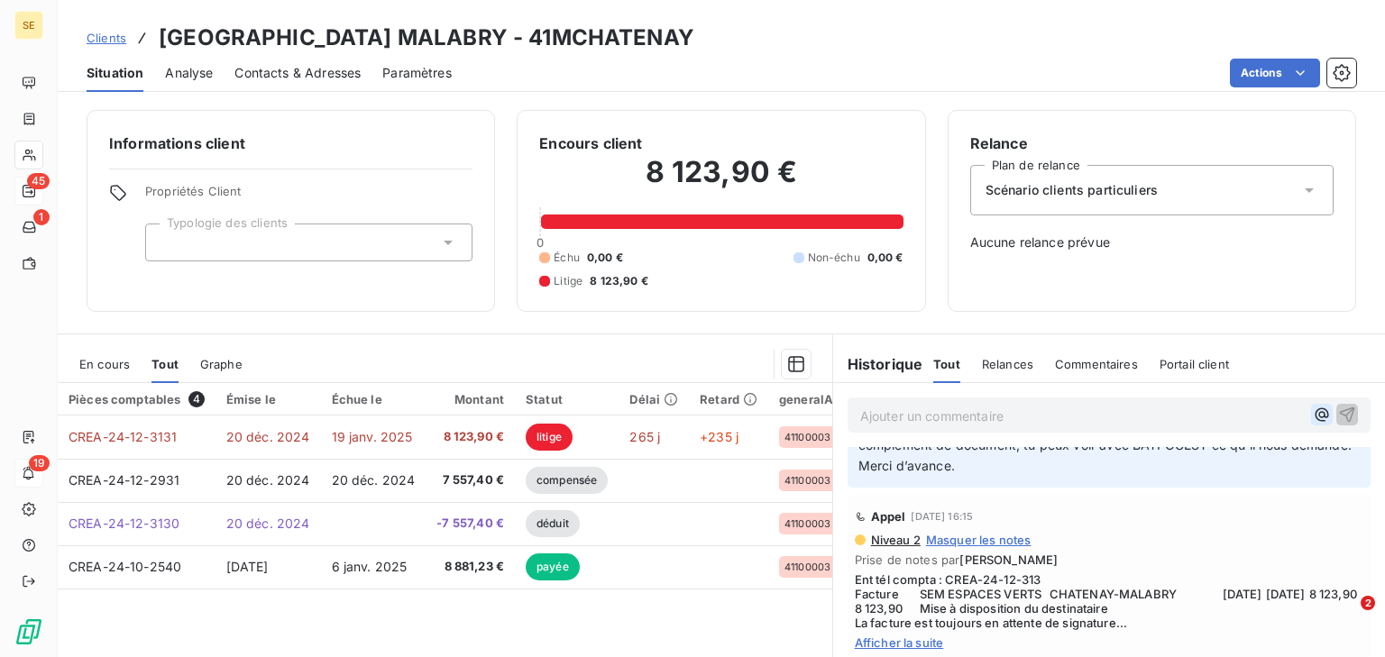
click at [1313, 406] on icon "button" at bounding box center [1322, 415] width 18 height 18
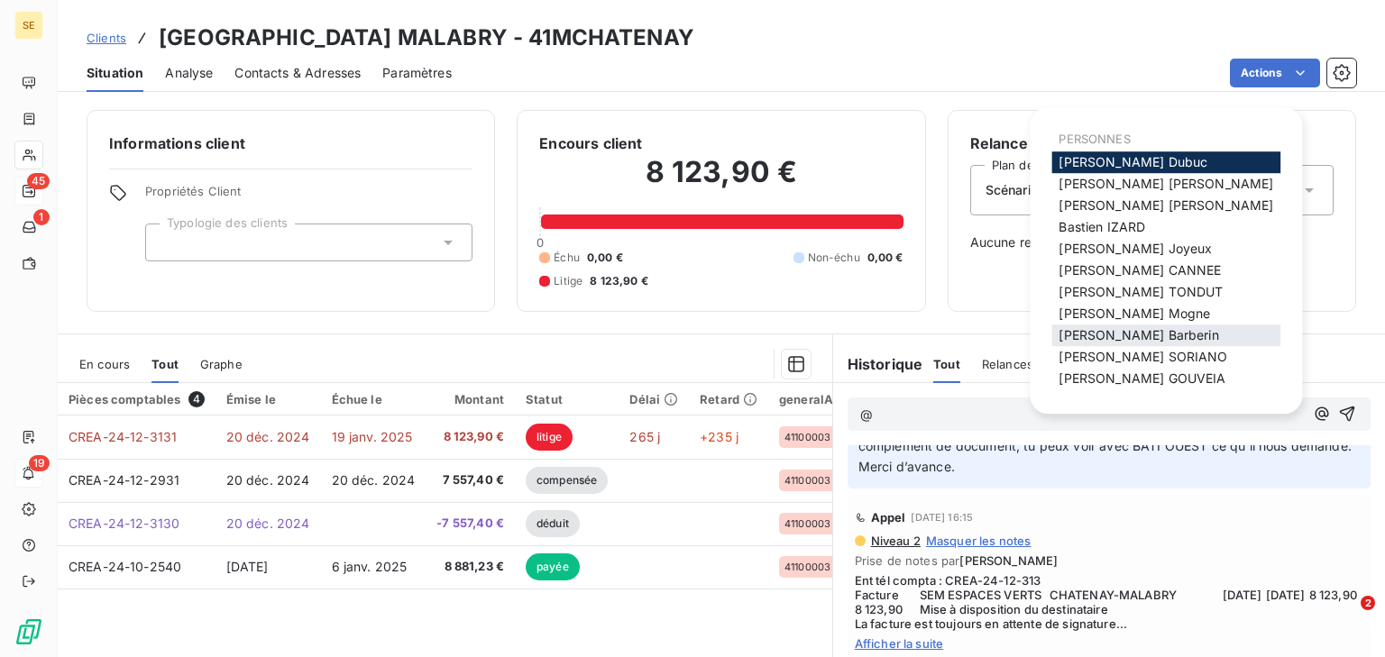
scroll to position [7, 0]
click at [1113, 374] on span "[PERSON_NAME]" at bounding box center [1142, 377] width 167 height 15
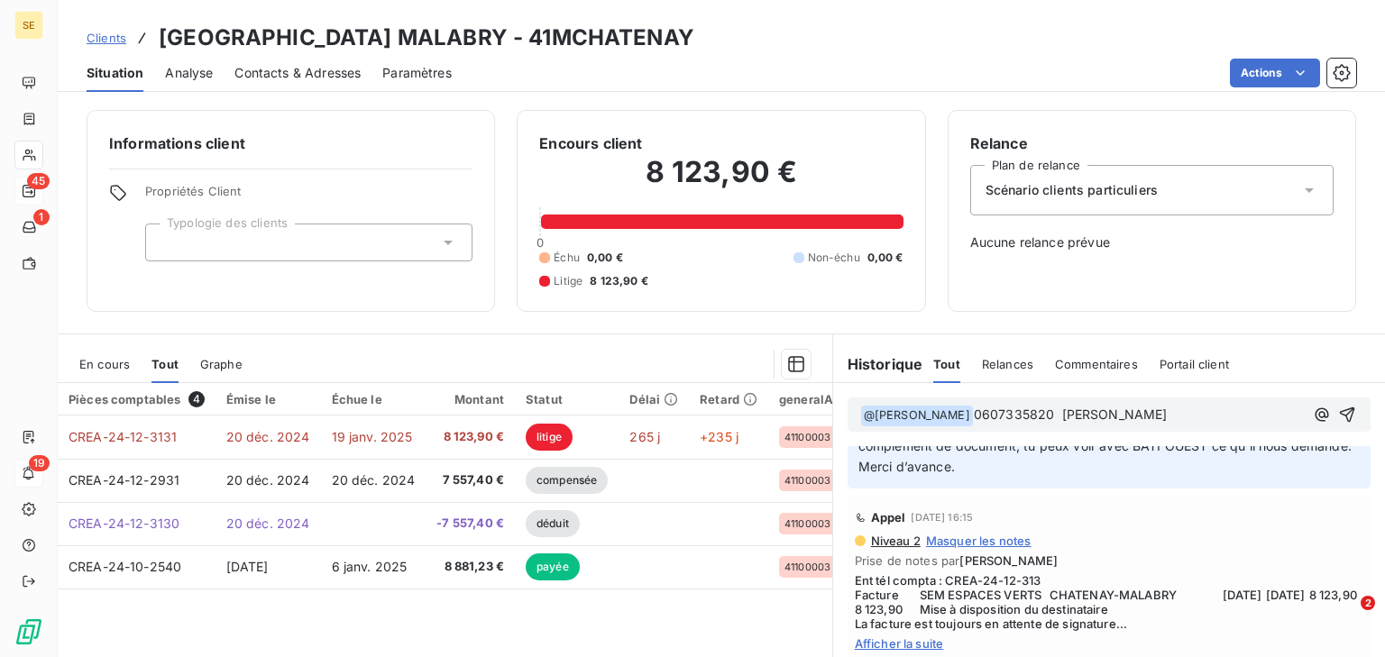
drag, startPoint x: 1113, startPoint y: 416, endPoint x: 1092, endPoint y: 414, distance: 20.8
click at [1092, 414] on span "0607335820 [PERSON_NAME]" at bounding box center [1071, 414] width 194 height 15
click at [1190, 408] on p "﻿ @ [PERSON_NAME] ﻿ 0607335820 [PERSON_NAME]" at bounding box center [1082, 416] width 444 height 22
click at [1313, 410] on icon "button" at bounding box center [1322, 415] width 18 height 18
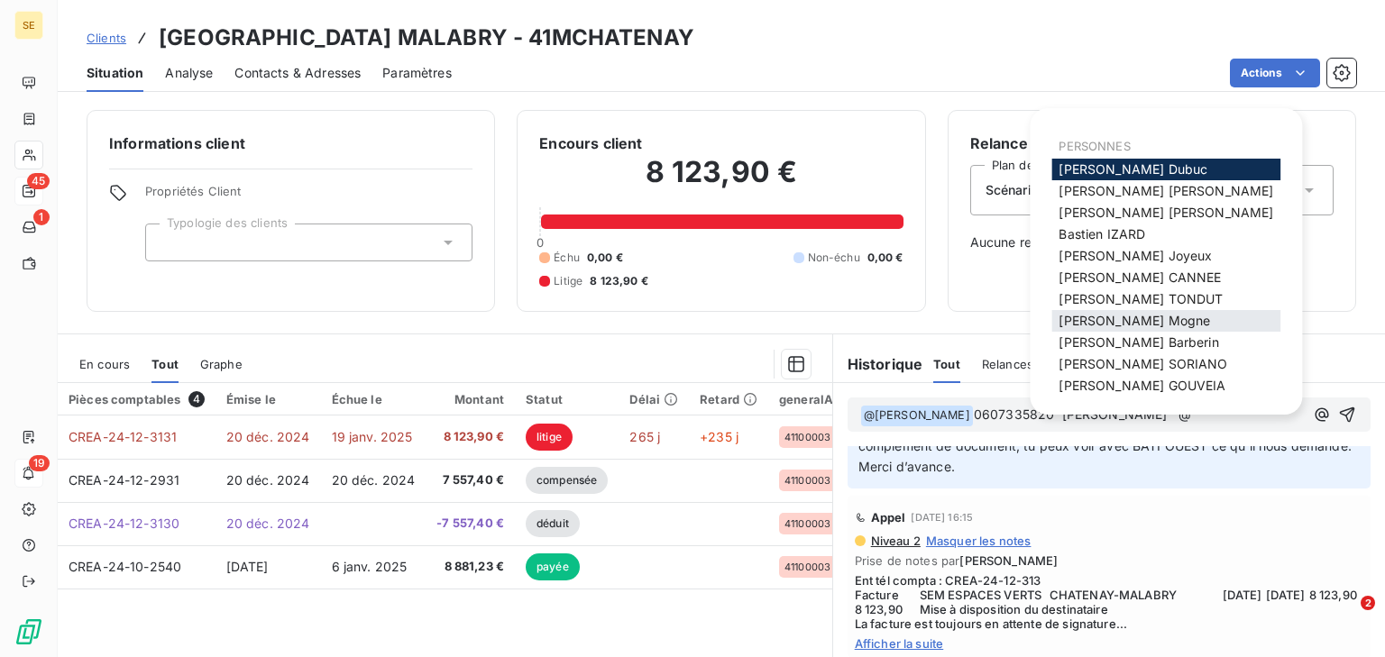
click at [1128, 323] on span "[PERSON_NAME]" at bounding box center [1134, 320] width 151 height 15
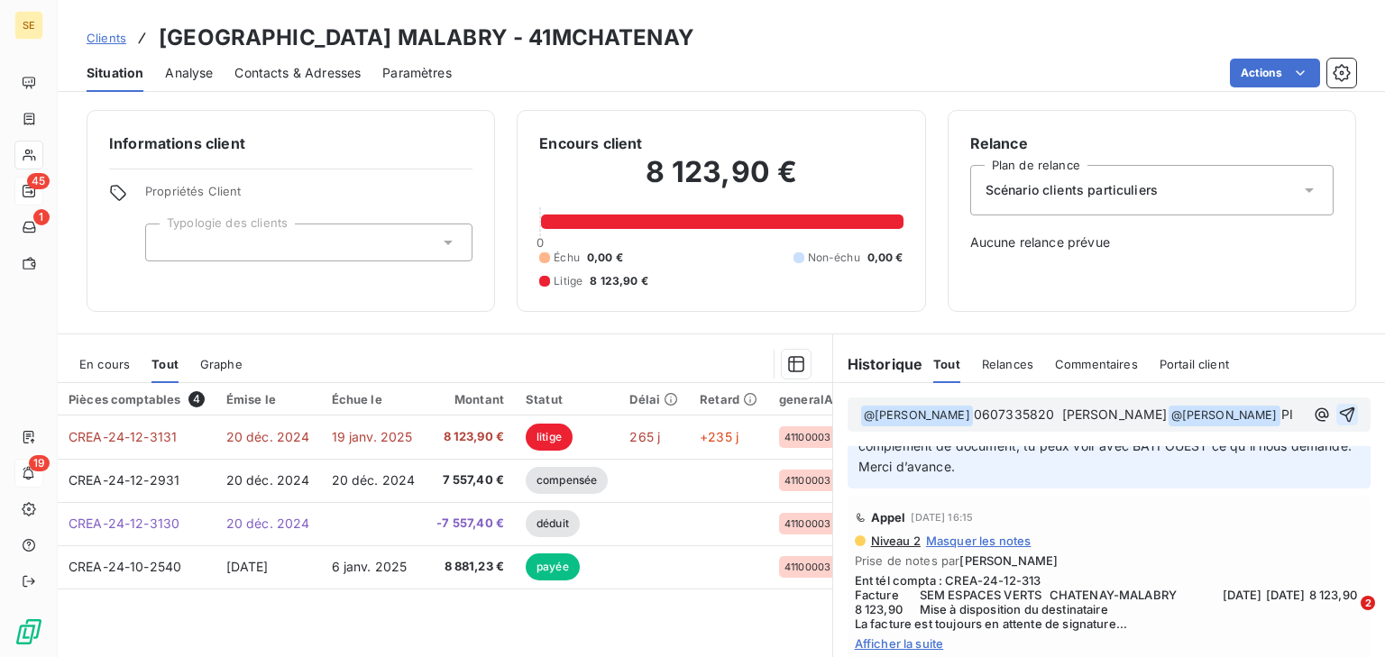
click at [1338, 418] on icon "button" at bounding box center [1347, 415] width 18 height 18
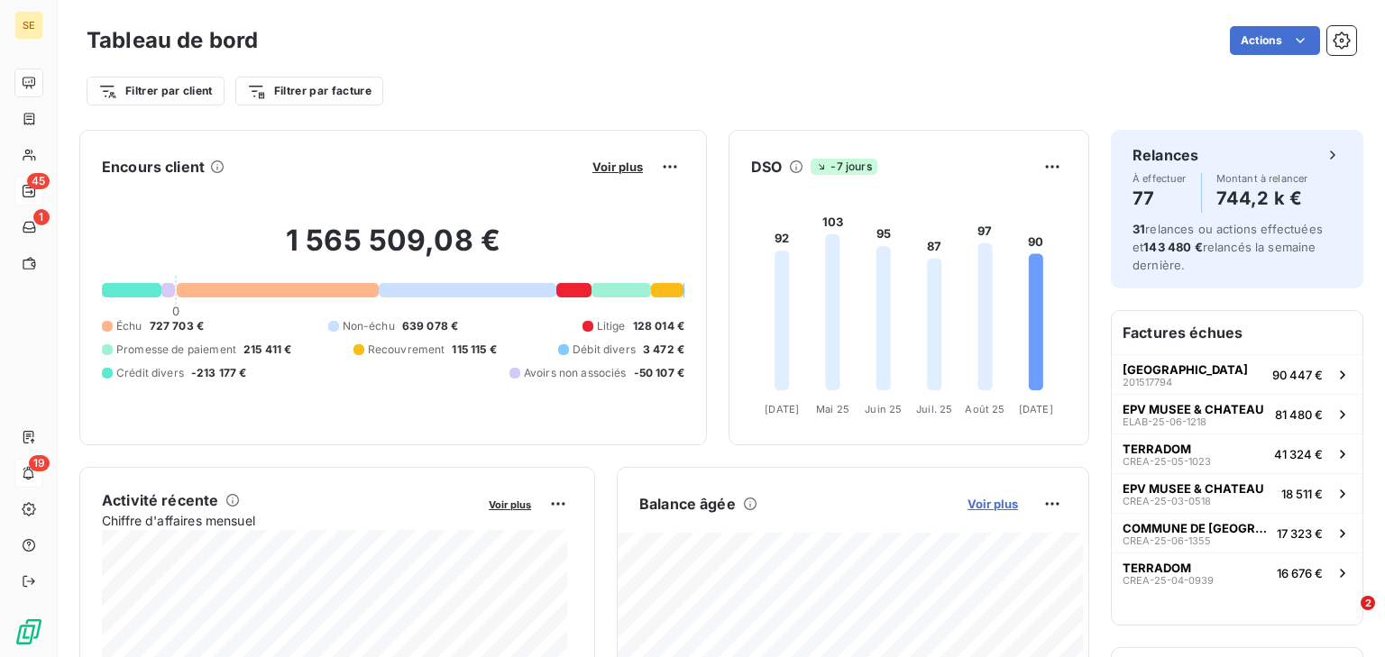
click at [967, 505] on span "Voir plus" at bounding box center [992, 504] width 50 height 14
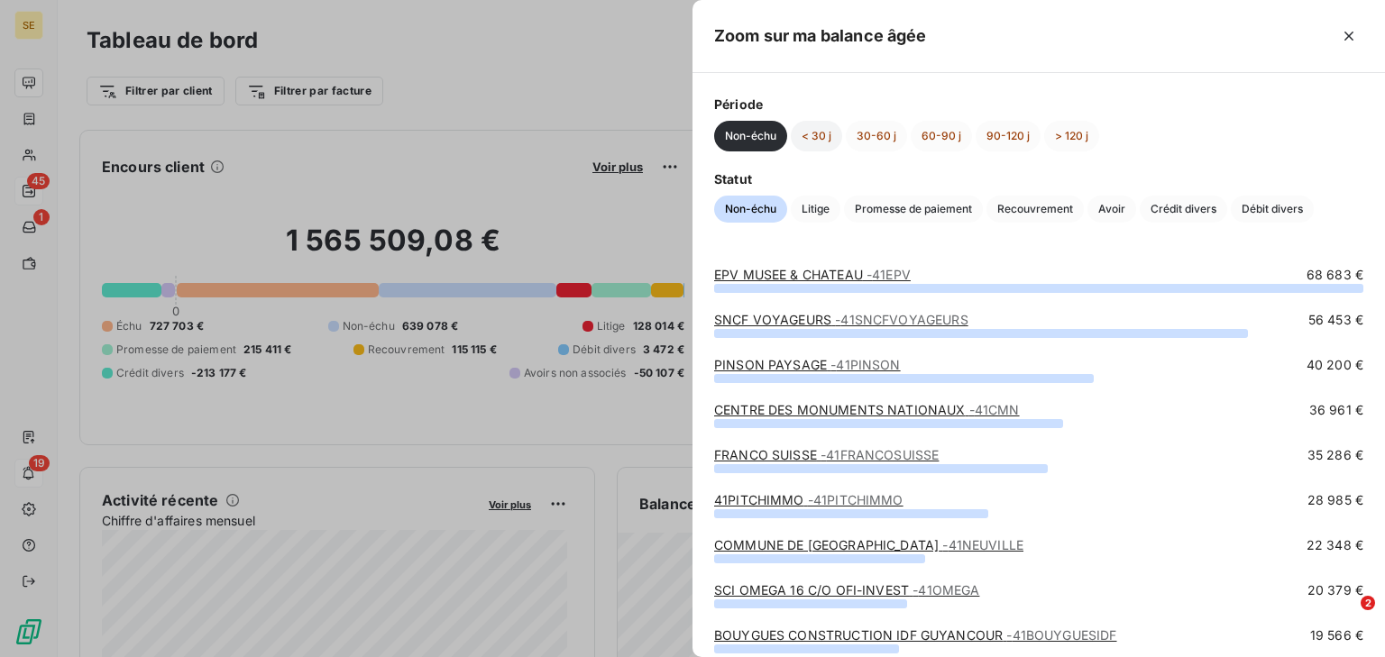
click at [819, 130] on button "< 30 j" at bounding box center [816, 136] width 51 height 31
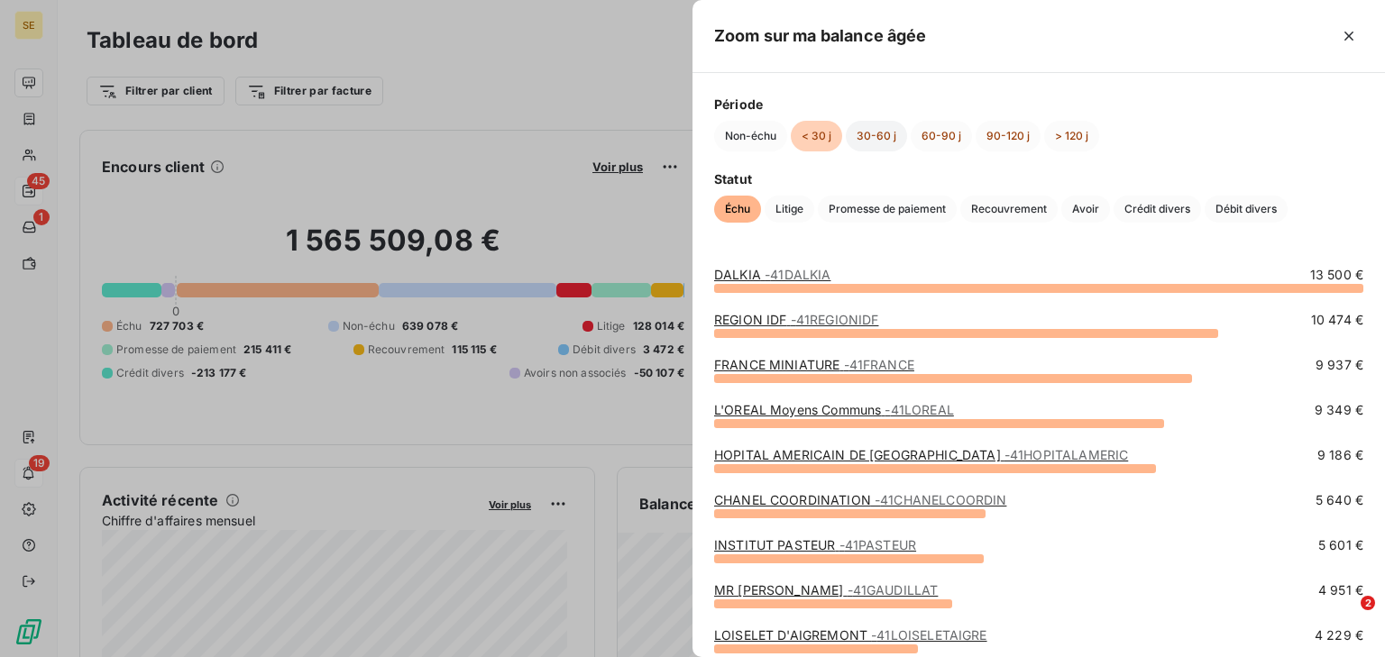
click at [871, 125] on button "30-60 j" at bounding box center [876, 136] width 61 height 31
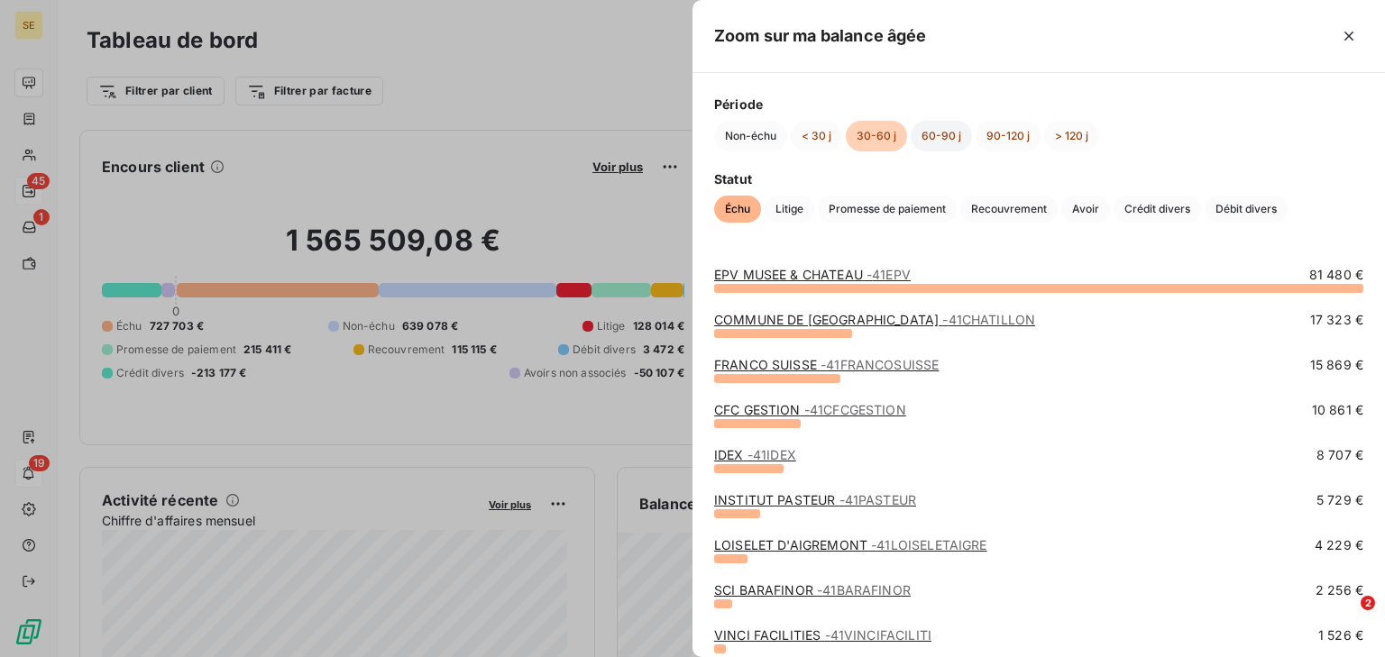
click at [931, 128] on button "60-90 j" at bounding box center [941, 136] width 61 height 31
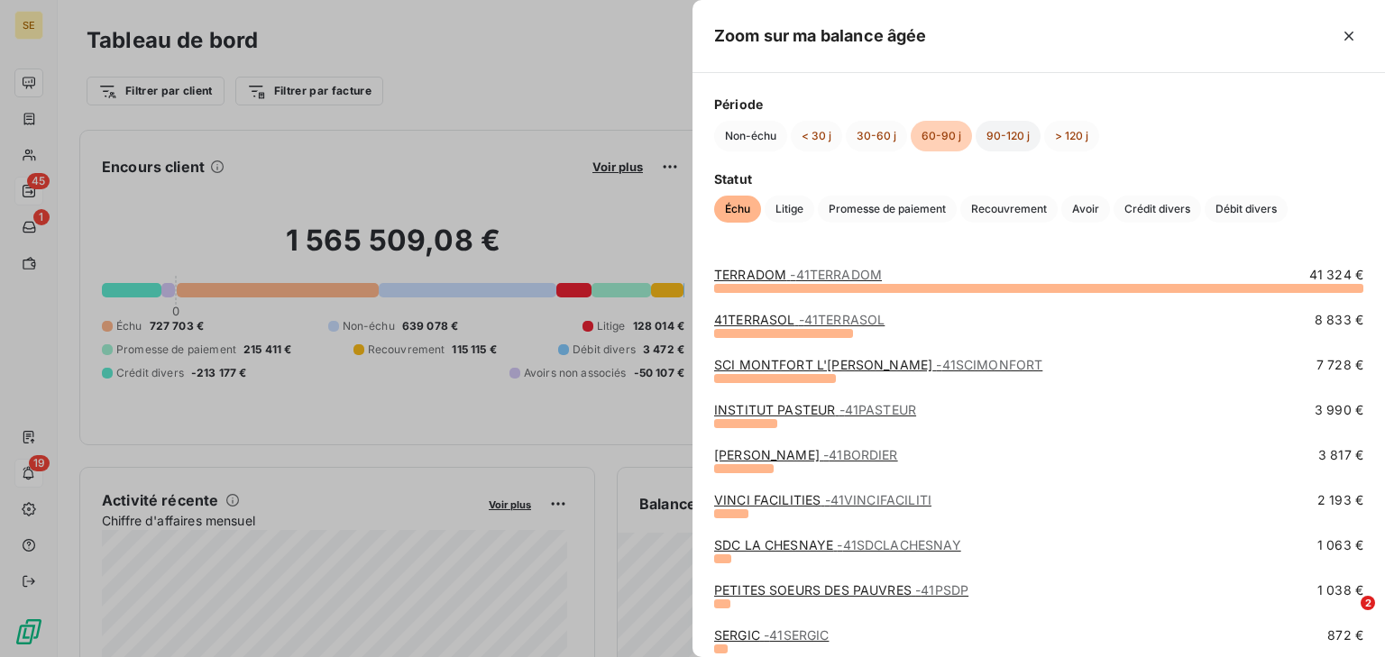
click at [989, 137] on button "90-120 j" at bounding box center [1008, 136] width 65 height 31
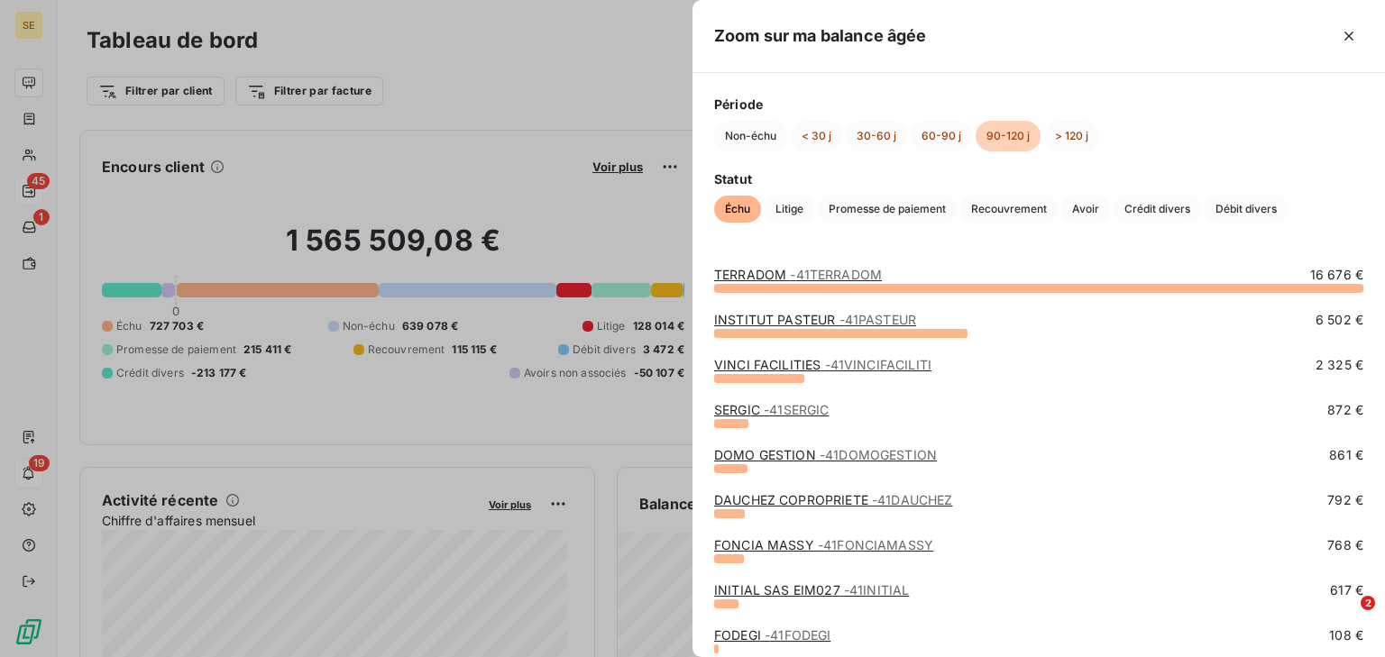
click at [810, 317] on link "INSTITUT PASTEUR - 41PASTEUR" at bounding box center [815, 319] width 202 height 15
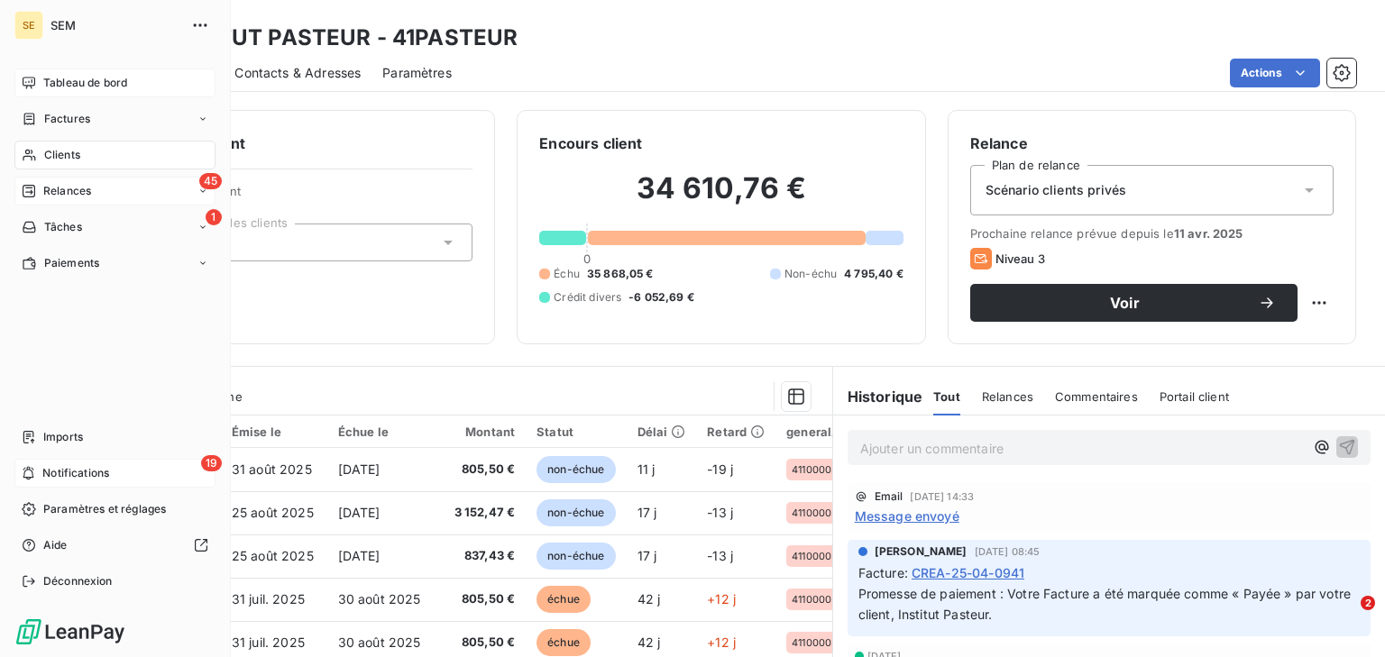
click at [69, 82] on span "Tableau de bord" at bounding box center [85, 83] width 84 height 16
